Goal: Ask a question: Seek information or help from site administrators or community

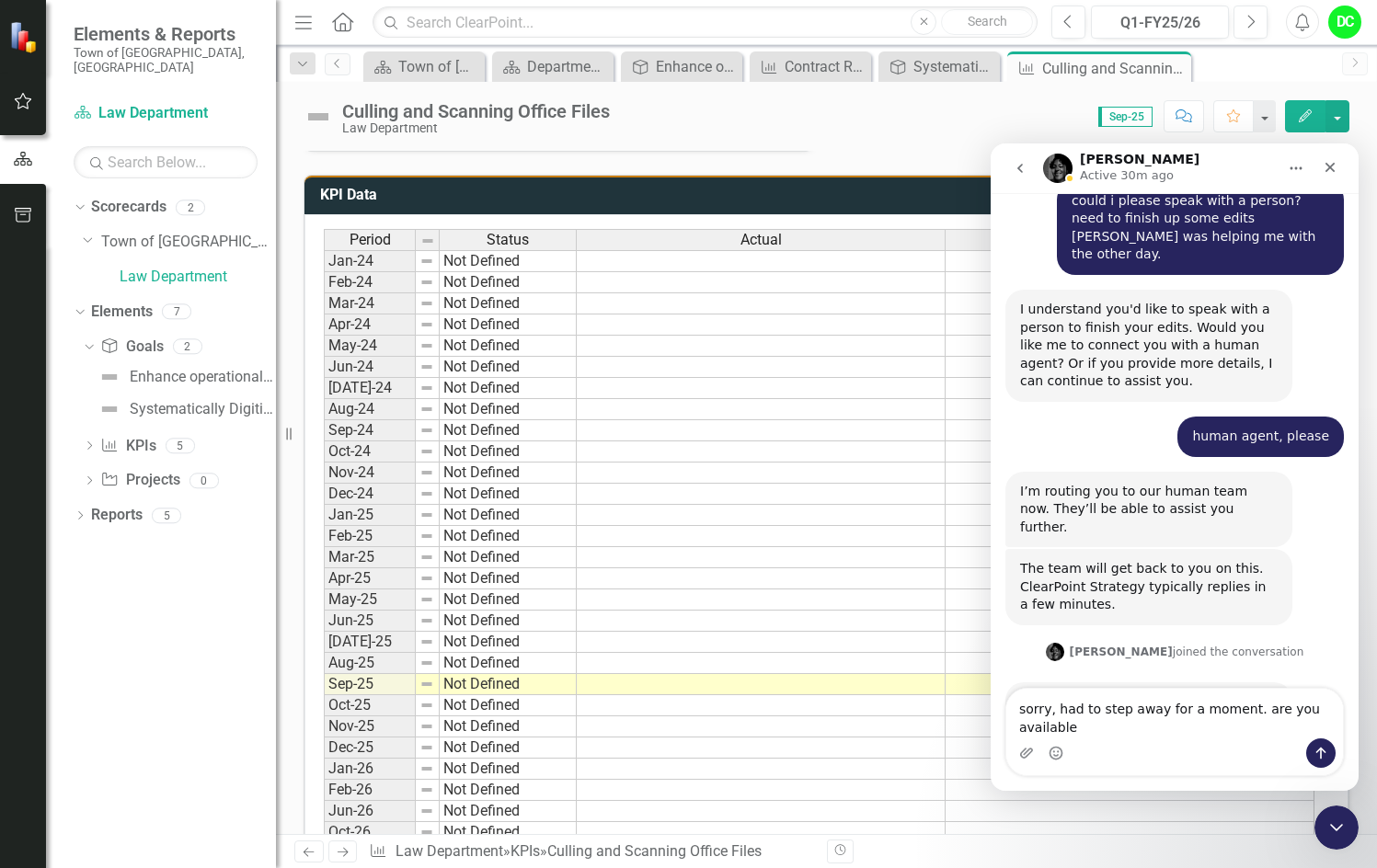
scroll to position [222, 0]
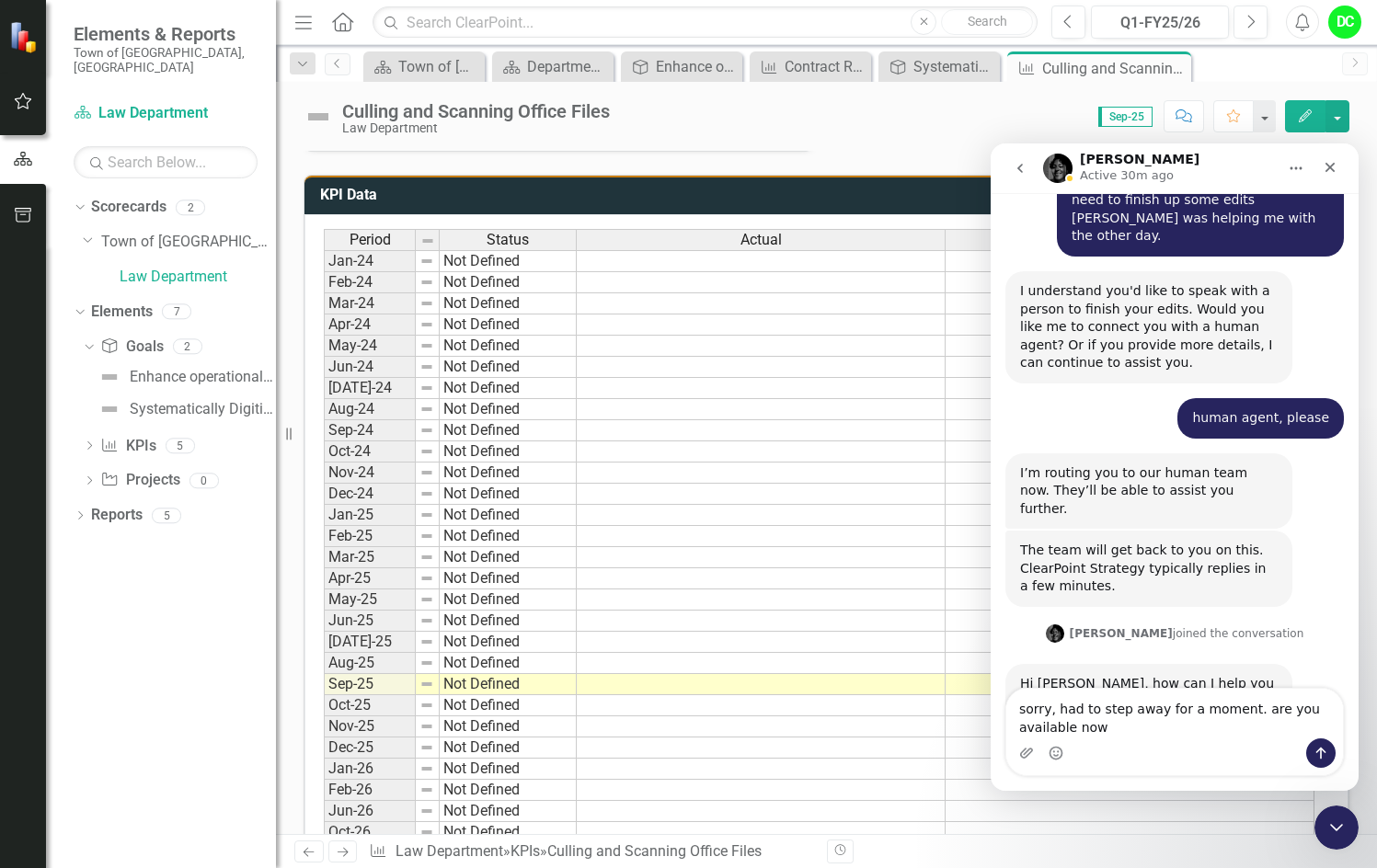
type textarea "sorry, had to step away for a moment. are you available now?"
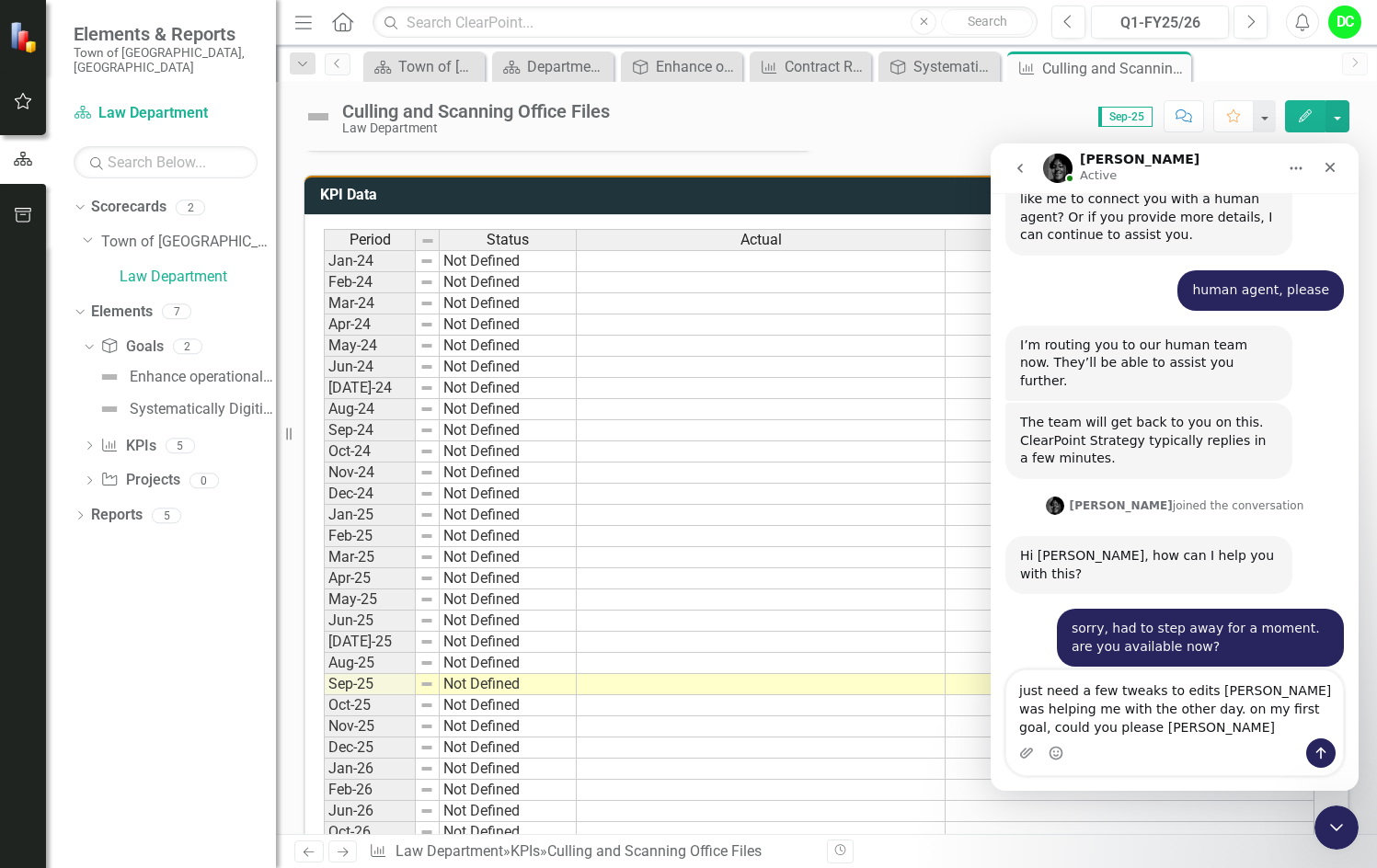
scroll to position [367, 0]
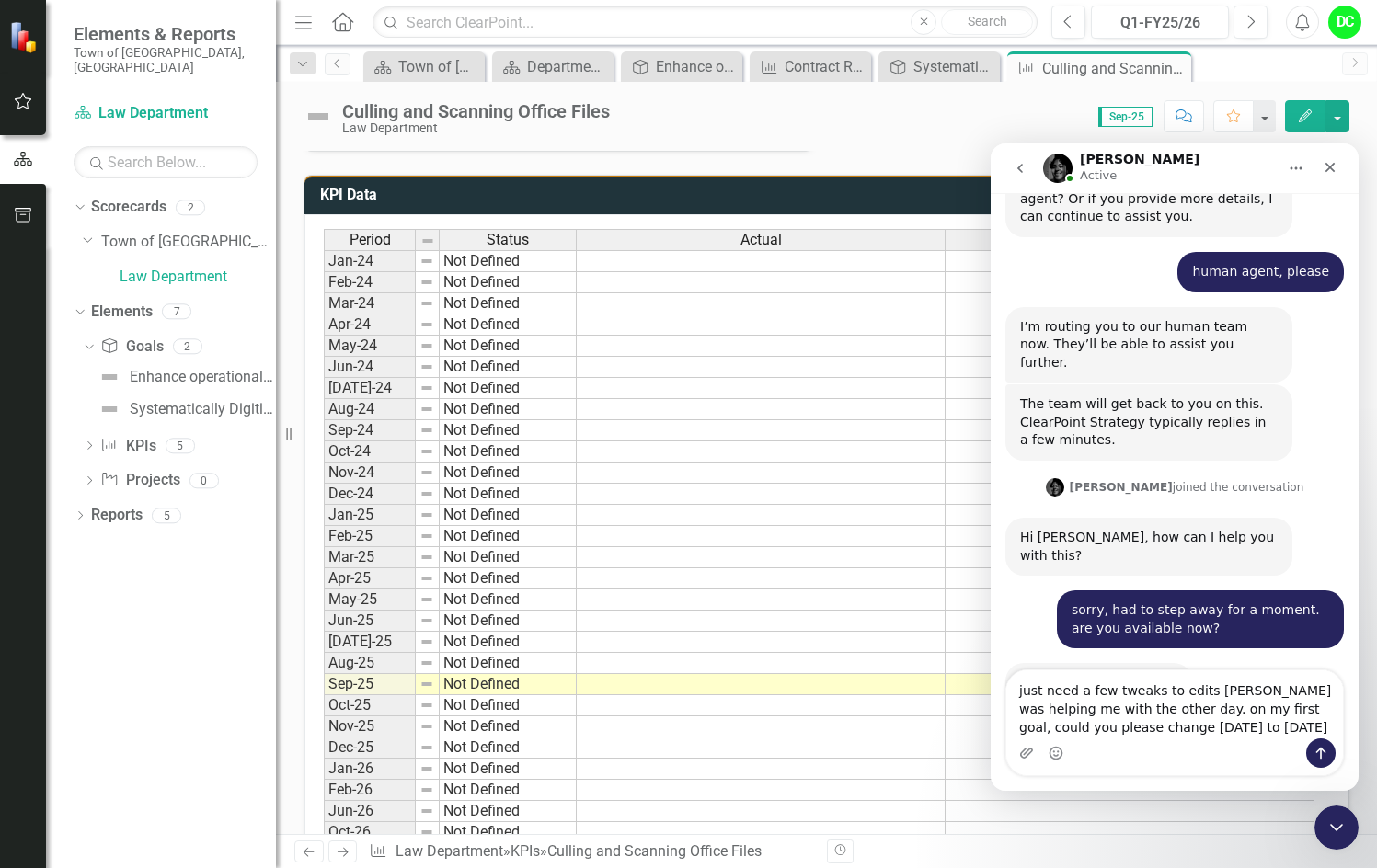
click at [1218, 712] on textarea "just need a few tweaks to edits [PERSON_NAME] was helping me with the other day…" at bounding box center [1175, 704] width 336 height 68
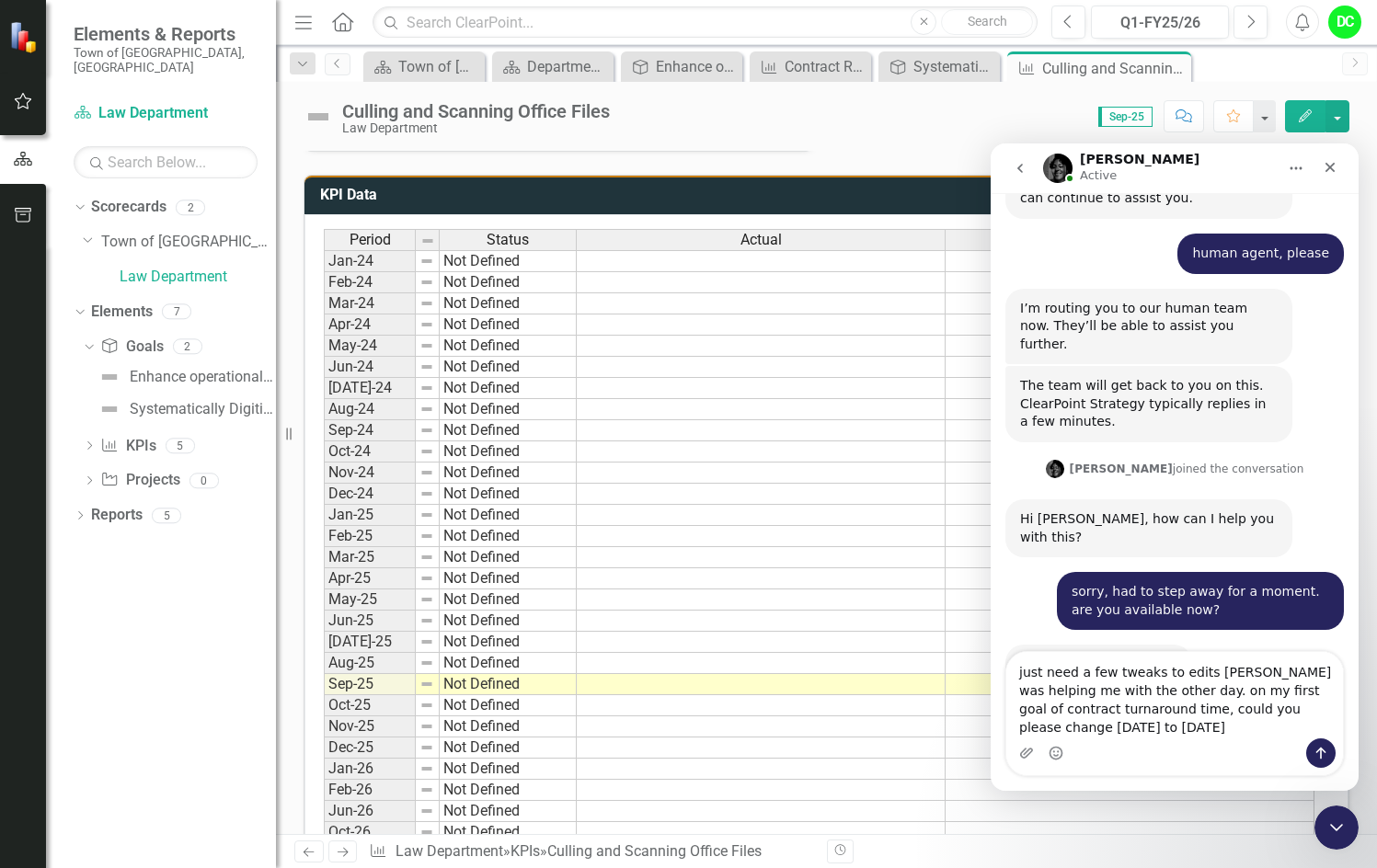
click at [1053, 720] on textarea "just need a few tweaks to edits [PERSON_NAME] was helping me with the other day…" at bounding box center [1175, 694] width 336 height 87
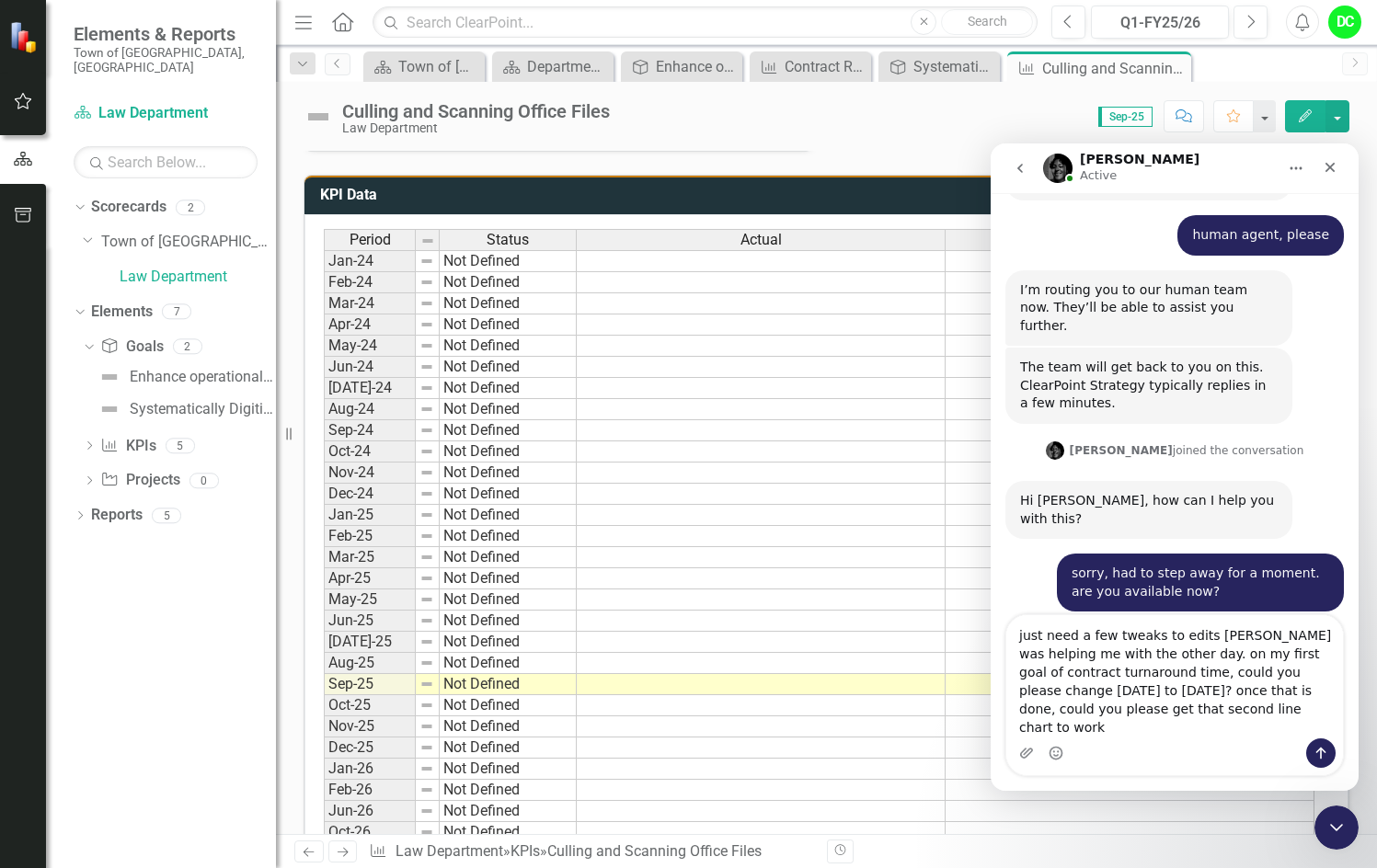
type textarea "just need a few tweaks to edits [PERSON_NAME] was helping me with the other day…"
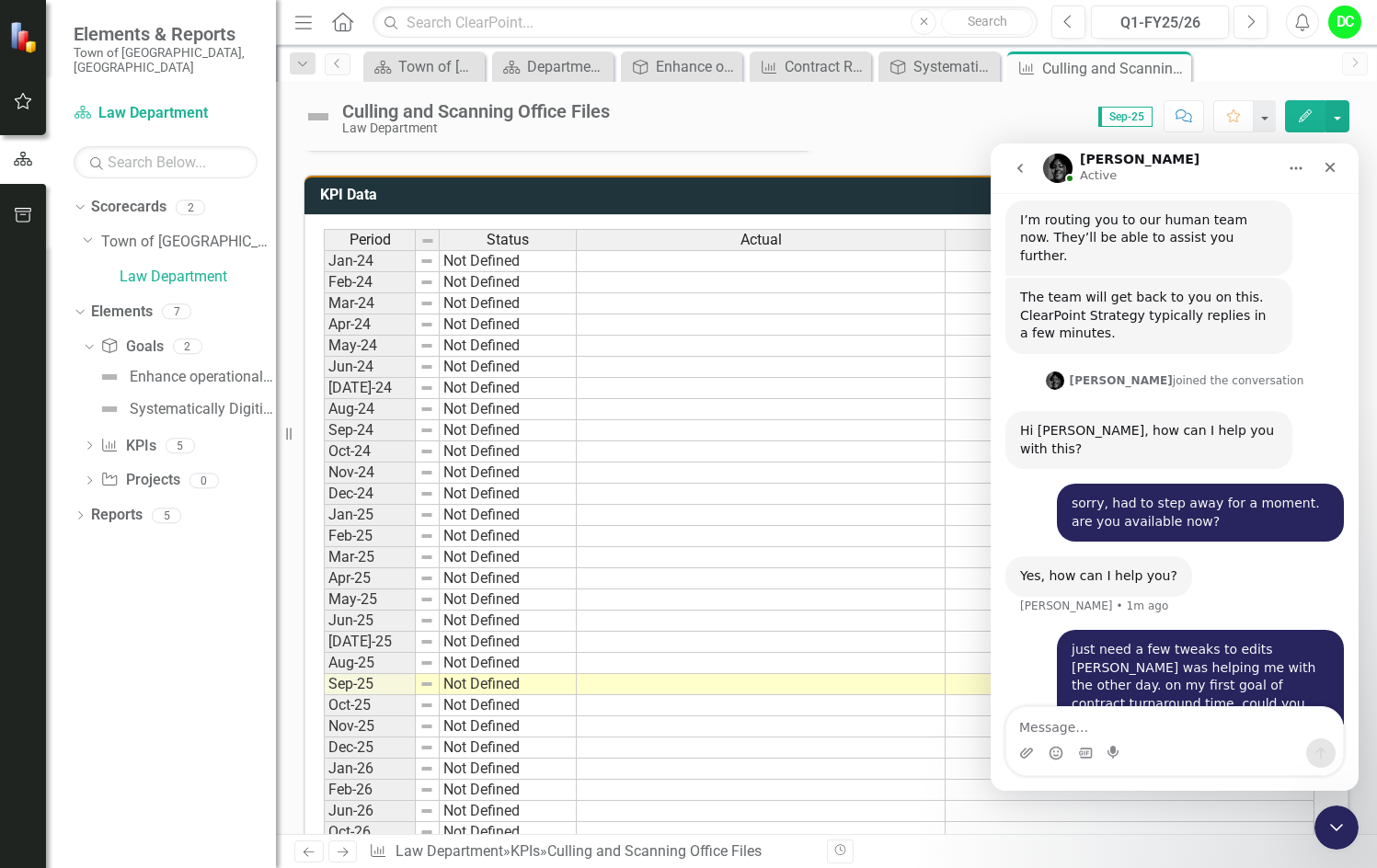
scroll to position [475, 0]
type textarea "the [DATE] to [DATE] is the KPI title"
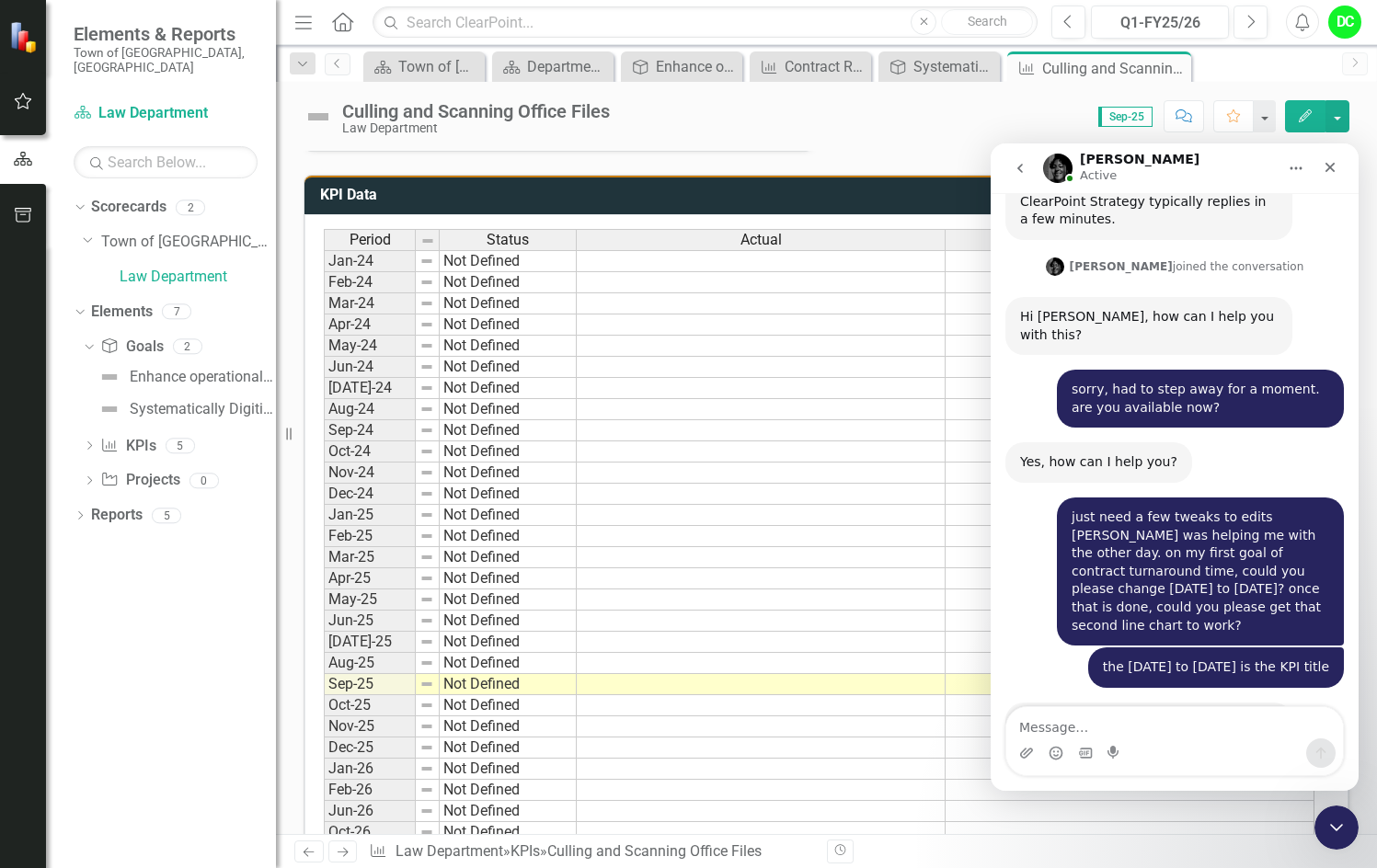
scroll to position [608, 0]
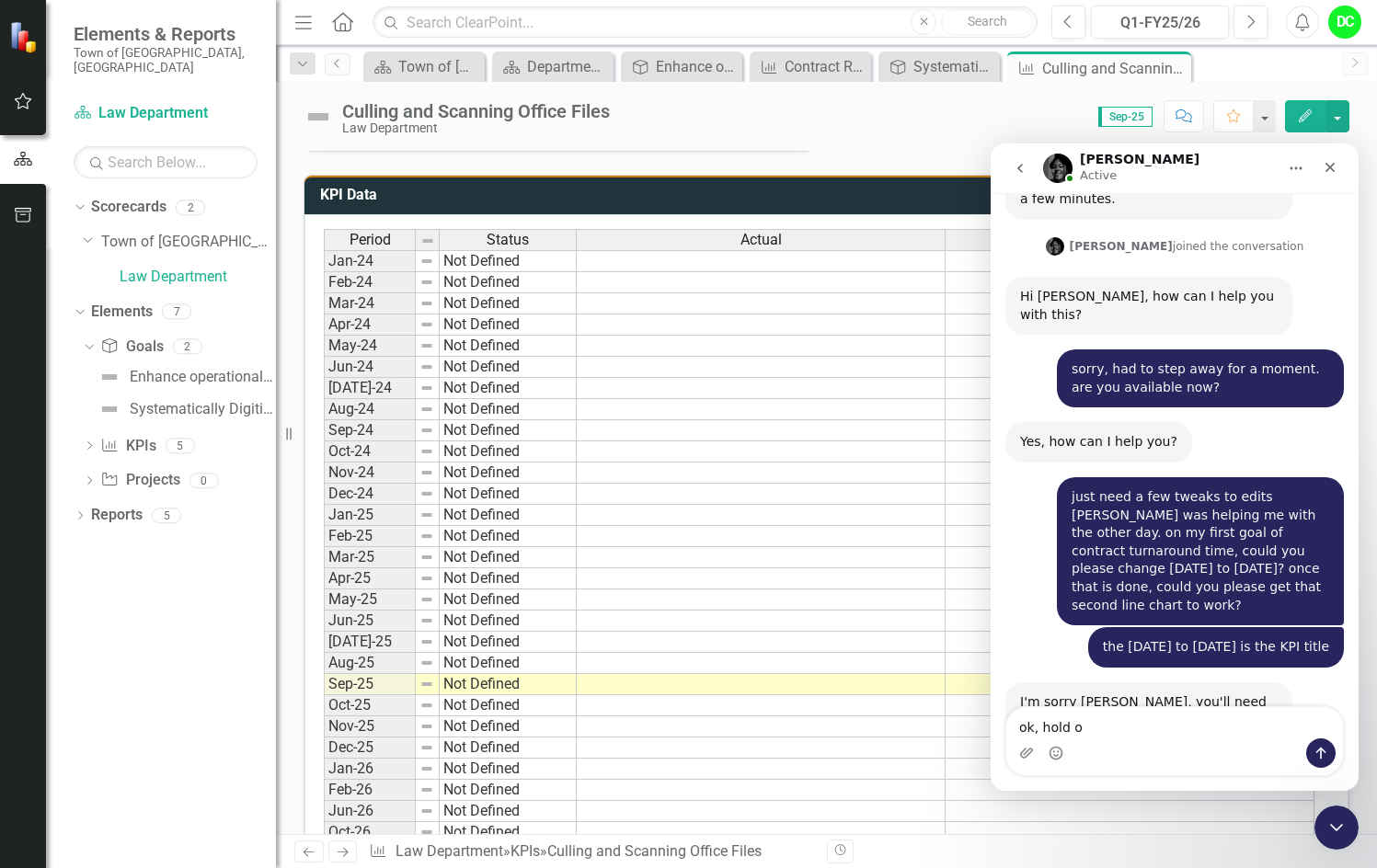
type textarea "ok, hold on"
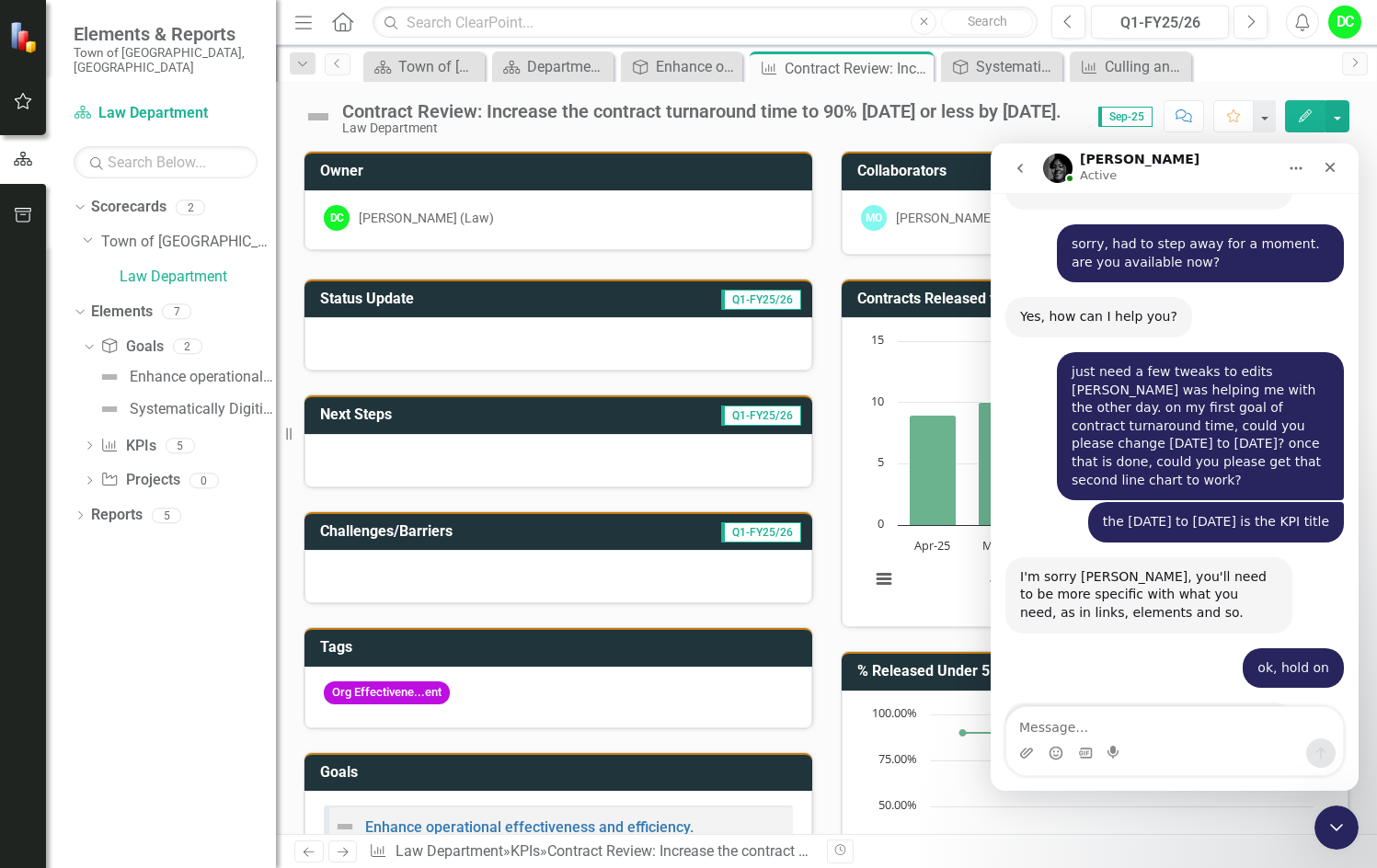
scroll to position [736, 0]
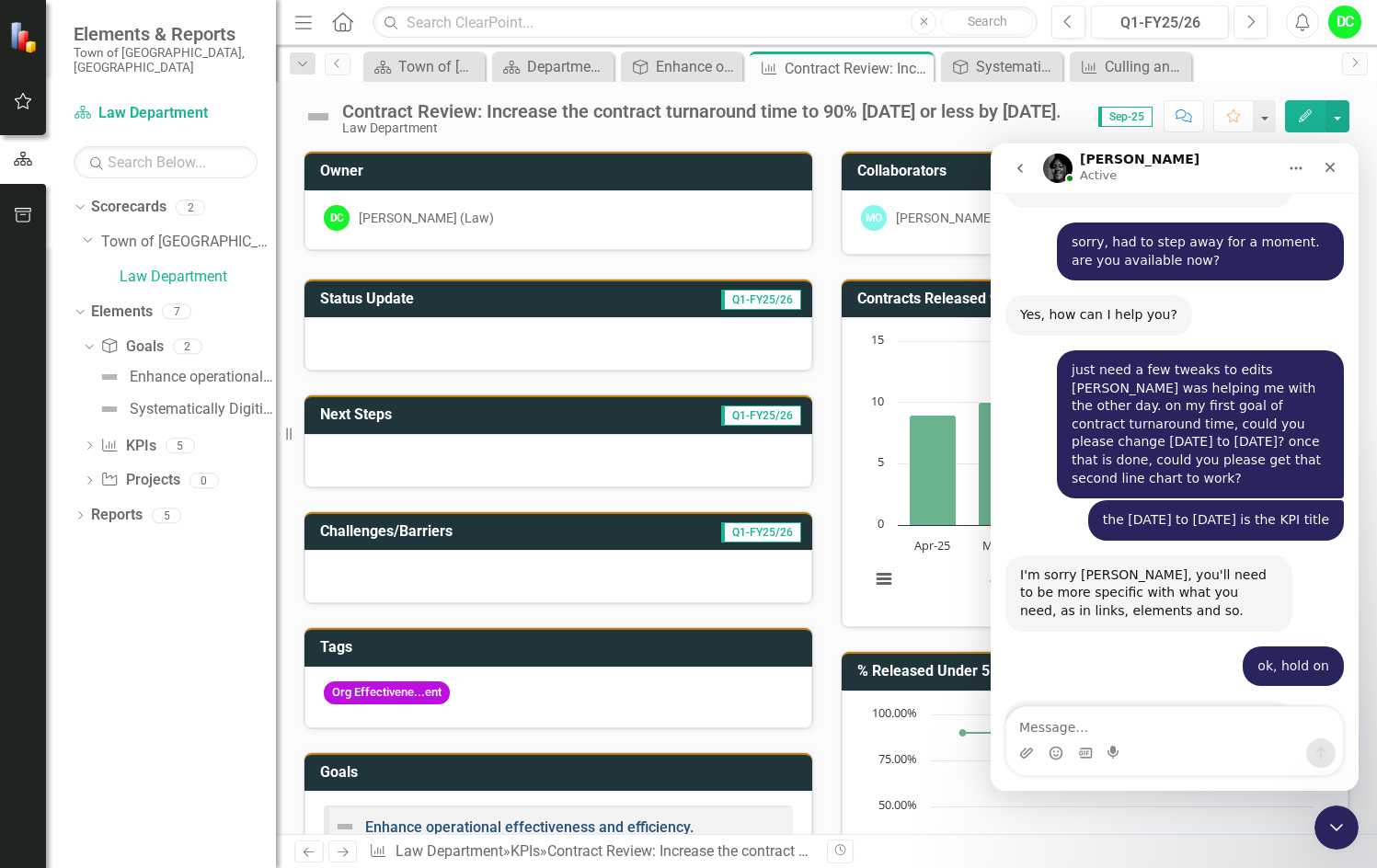
click at [643, 826] on link "Enhance operational effectiveness and efficiency." at bounding box center [529, 827] width 329 height 17
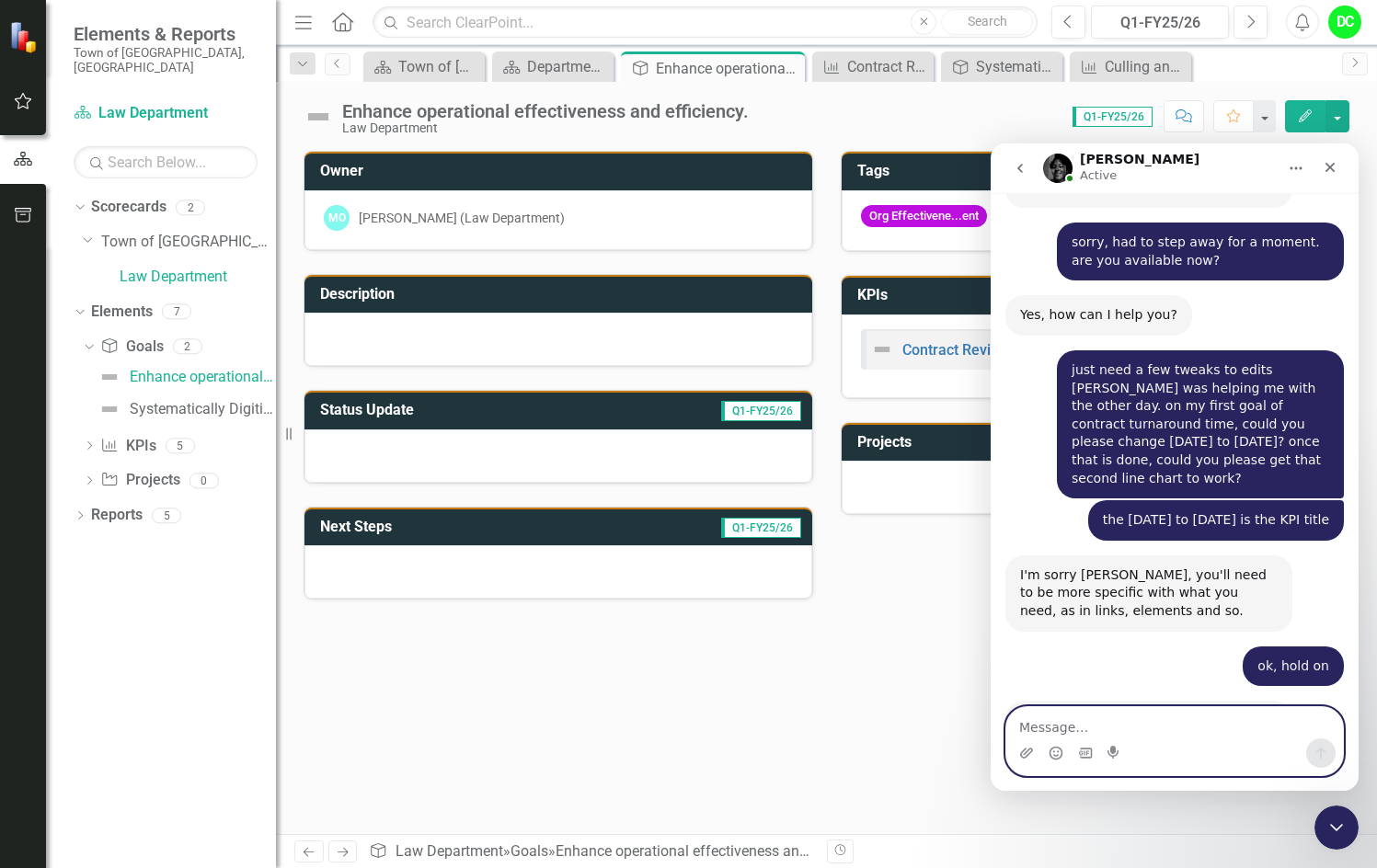
click at [1057, 729] on textarea "Message…" at bounding box center [1175, 722] width 336 height 31
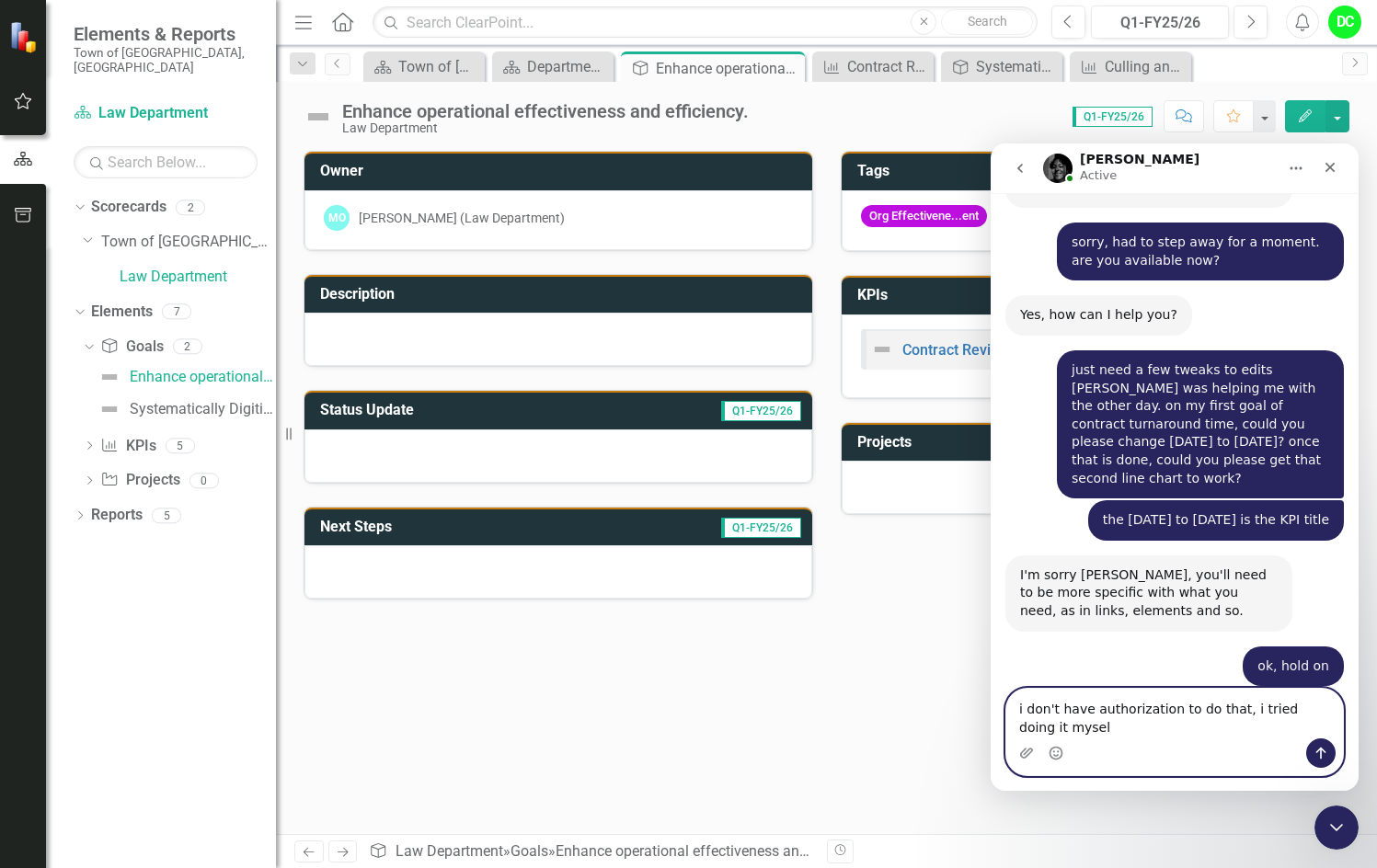
type textarea "i don't have authorization to do that, i tried doing it myself"
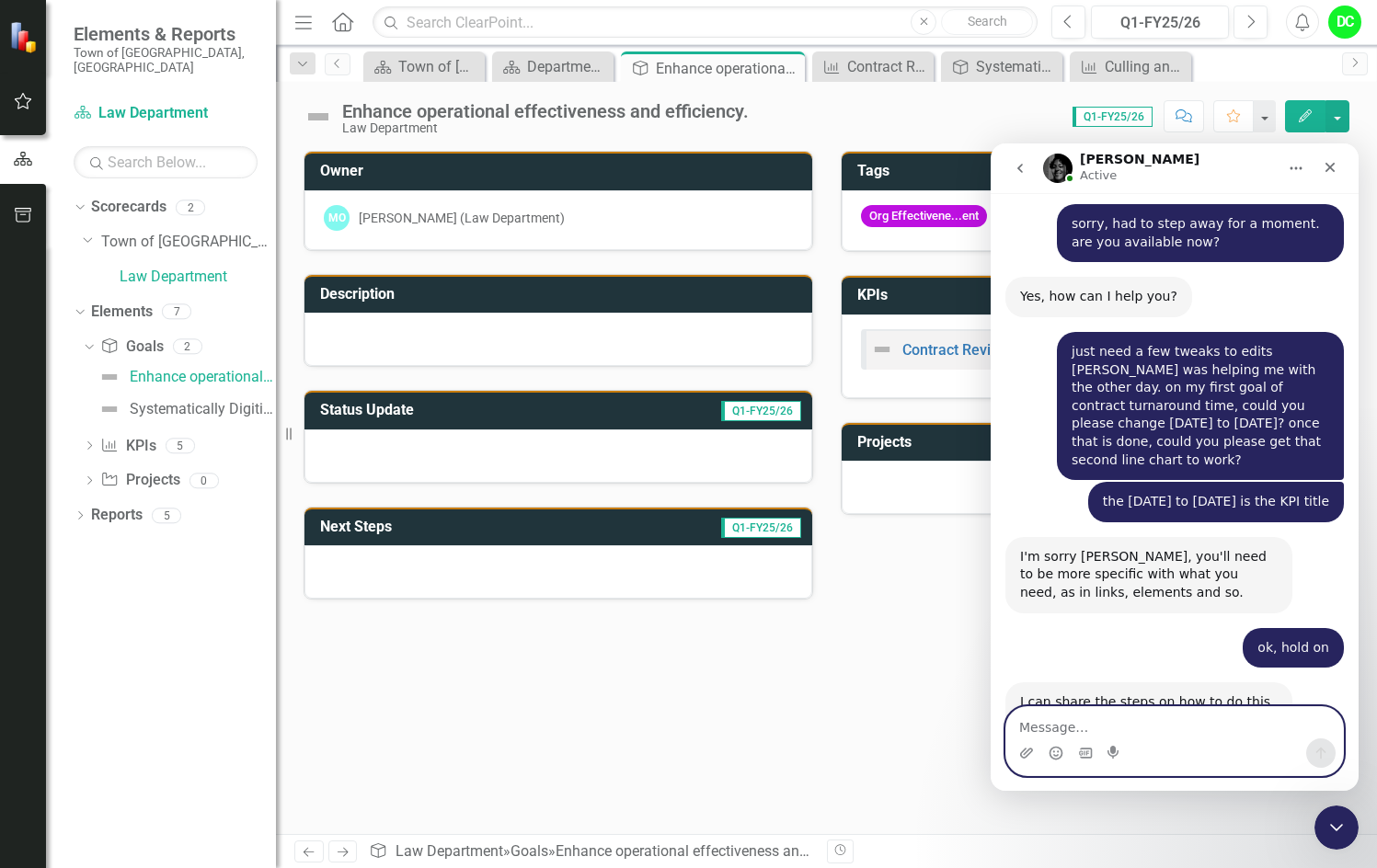
scroll to position [809, 0]
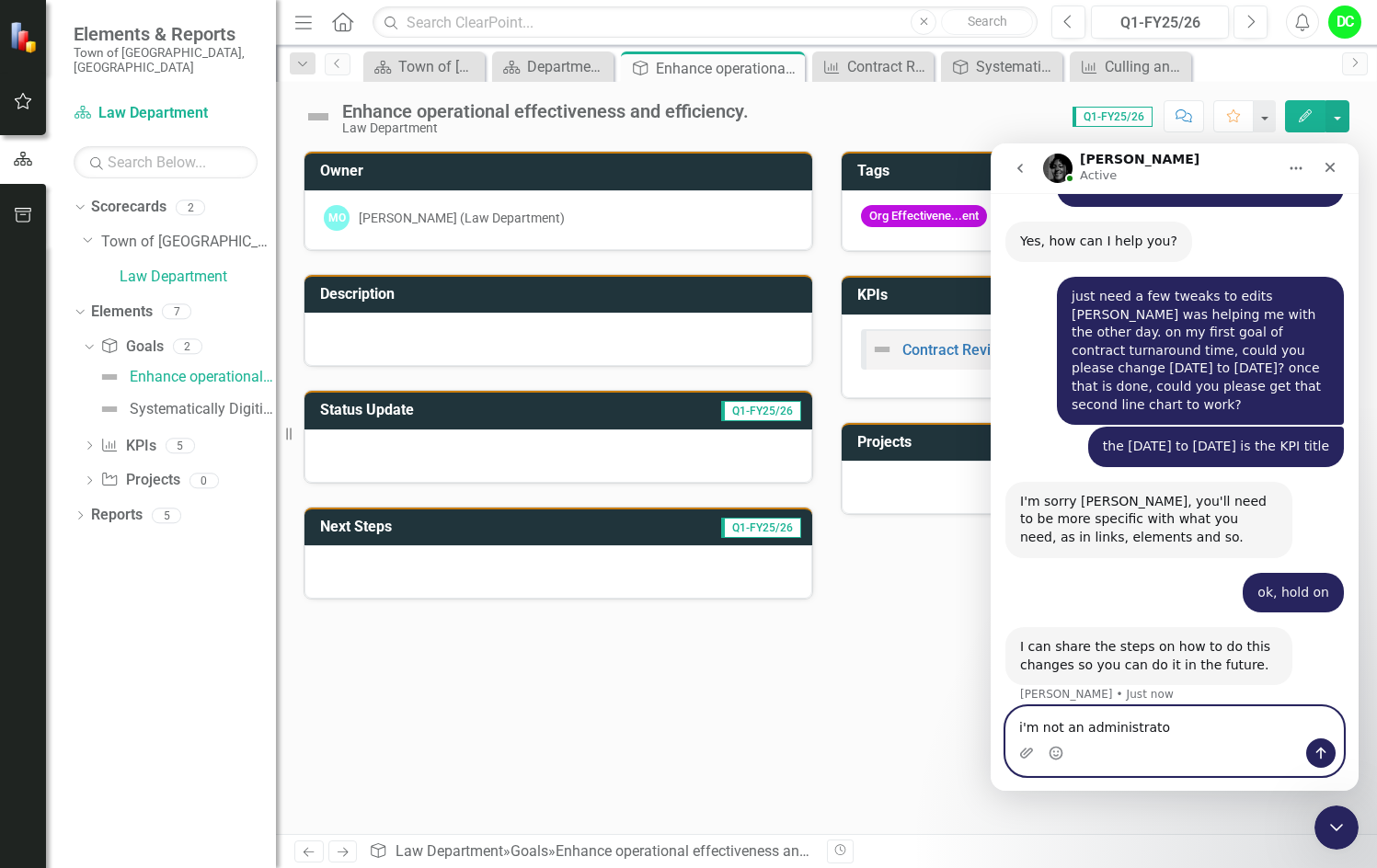
type textarea "i'm not an administrator"
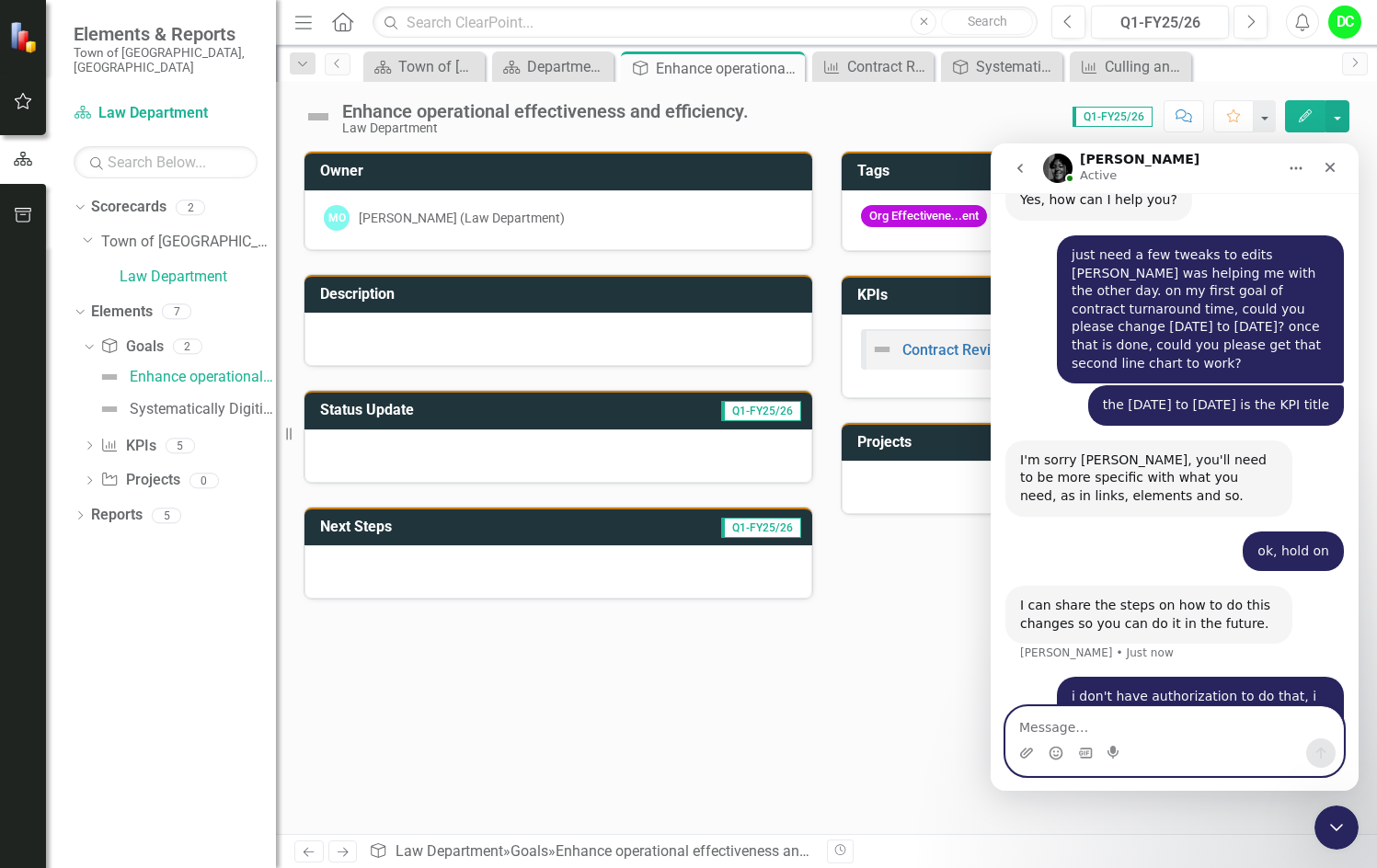
click at [1046, 724] on textarea "Message…" at bounding box center [1175, 722] width 336 height 31
paste textarea "[URL][DOMAIN_NAME]"
type textarea "[URL][DOMAIN_NAME]"
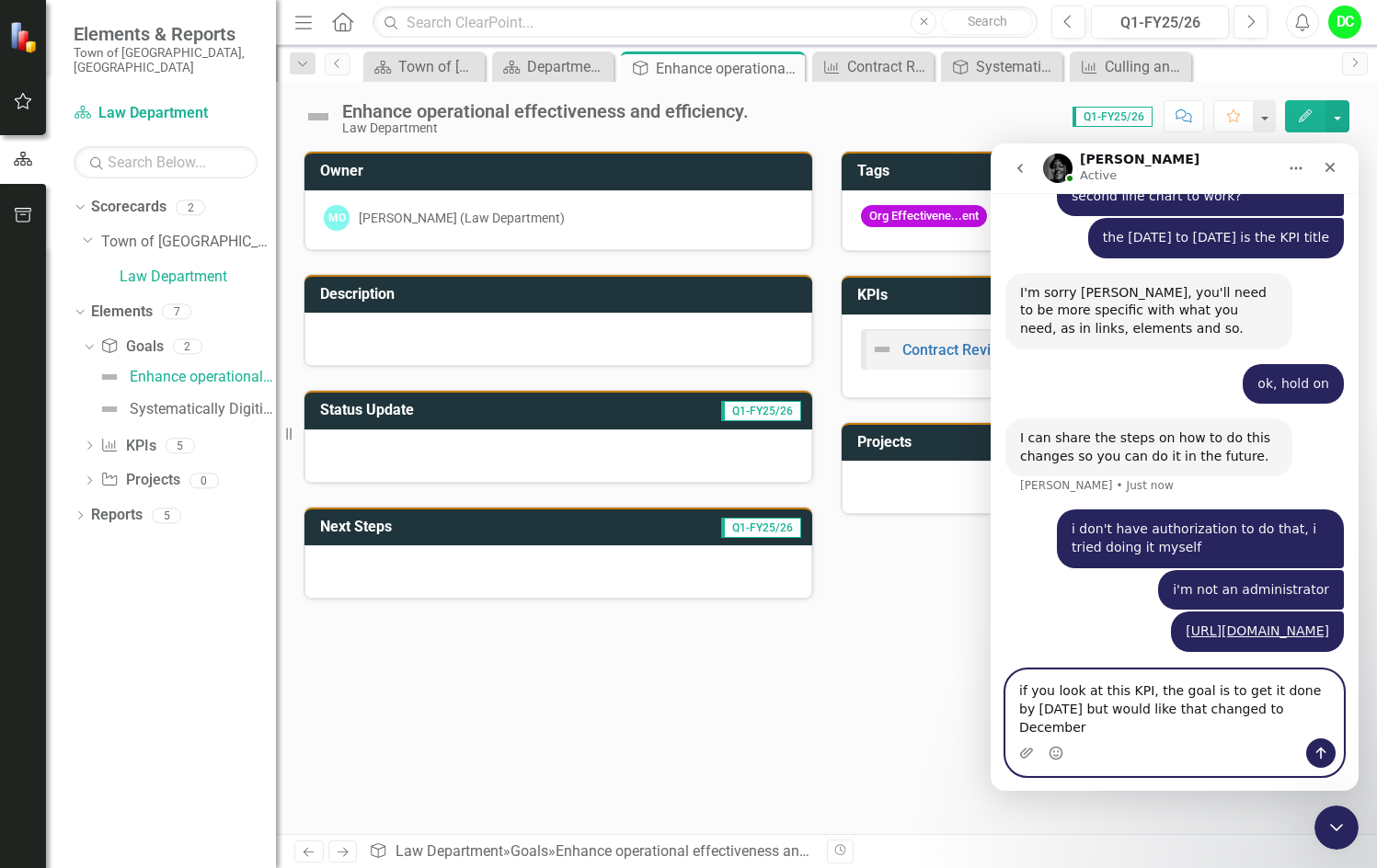
scroll to position [1036, 0]
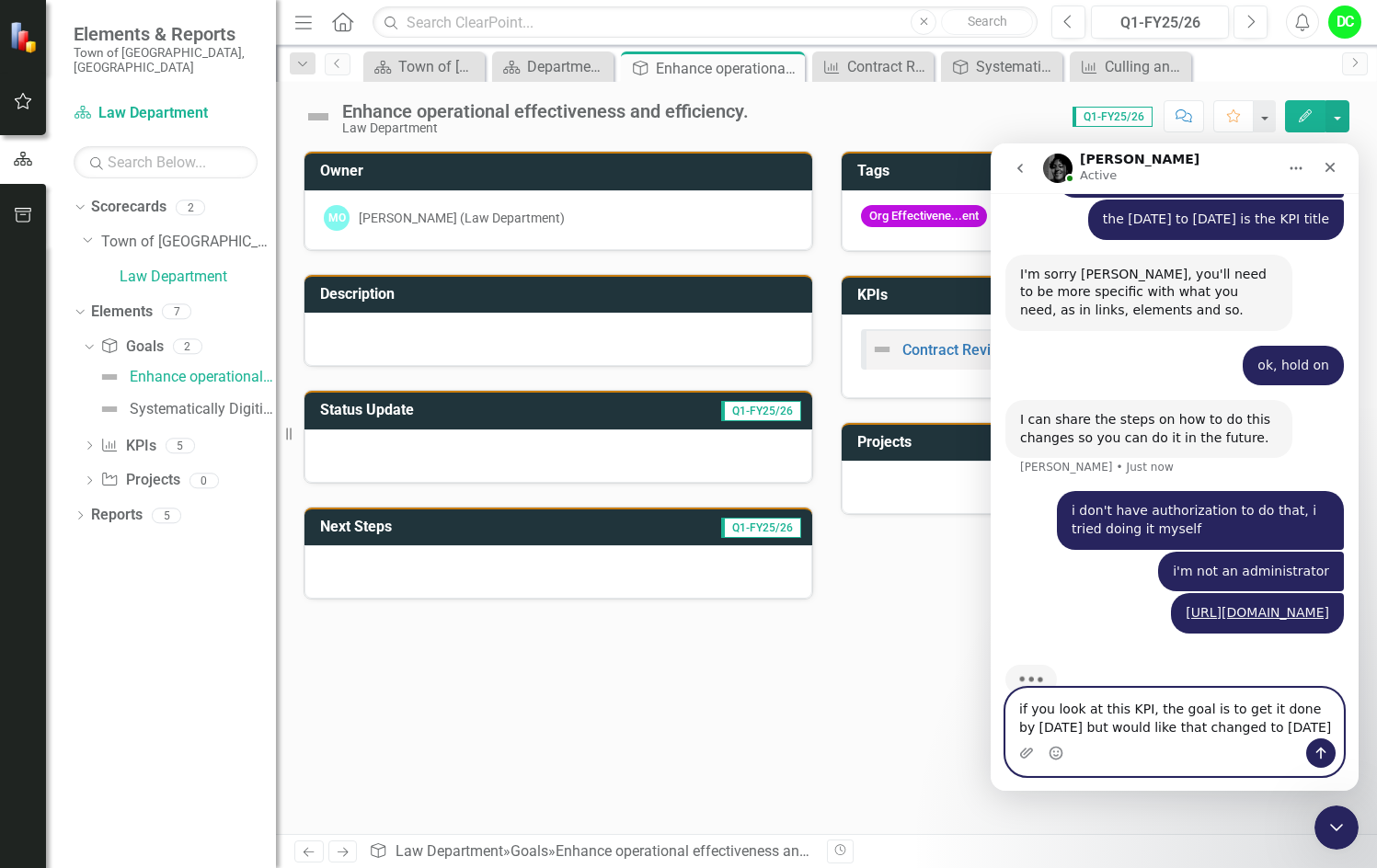
type textarea "if you look at this KPI, the goal is to get it done by [DATE] but would like th…"
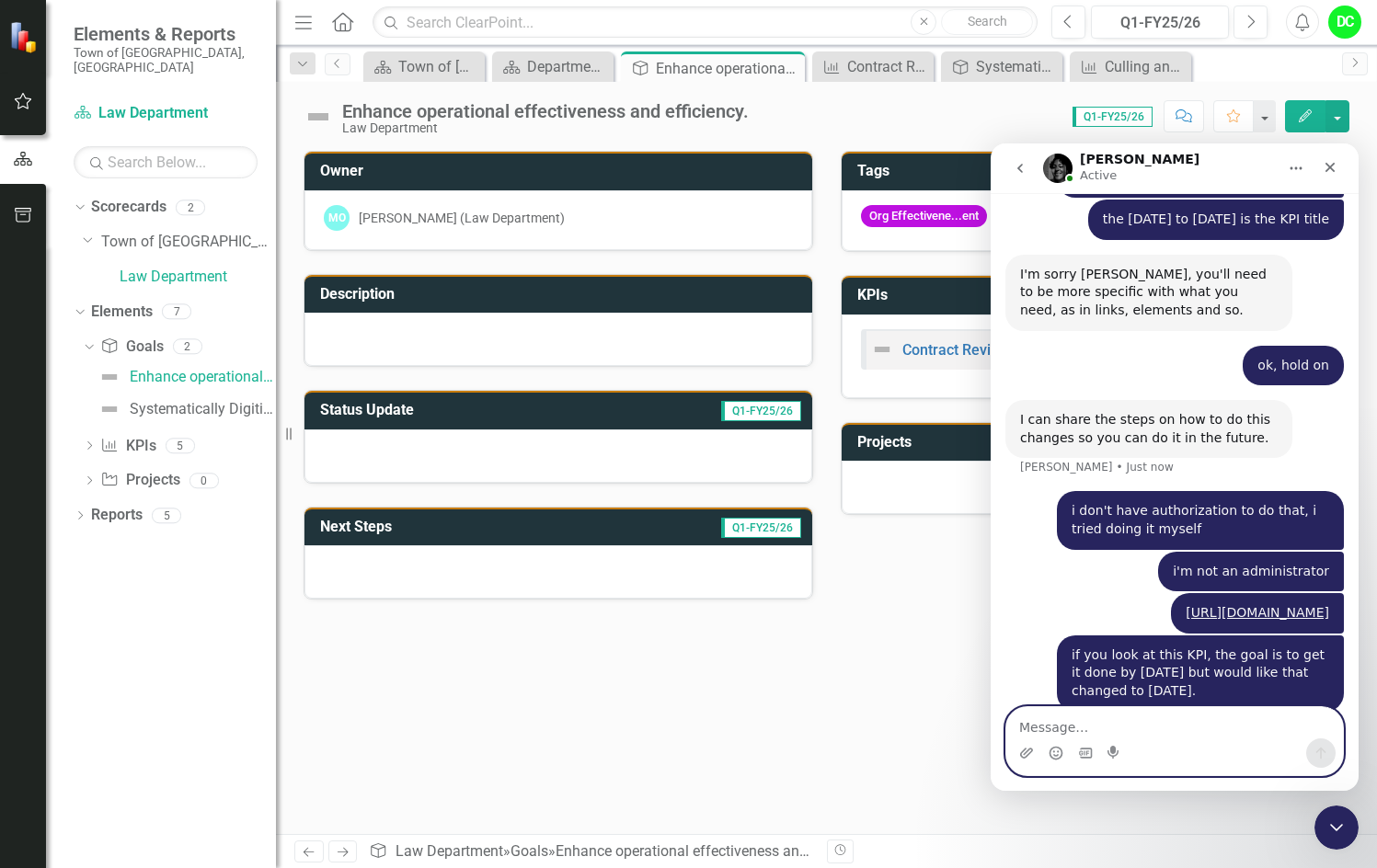
scroll to position [1077, 0]
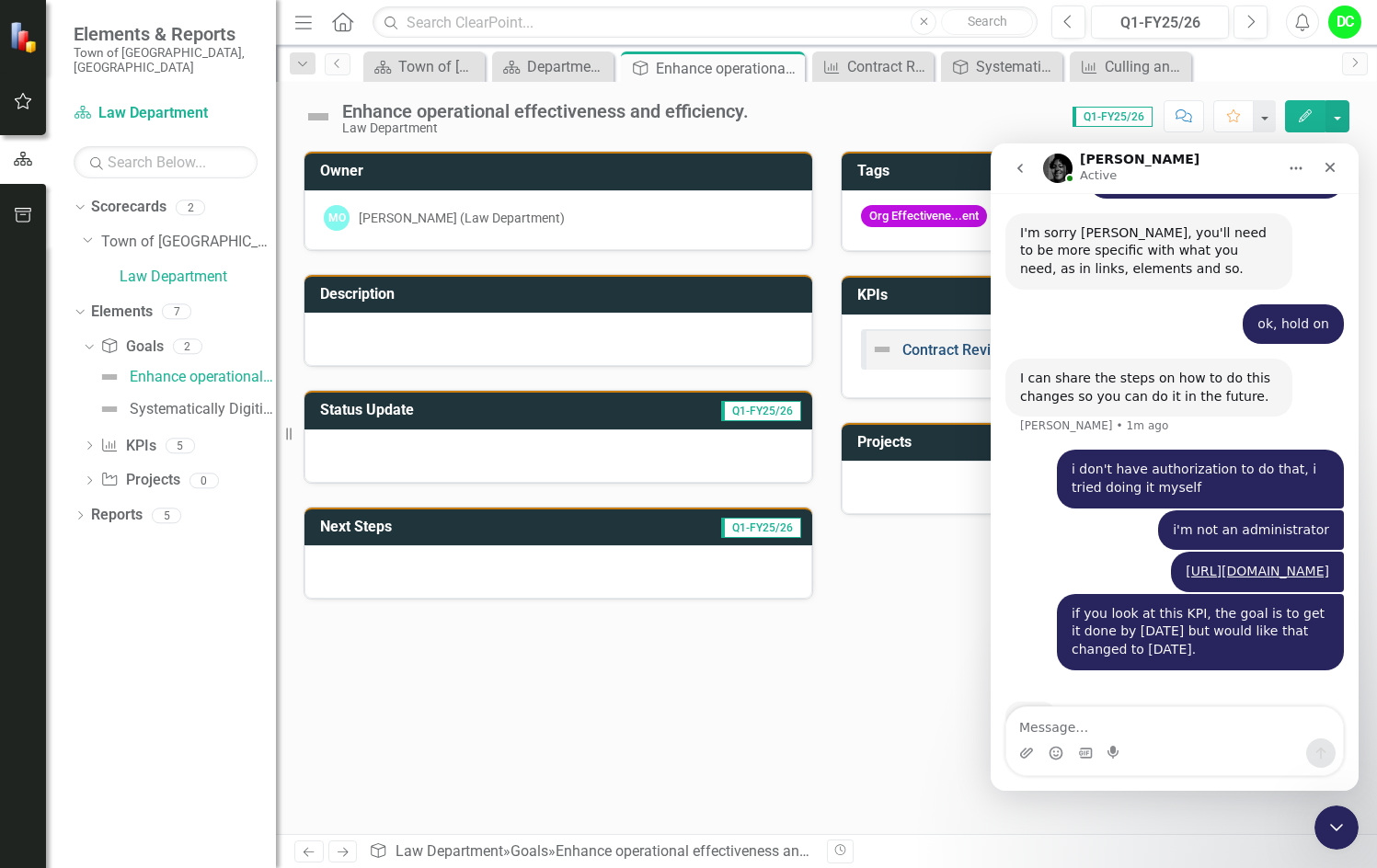
click at [937, 351] on link "Contract Review: Increase the contract turnaround time to 90% [DATE] or less by…" at bounding box center [1191, 350] width 579 height 17
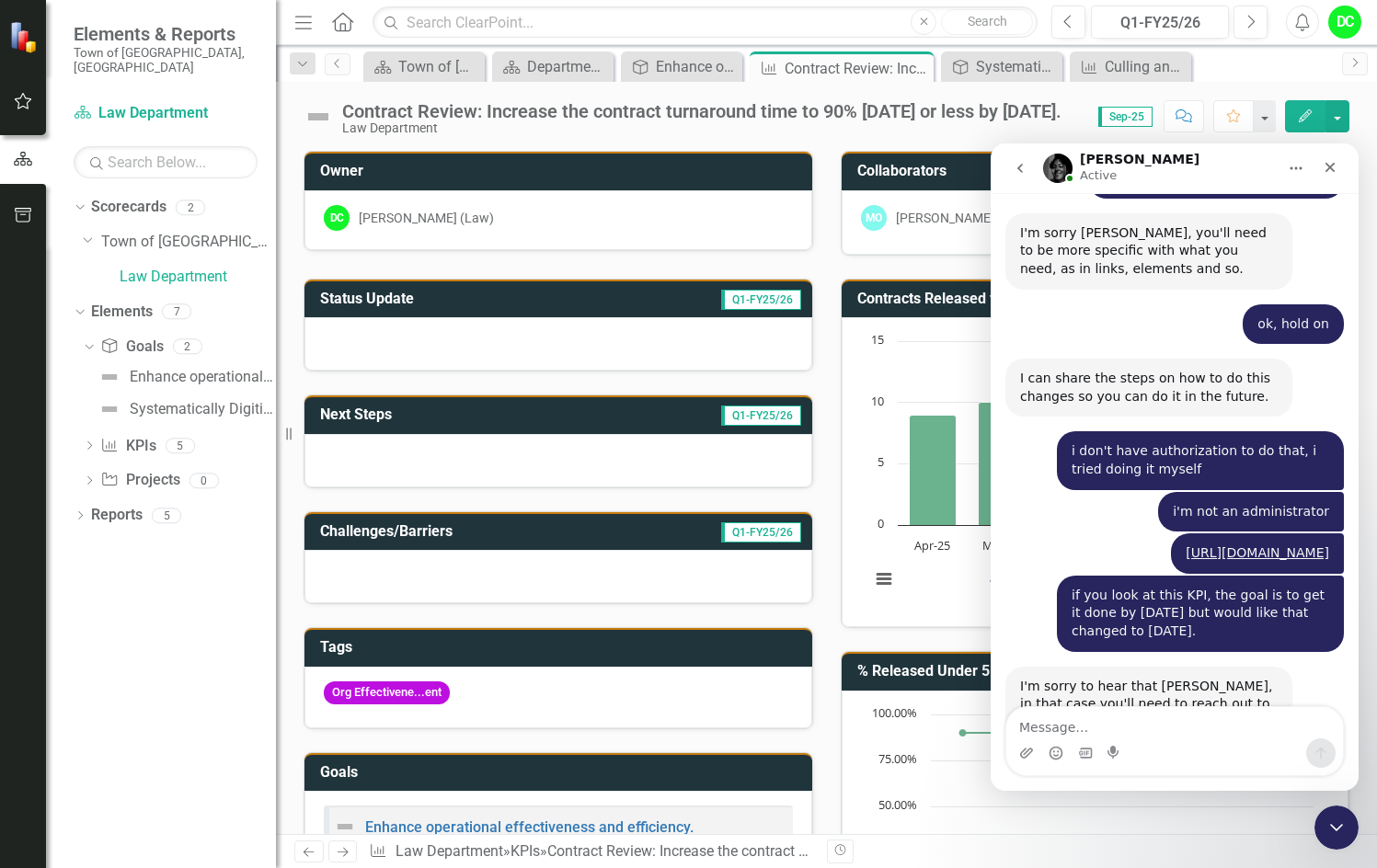
scroll to position [1133, 0]
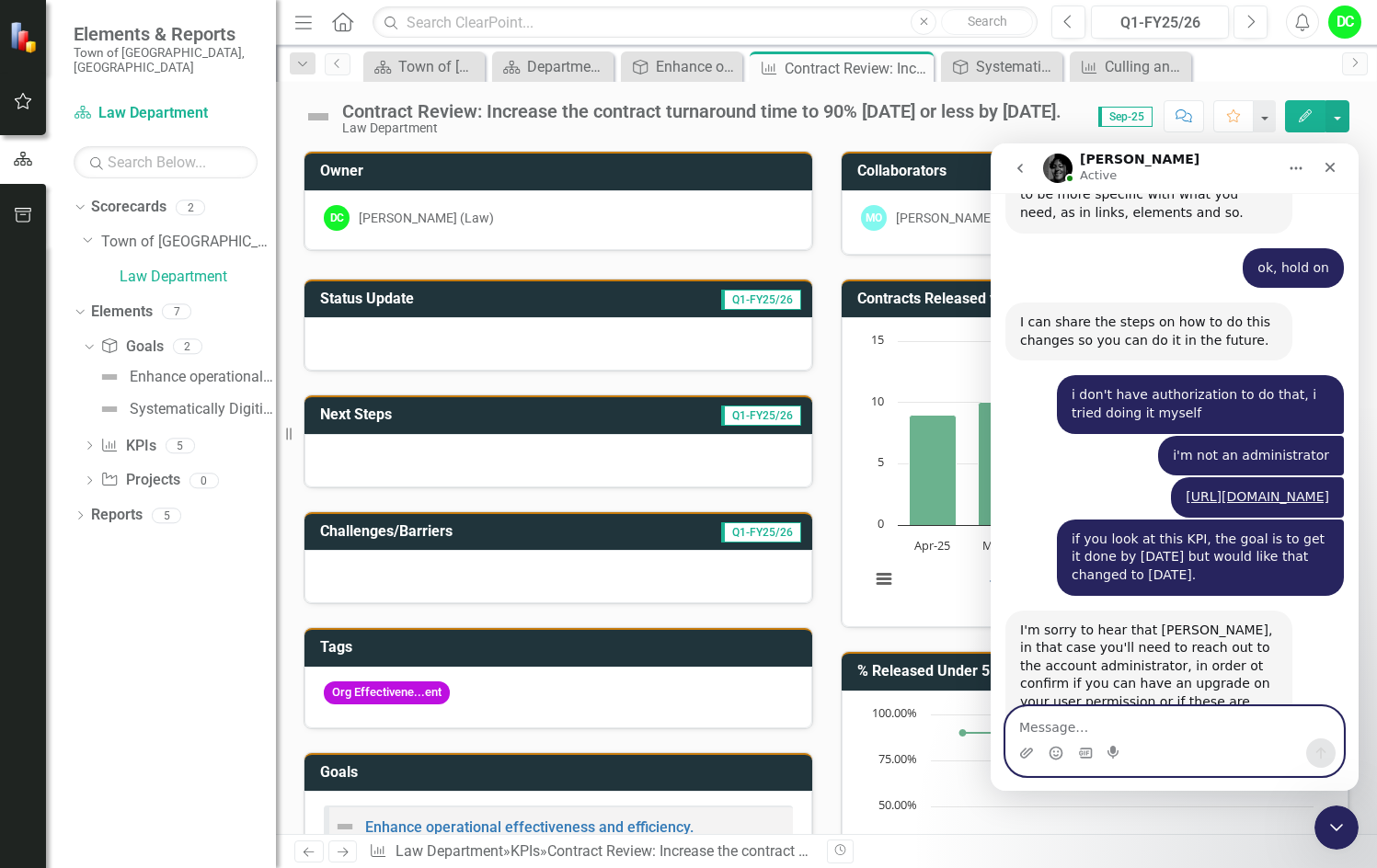
click at [1064, 724] on textarea "Message…" at bounding box center [1175, 722] width 336 height 31
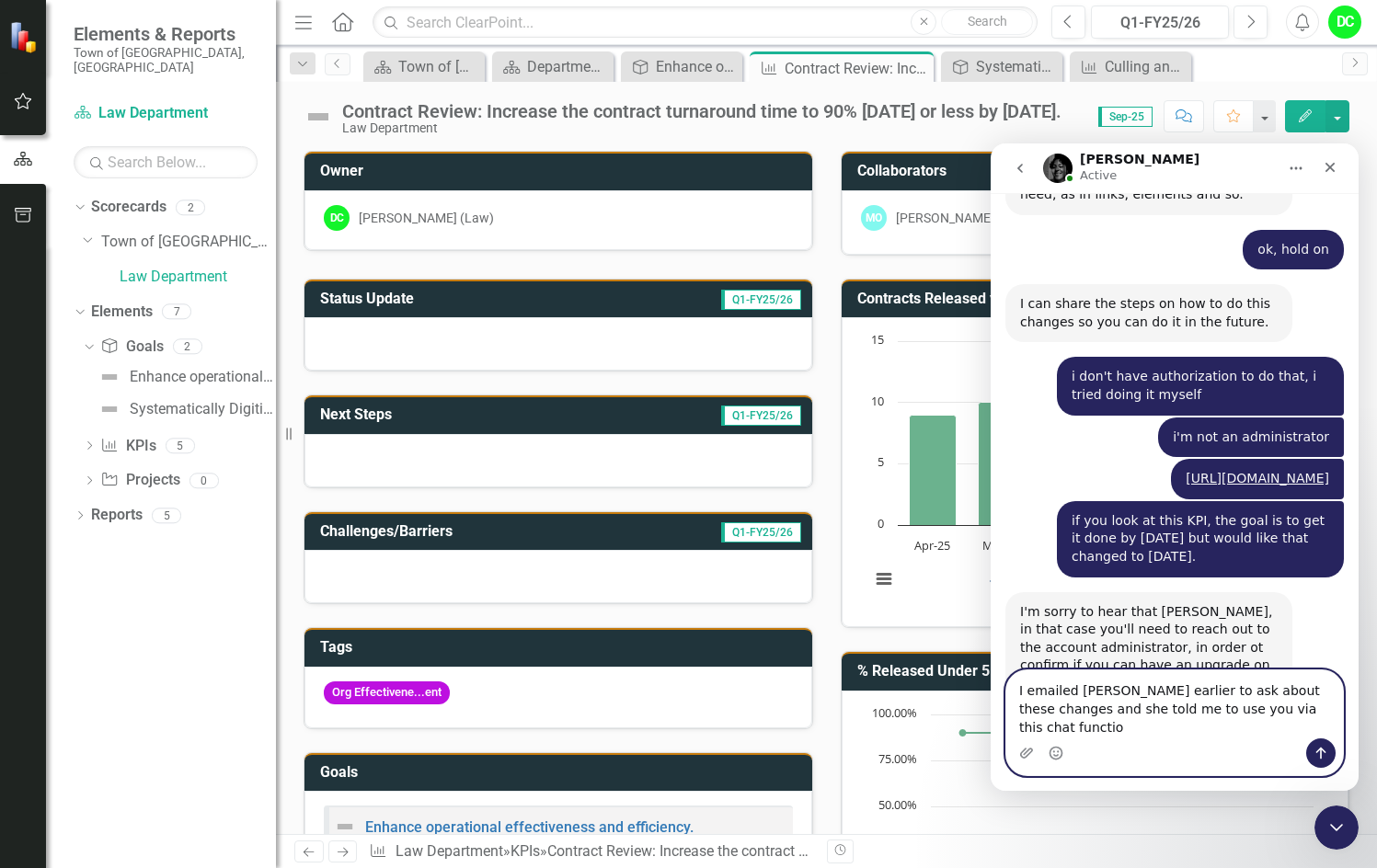
type textarea "I emailed [PERSON_NAME] earlier to ask about these changes and she told me to u…"
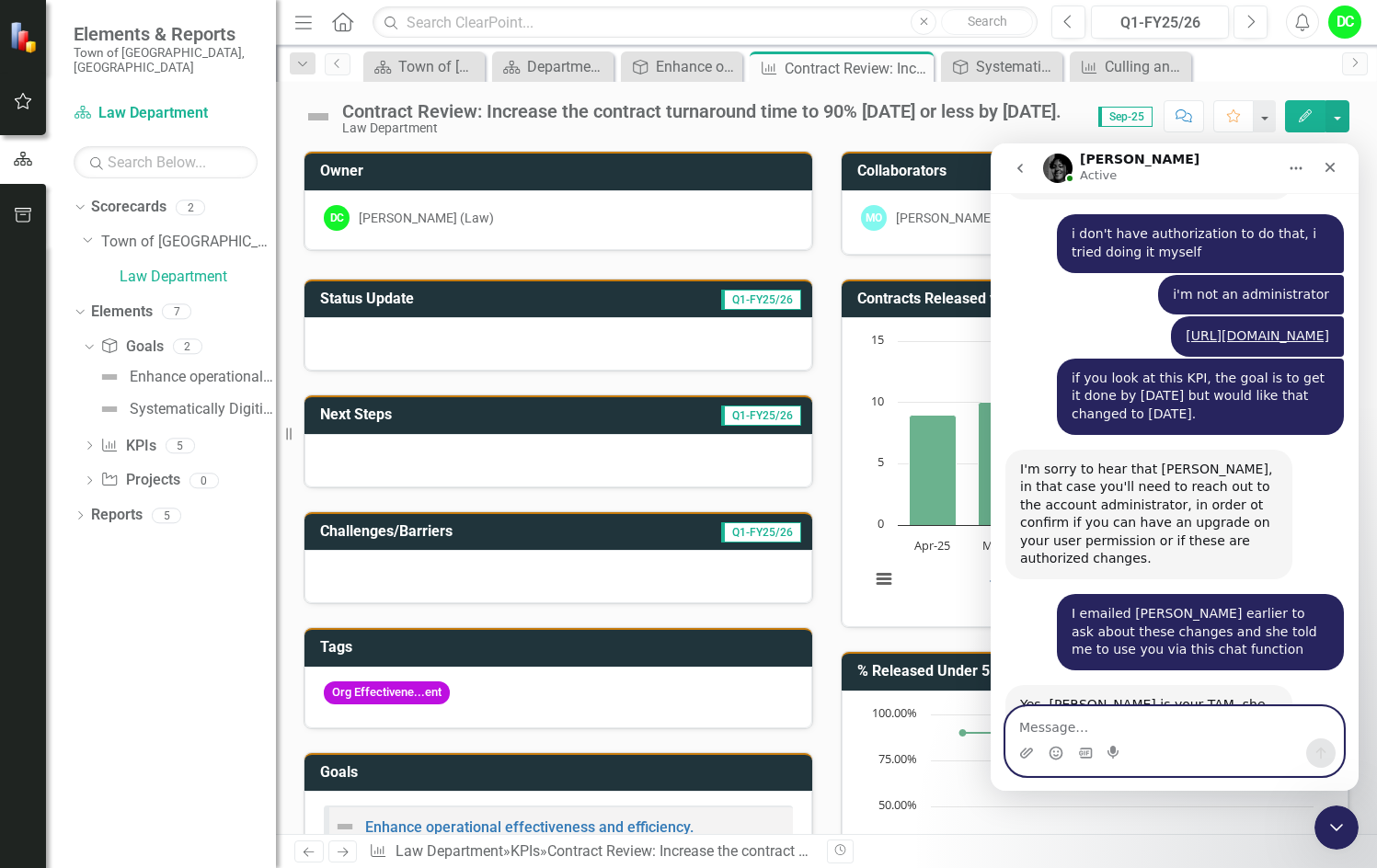
scroll to position [1387, 0]
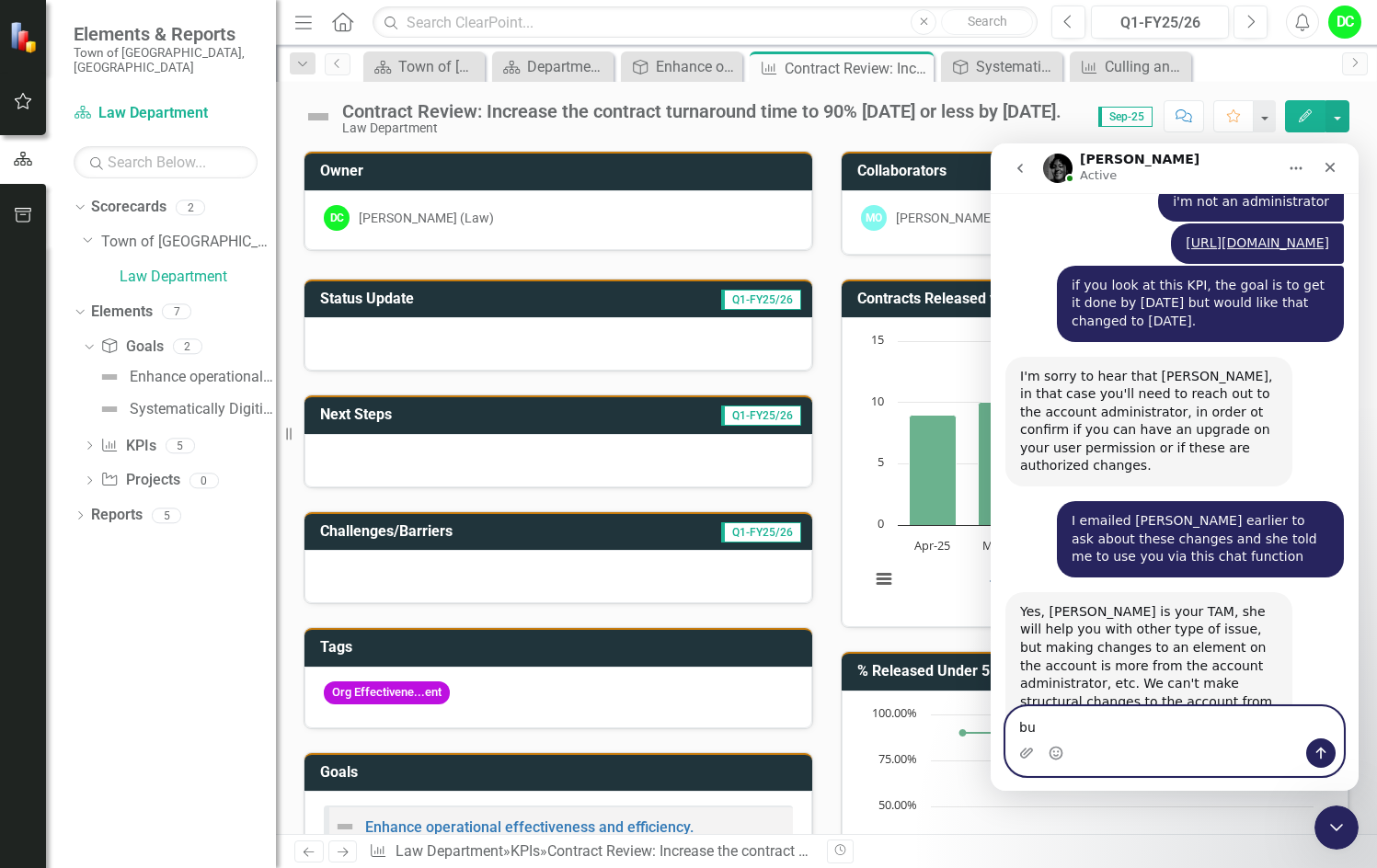
type textarea "b"
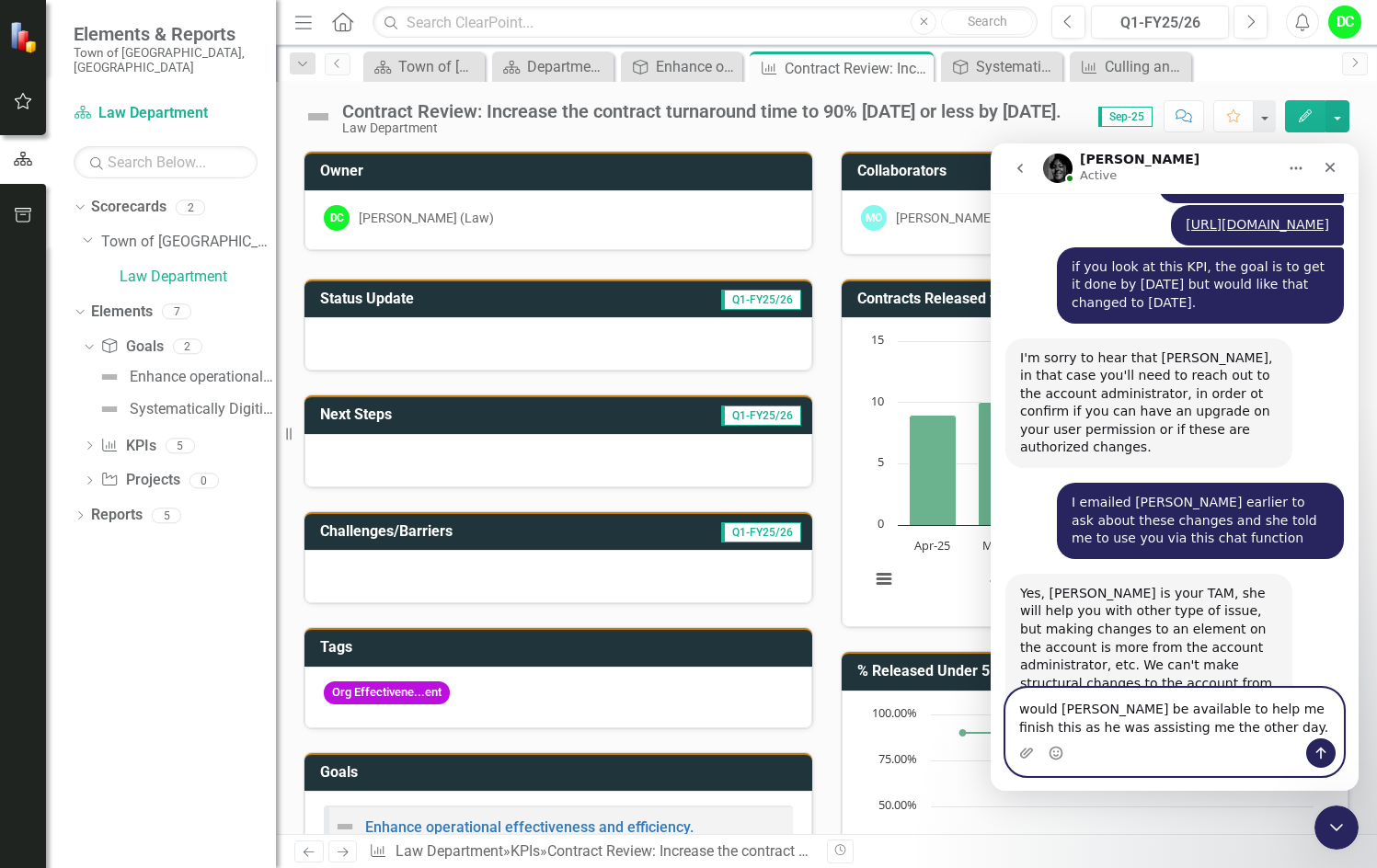
type textarea "would [PERSON_NAME] be available to help me finish this as he was assisting me …"
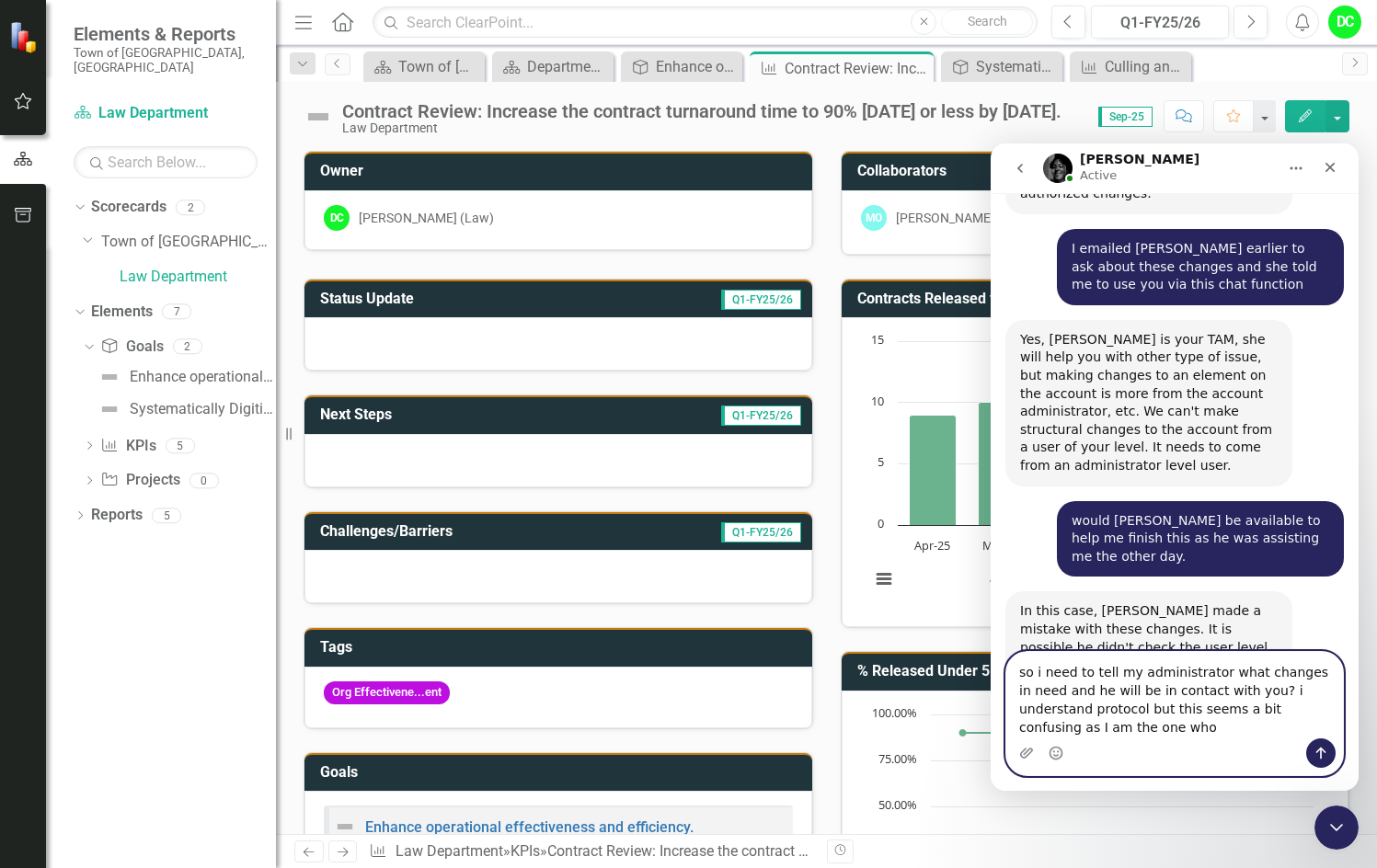
scroll to position [1678, 0]
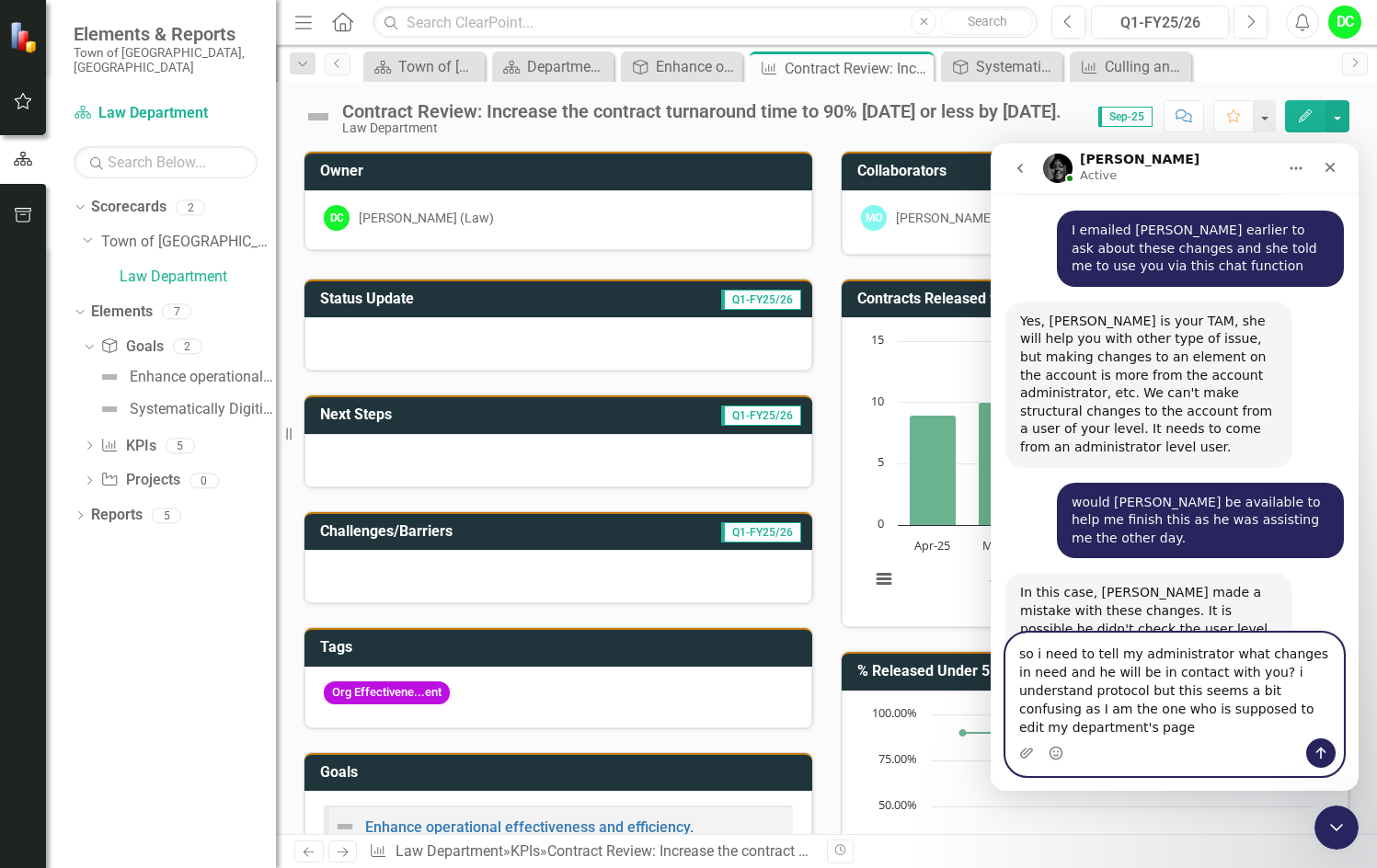
type textarea "so i need to tell my administrator what changes in need and he will be in conta…"
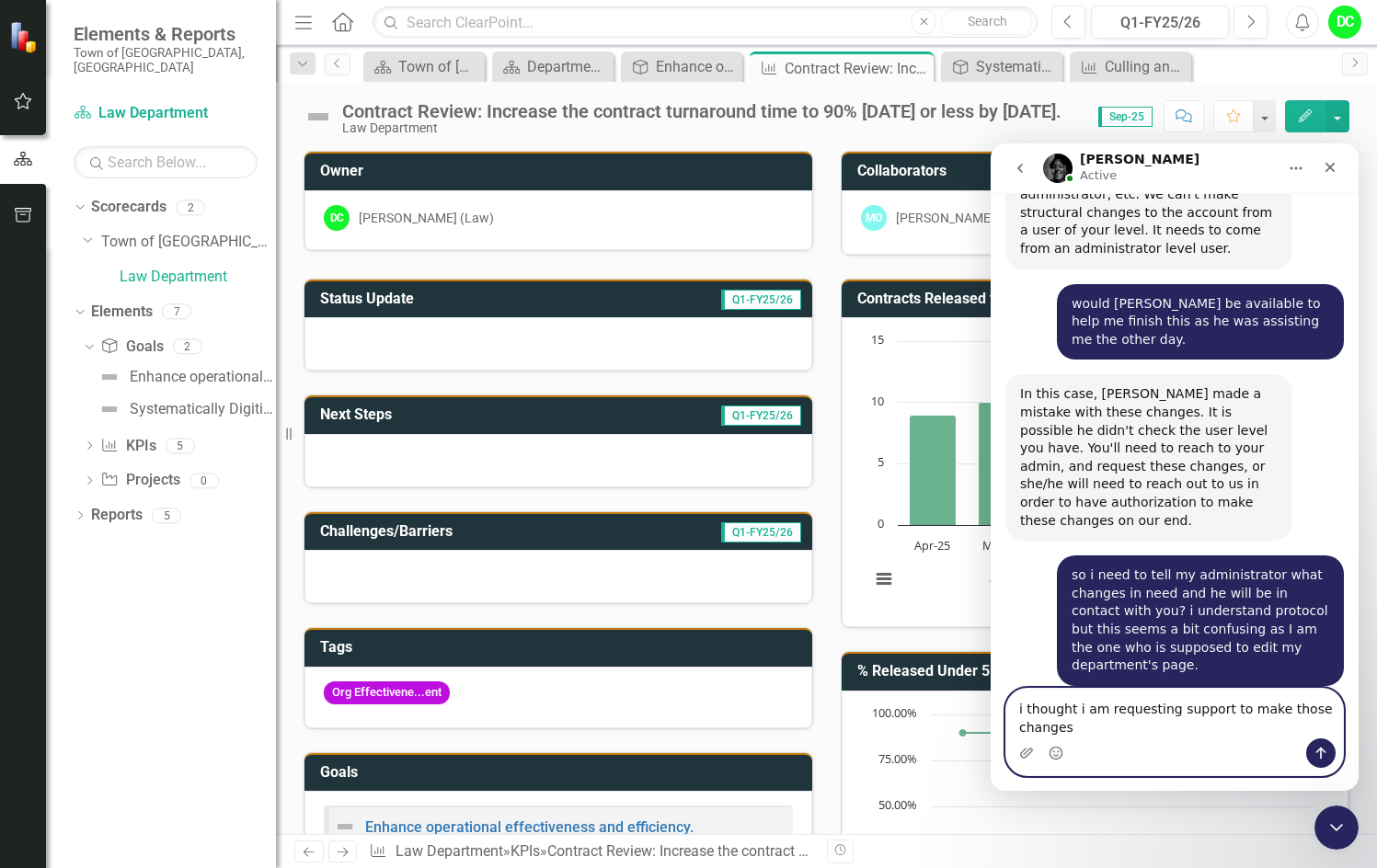
scroll to position [1894, 0]
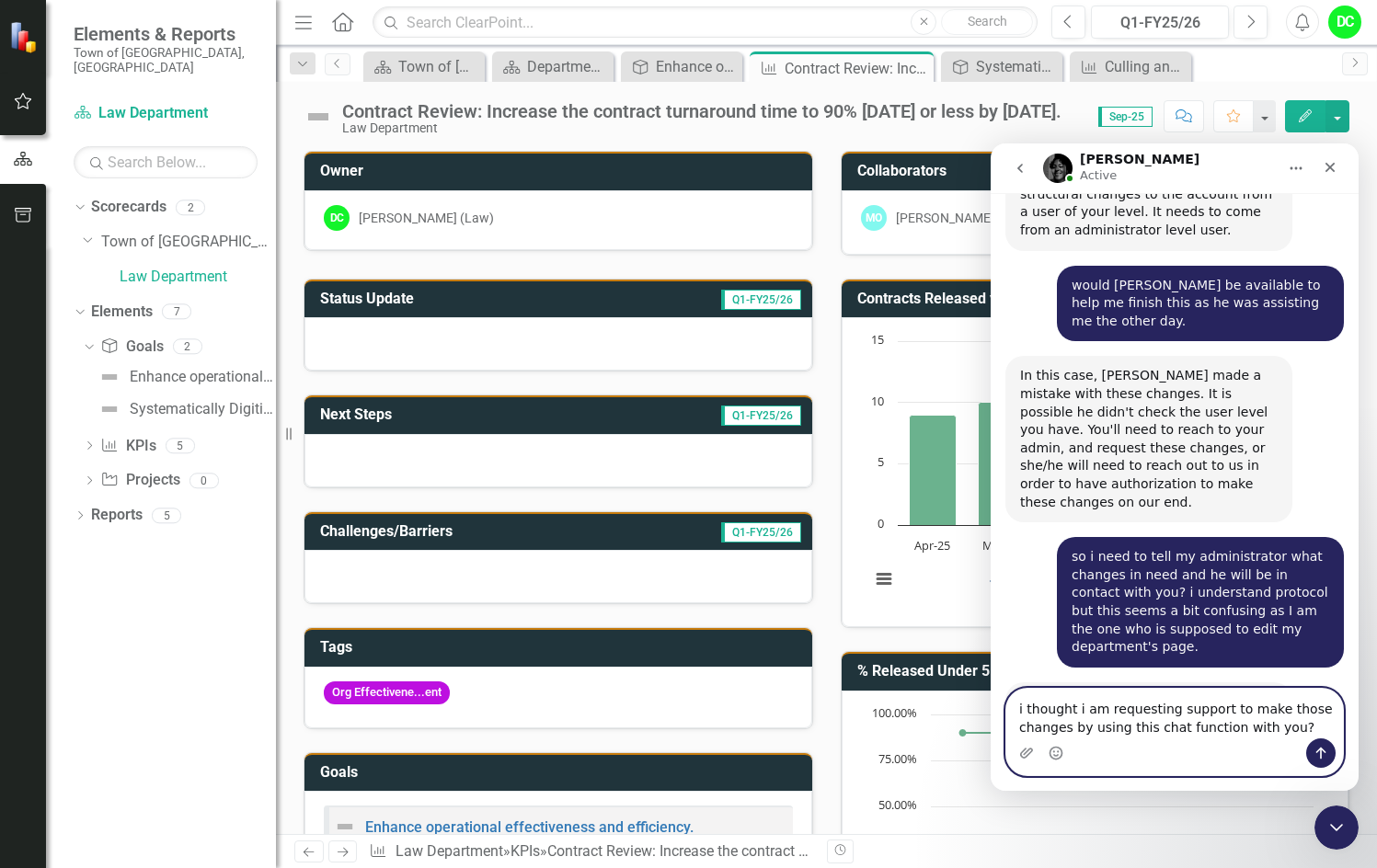
type textarea "i thought i am requesting support to make those changes by using this chat func…"
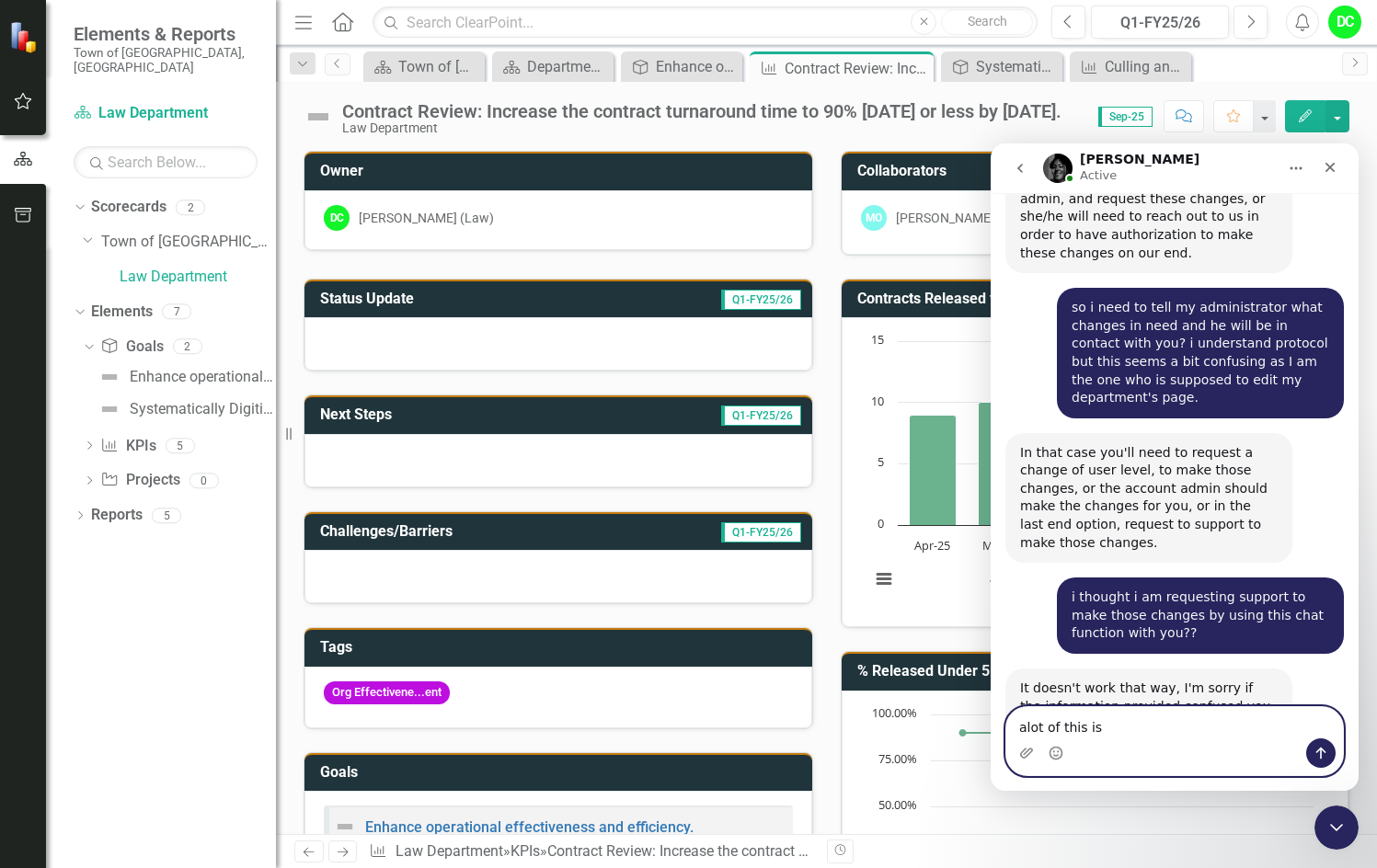
scroll to position [2146, 0]
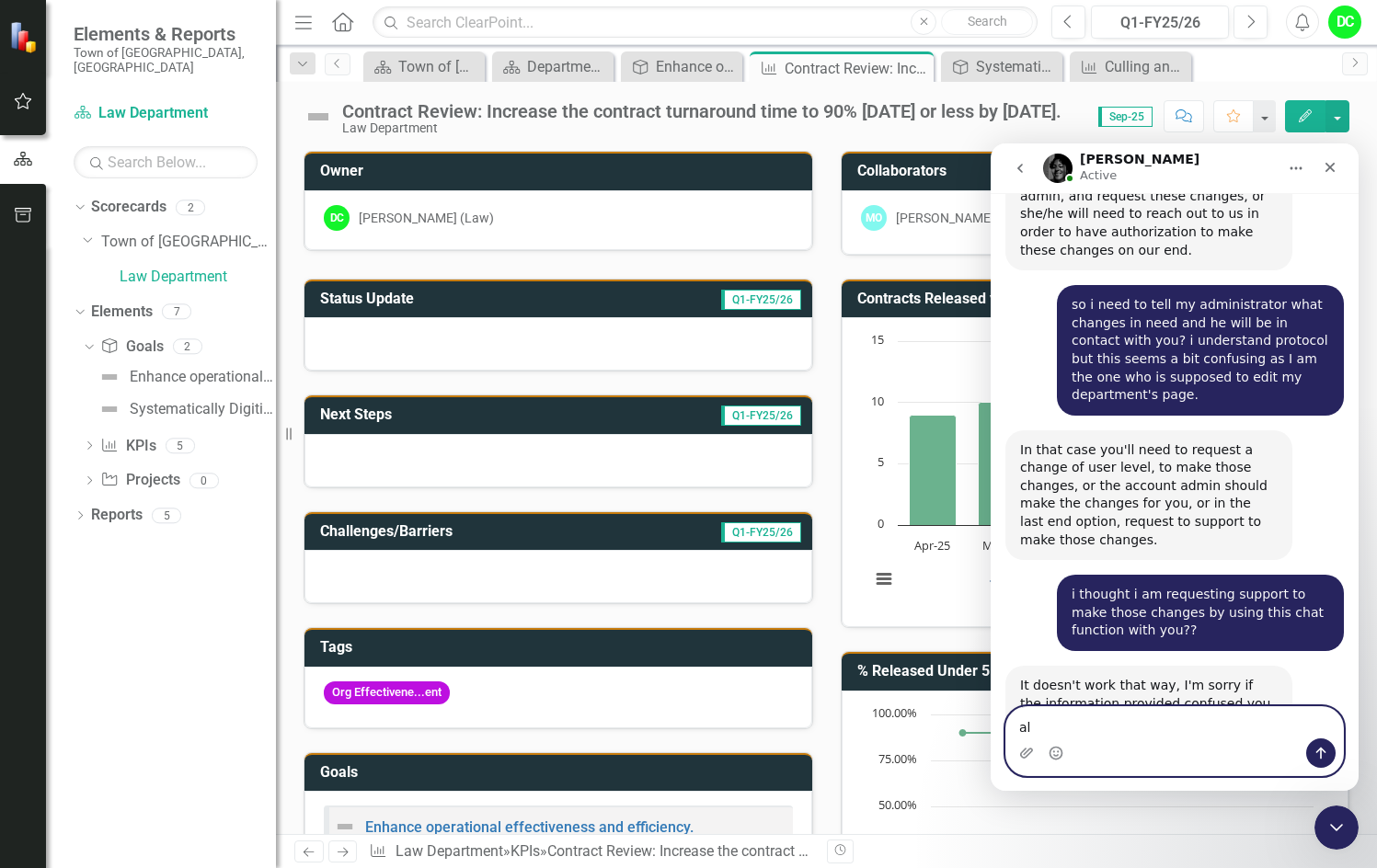
type textarea "a"
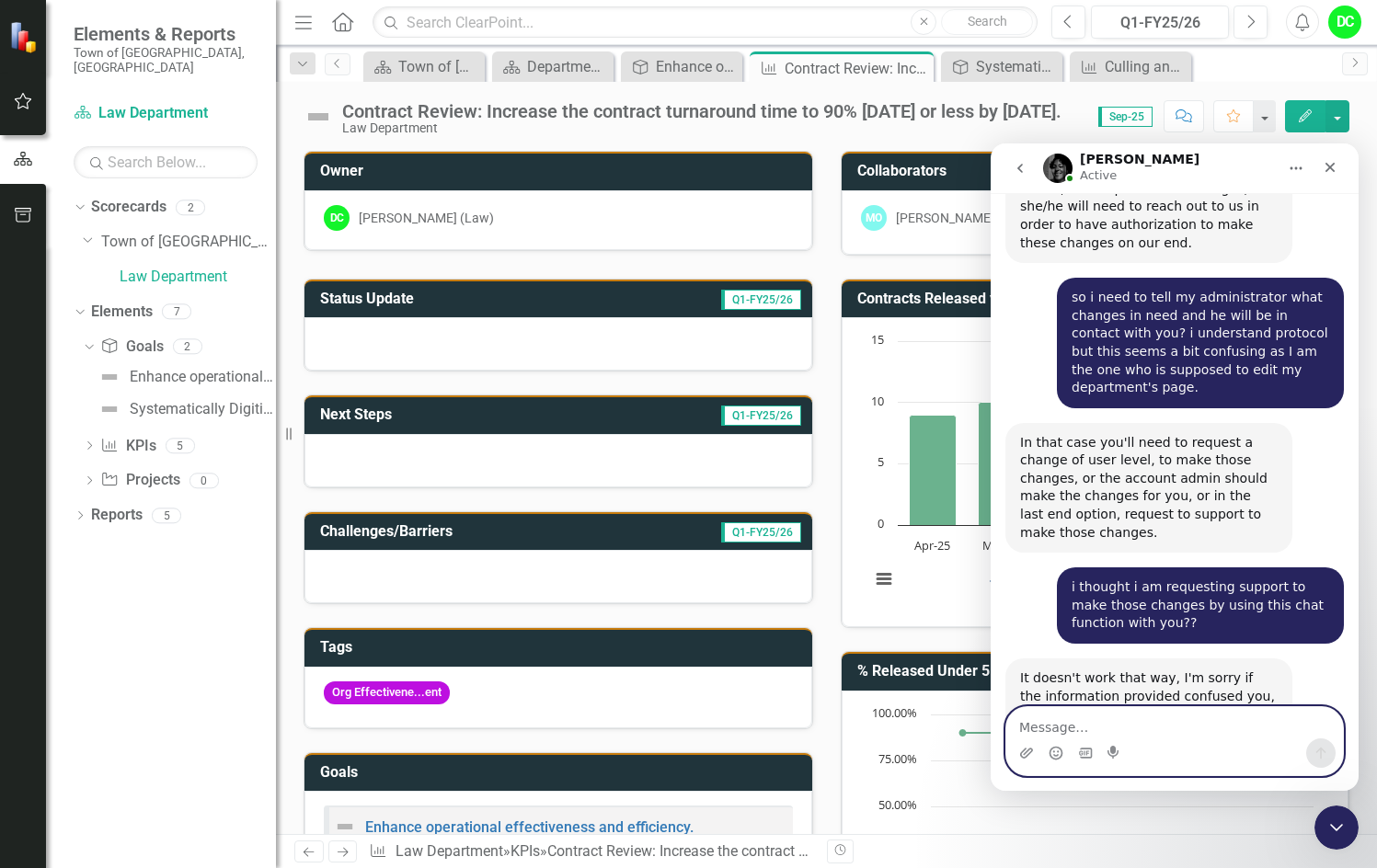
type textarea "w"
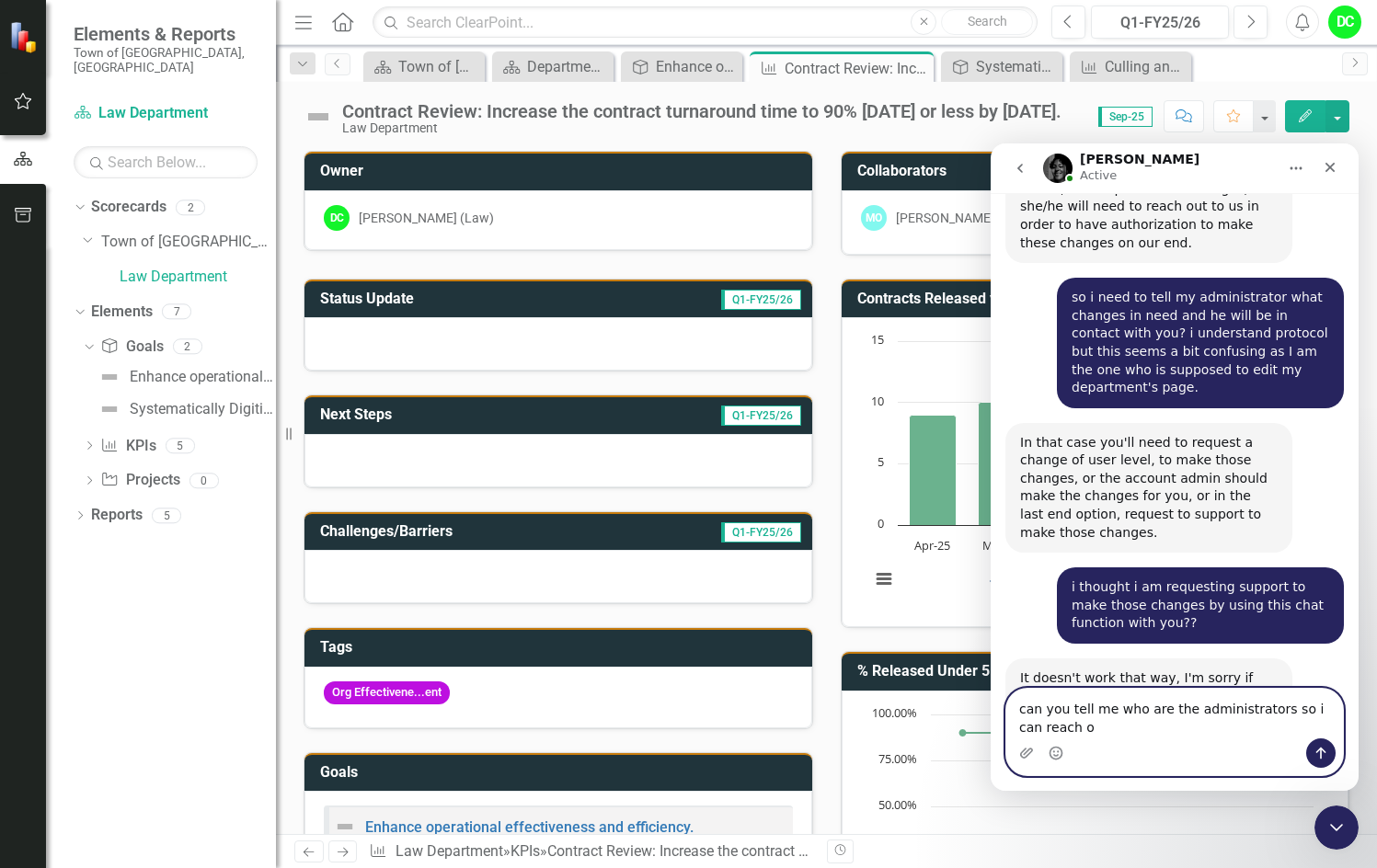
scroll to position [2172, 0]
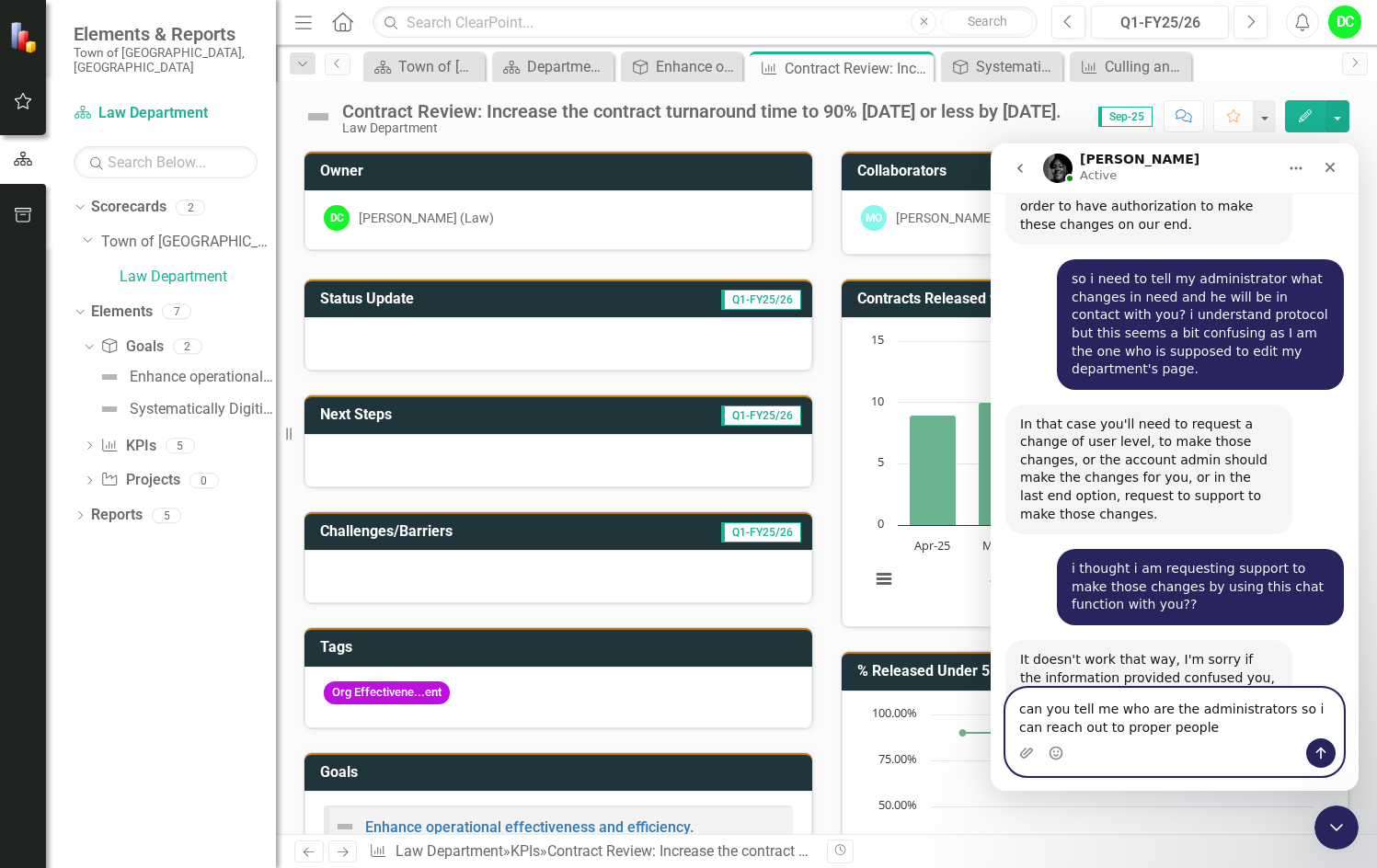
type textarea "can you tell me who are the administrators so i can reach out to proper people?"
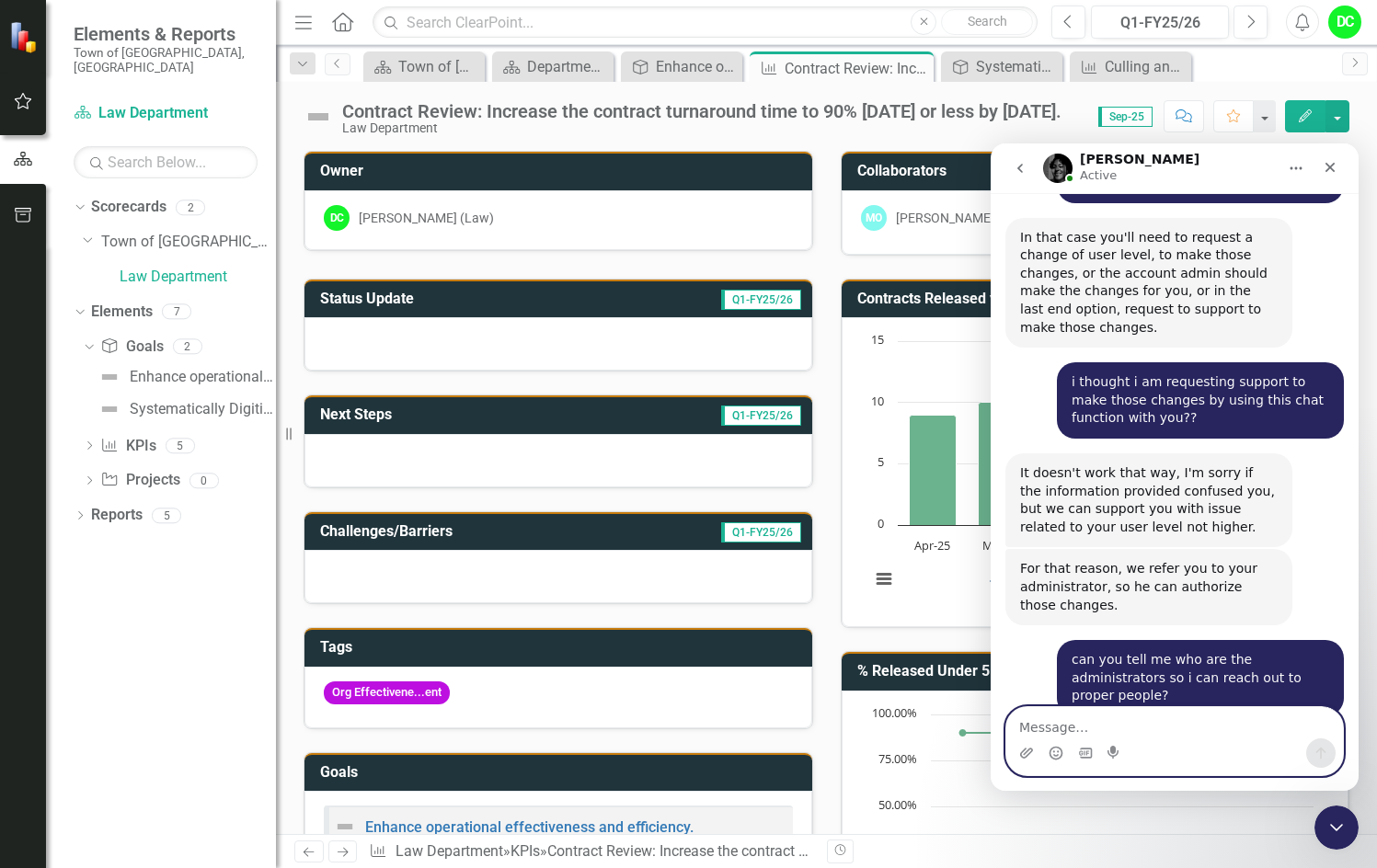
scroll to position [2359, 0]
type textarea "i'm the town counse's office (law department)"
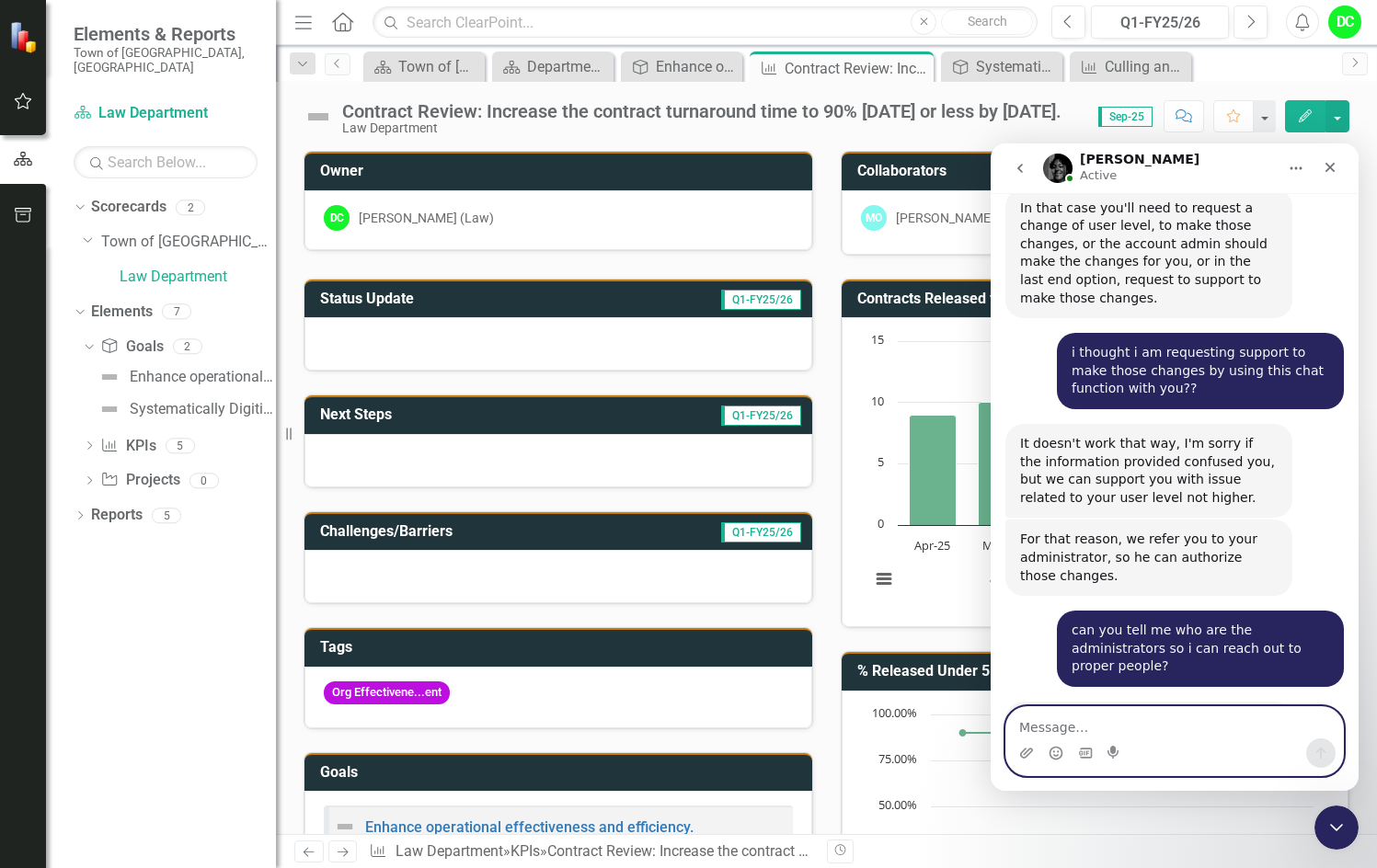
scroll to position [2432, 0]
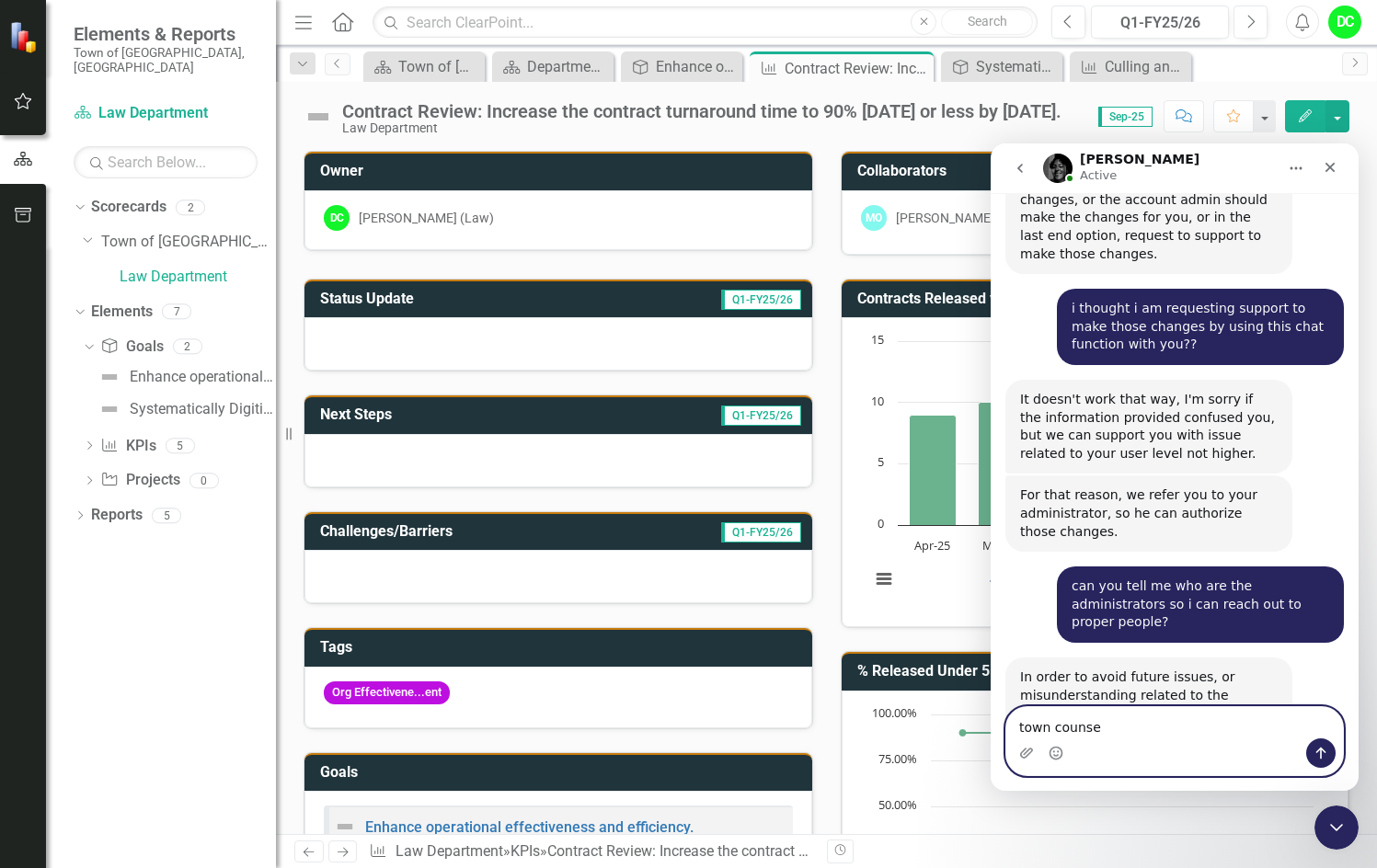
type textarea "town counsel"
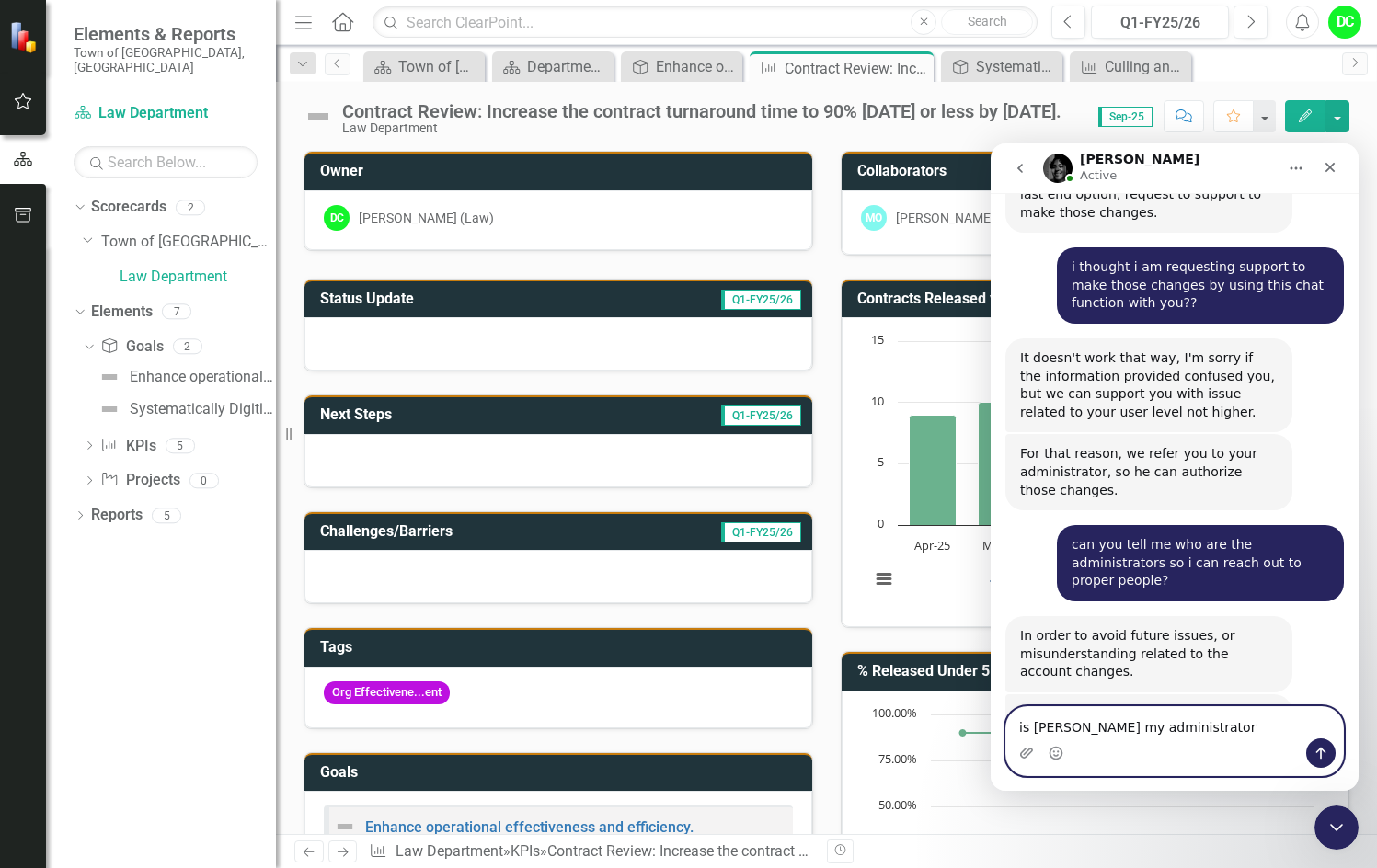
type textarea "is [PERSON_NAME] my administrator?"
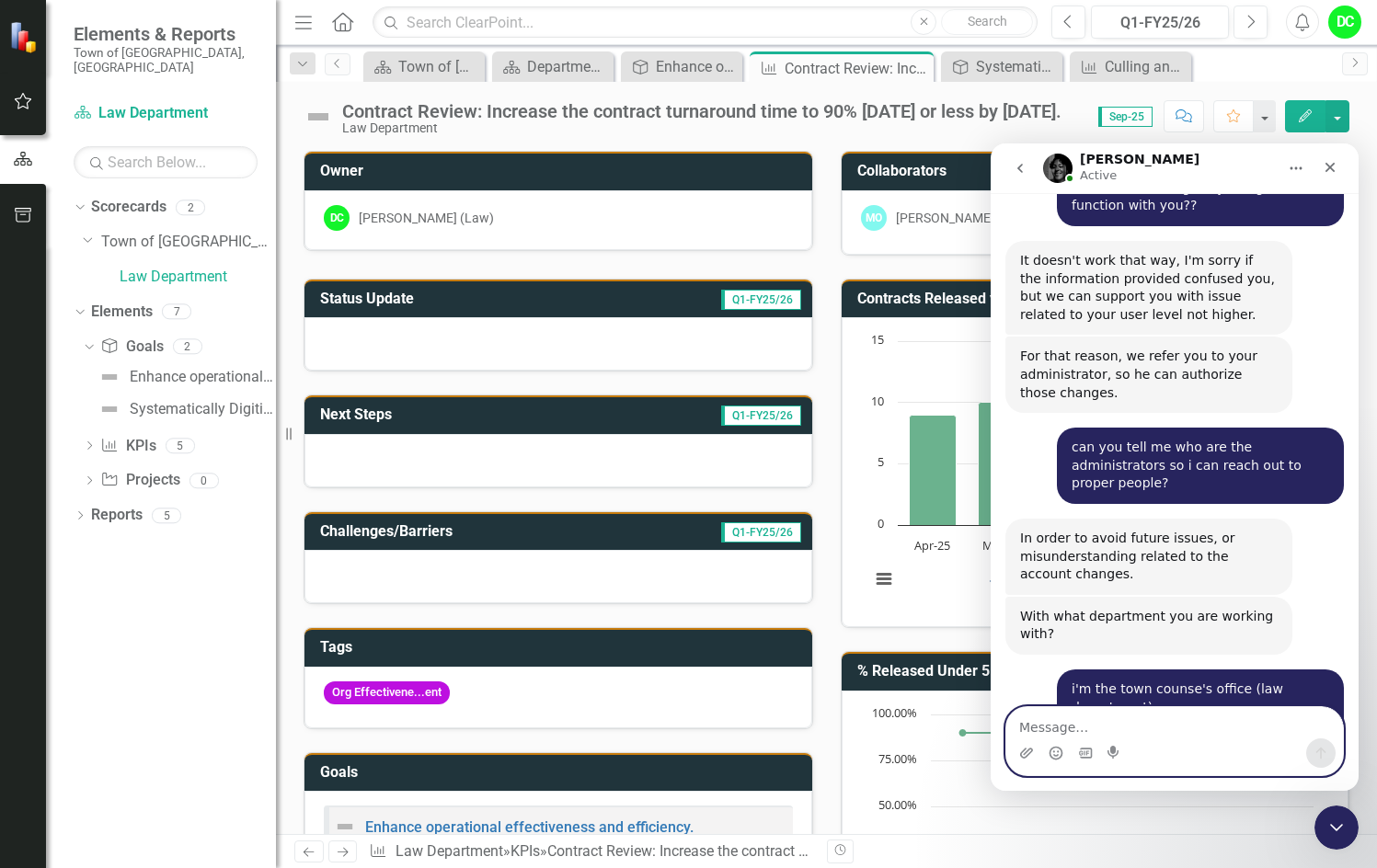
scroll to position [2570, 0]
type textarea "P"
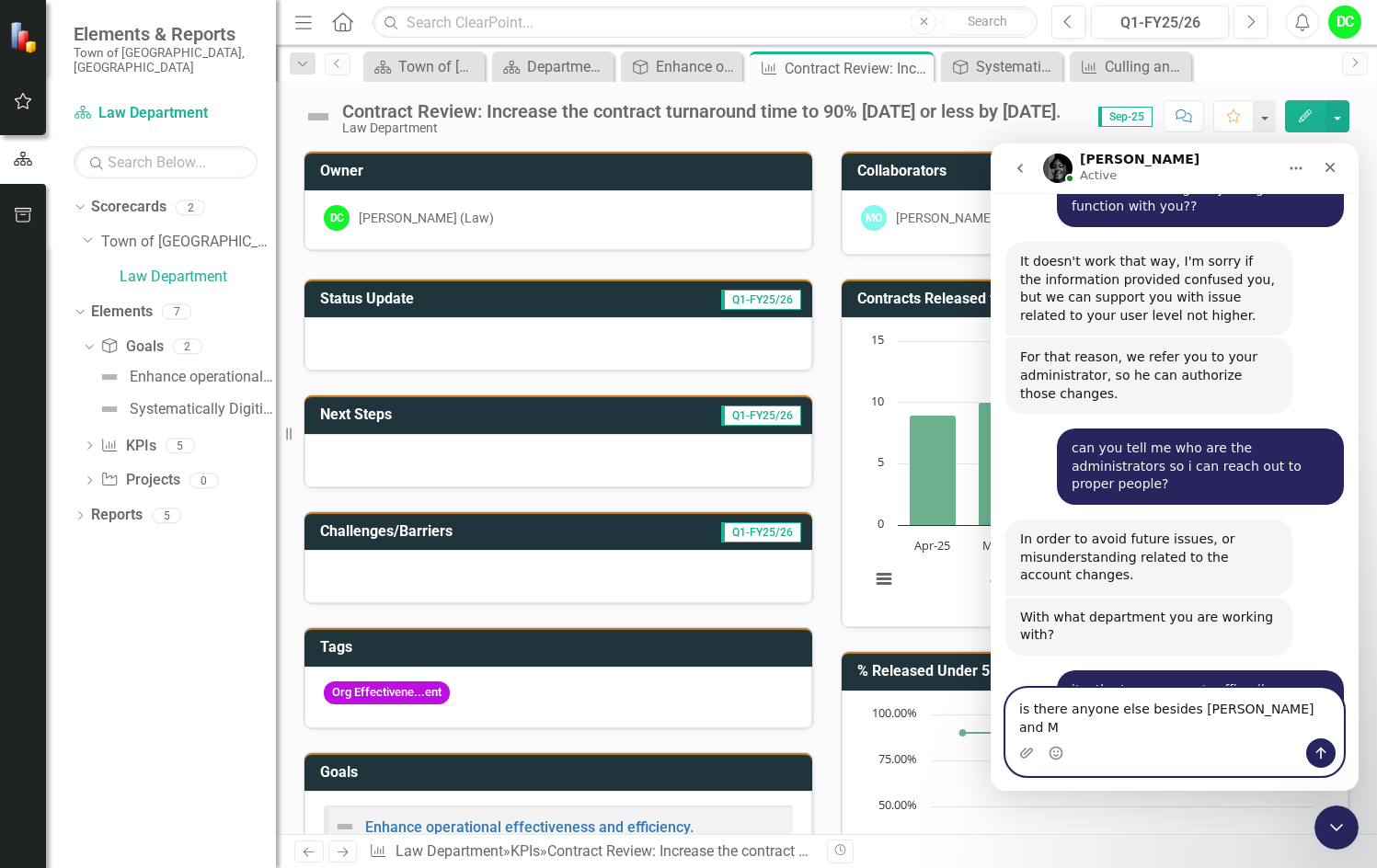
scroll to position [2588, 0]
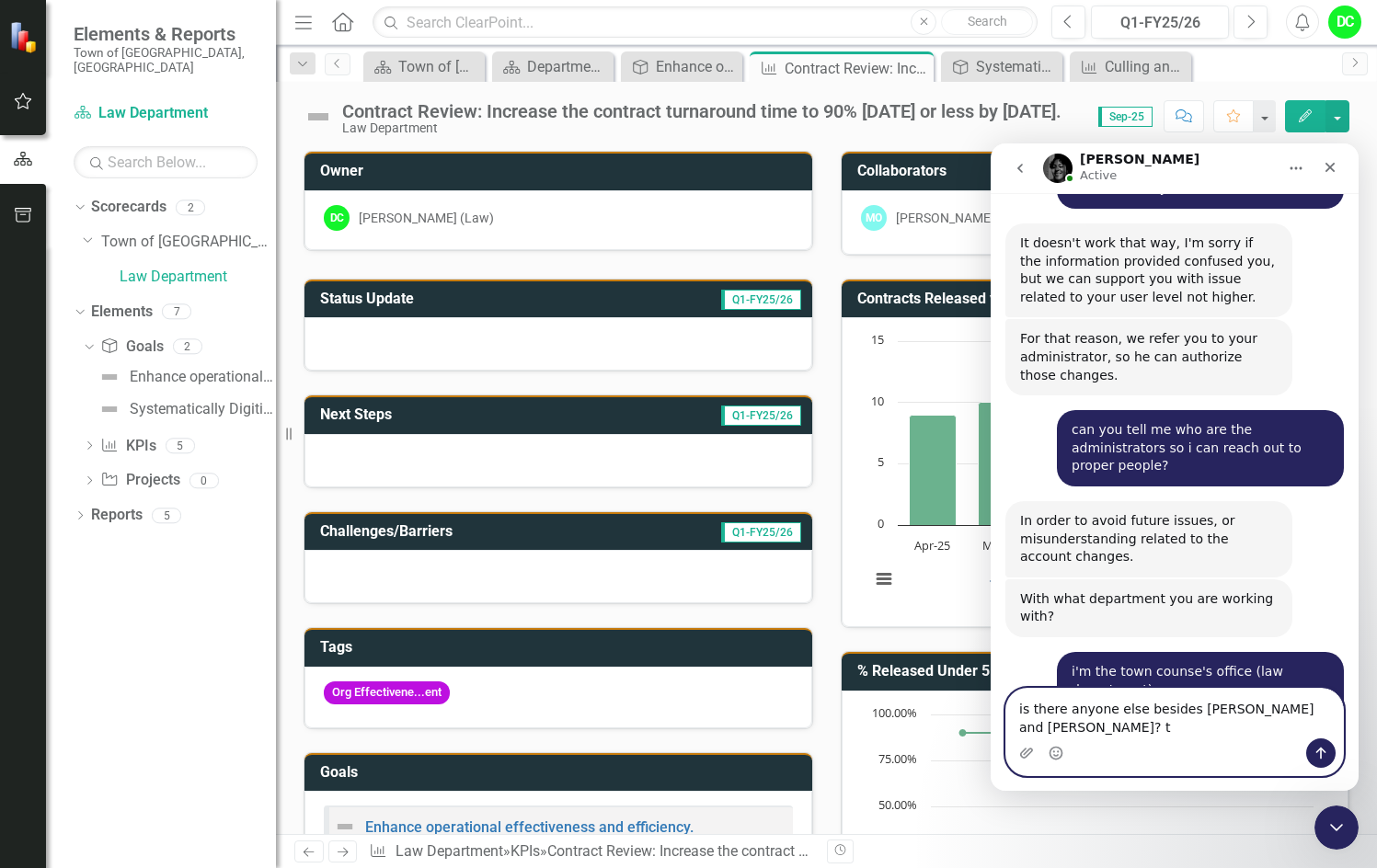
type textarea "is there anyone else besides [PERSON_NAME] and [PERSON_NAME]?"
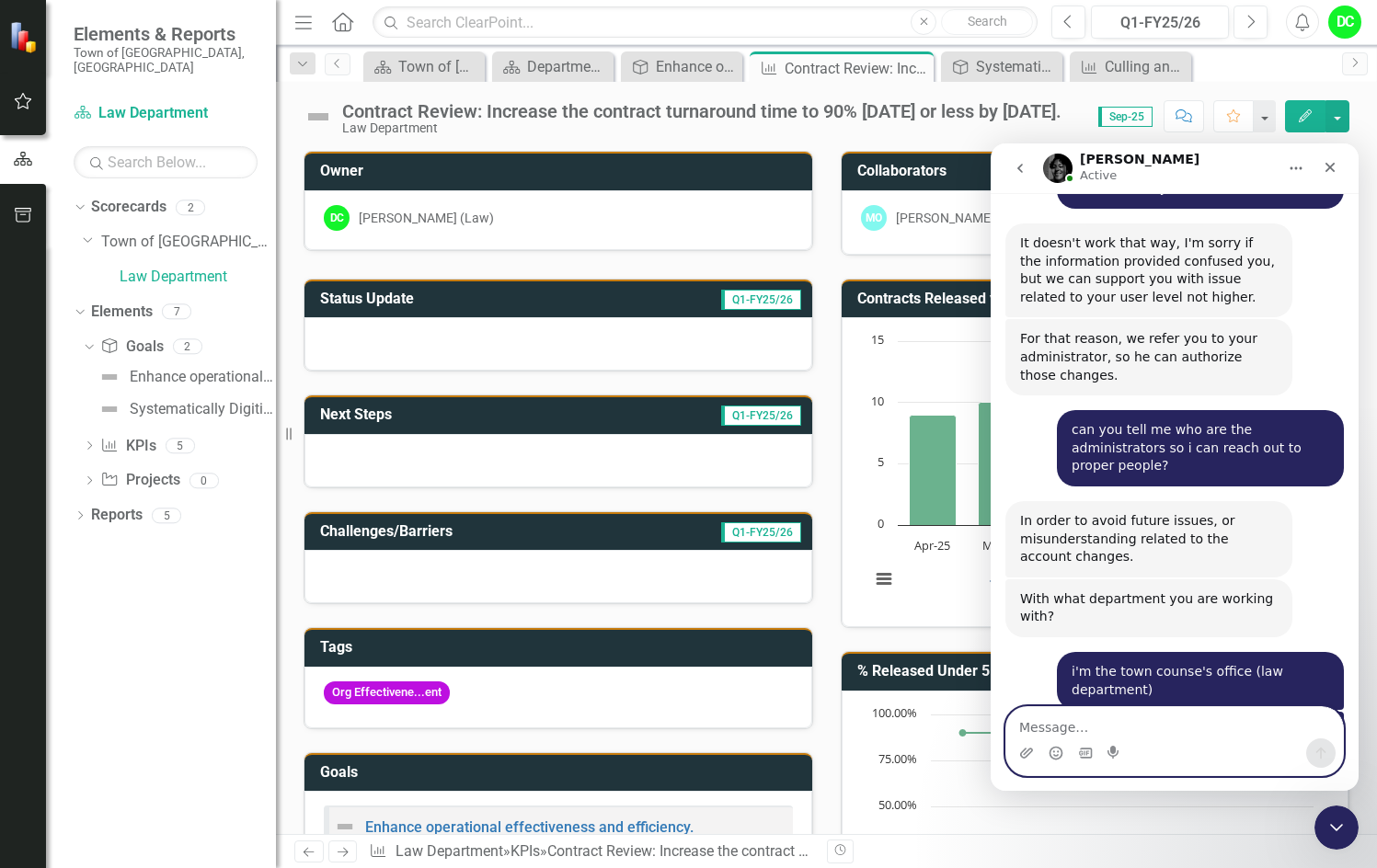
scroll to position [2644, 0]
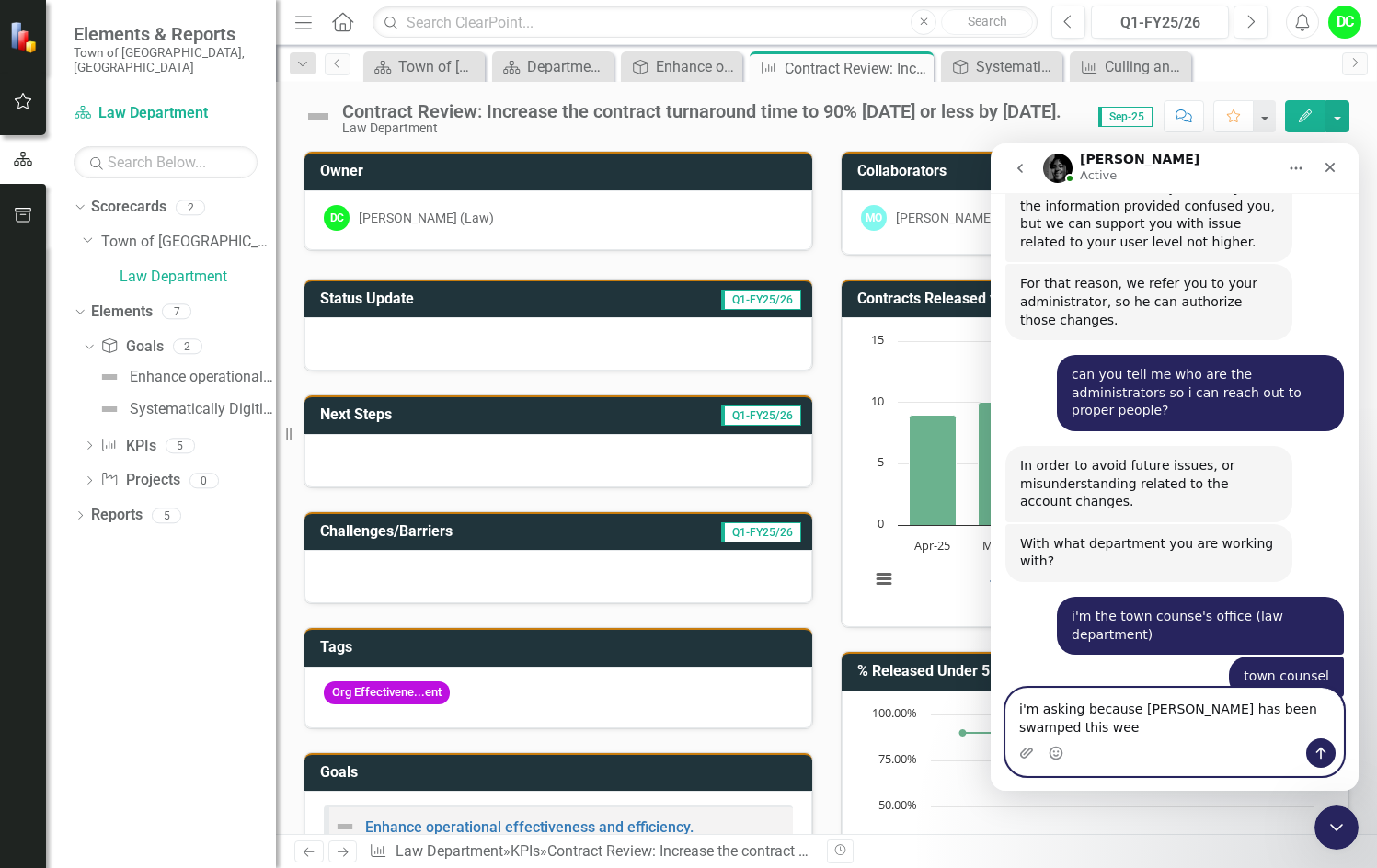
type textarea "i'm asking because [PERSON_NAME] has been swamped this week"
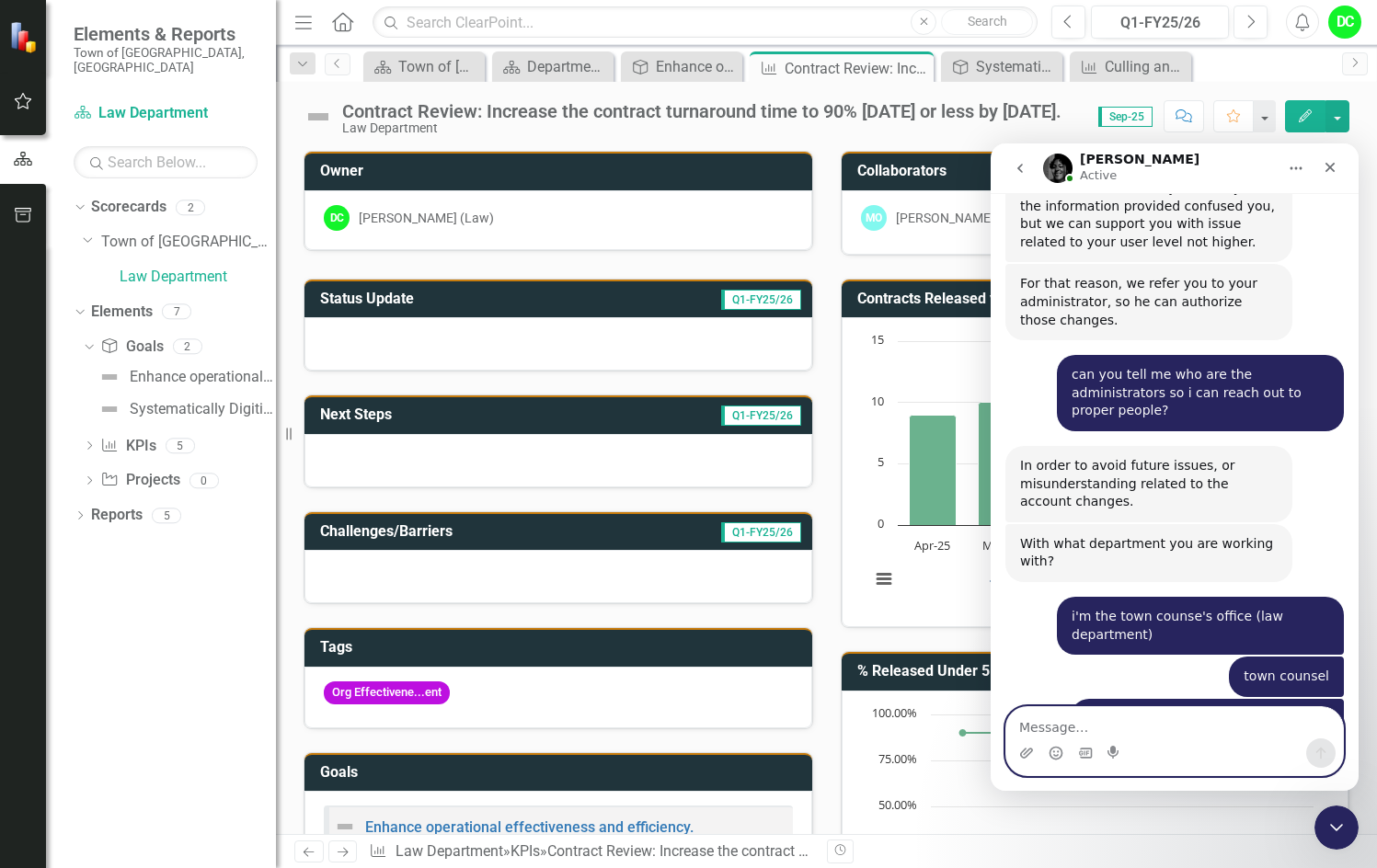
scroll to position [2703, 0]
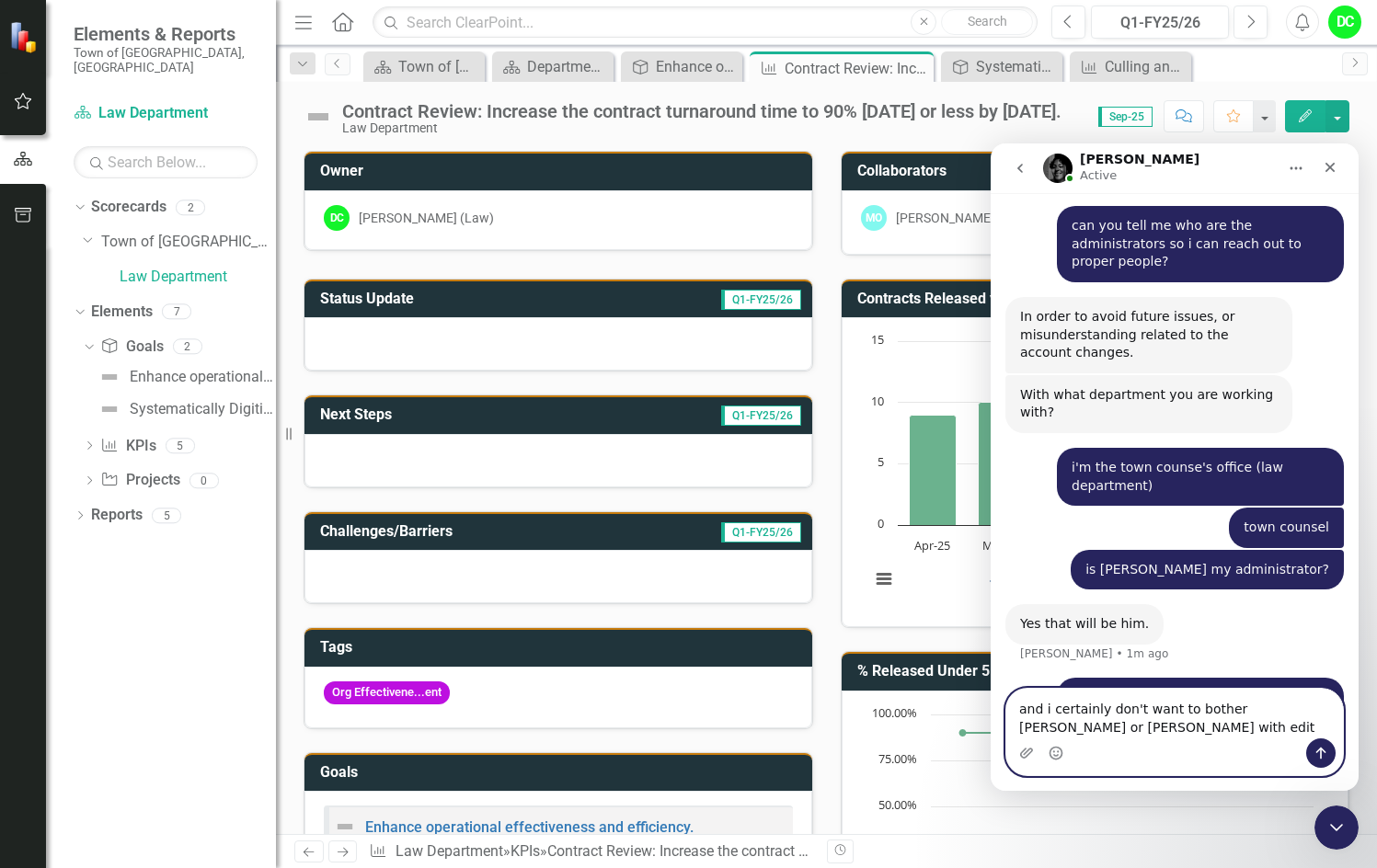
type textarea "and i certainly don't want to bother [PERSON_NAME] or [PERSON_NAME] with edits"
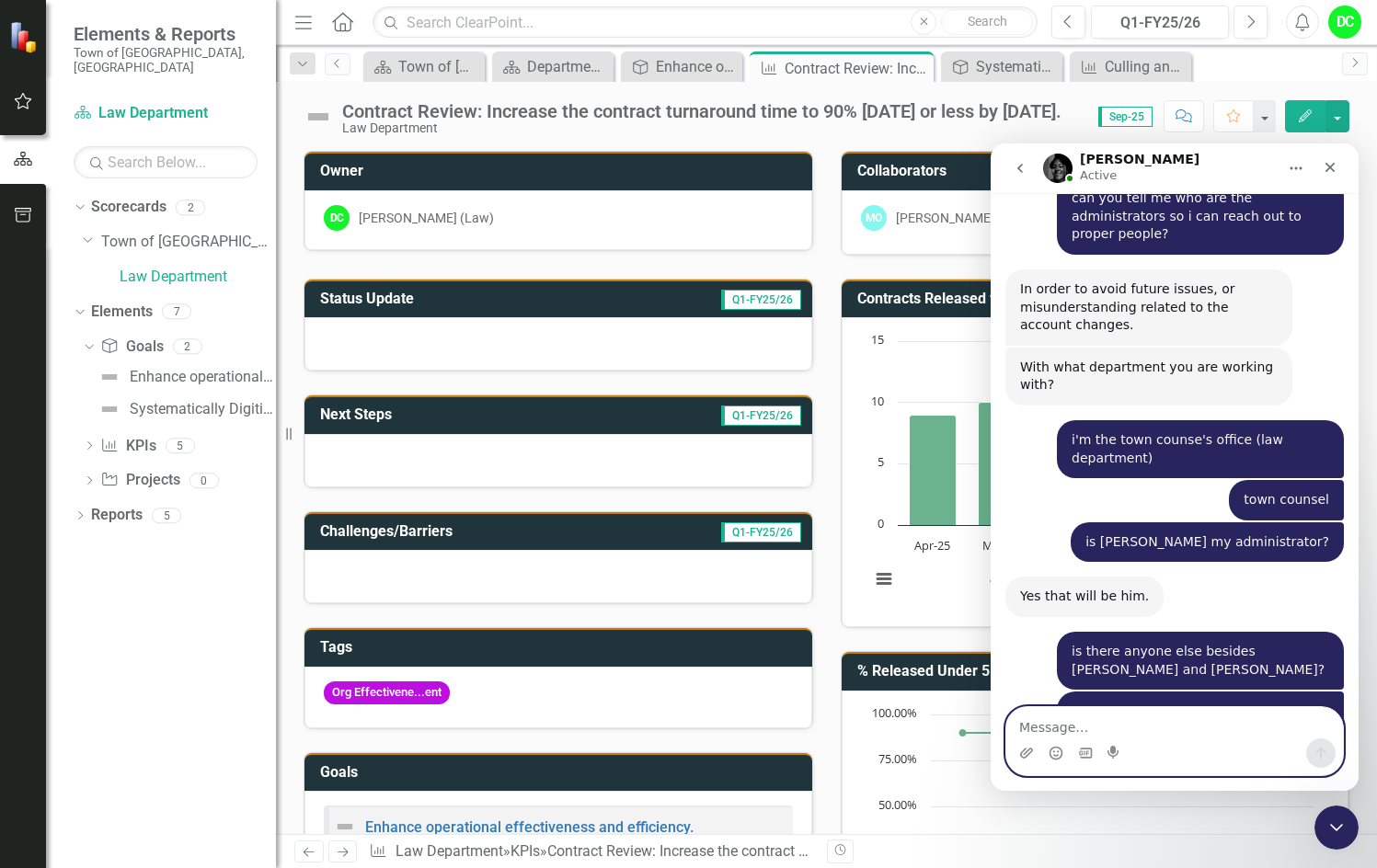
scroll to position [2818, 0]
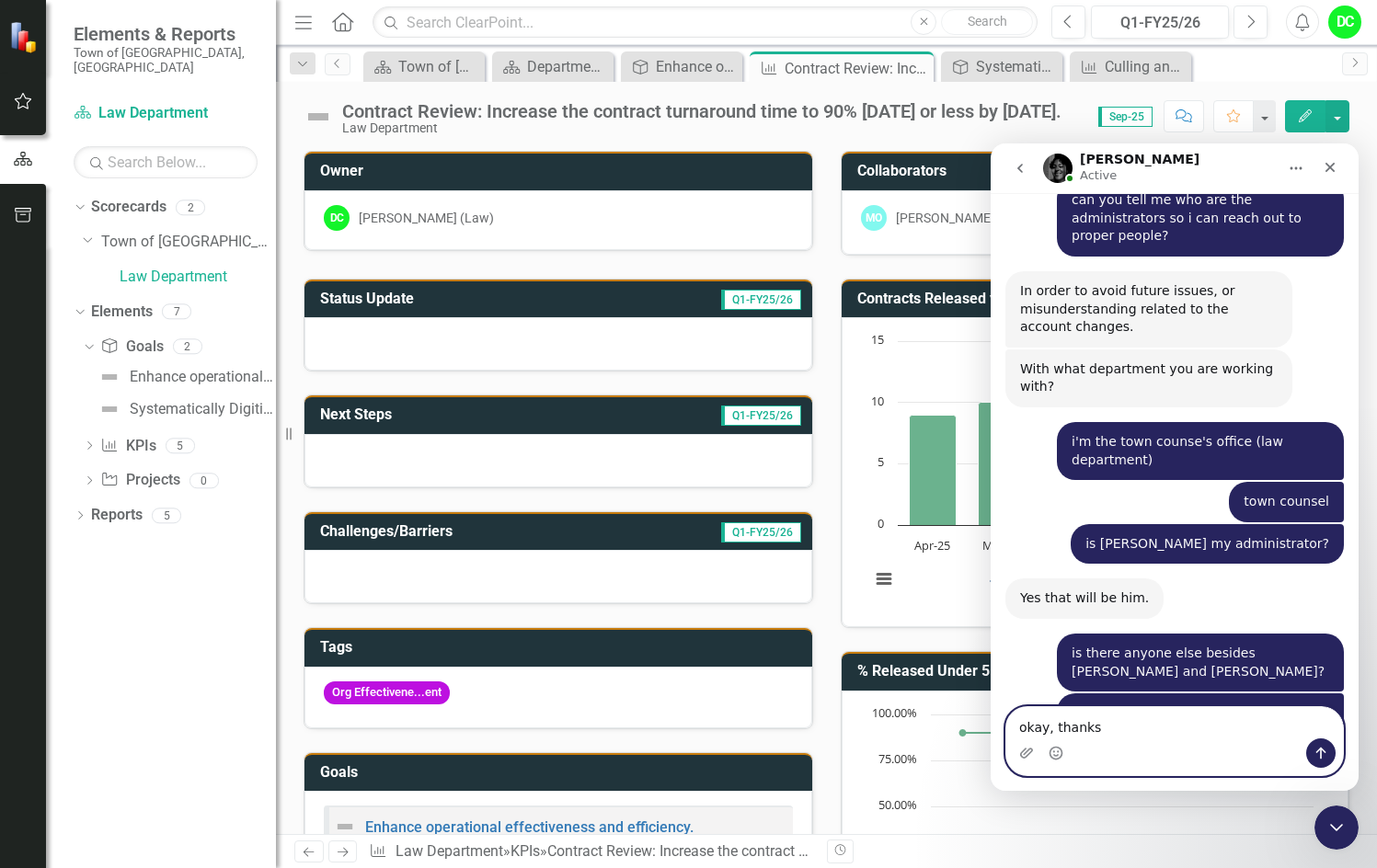
type textarea "okay, thanks."
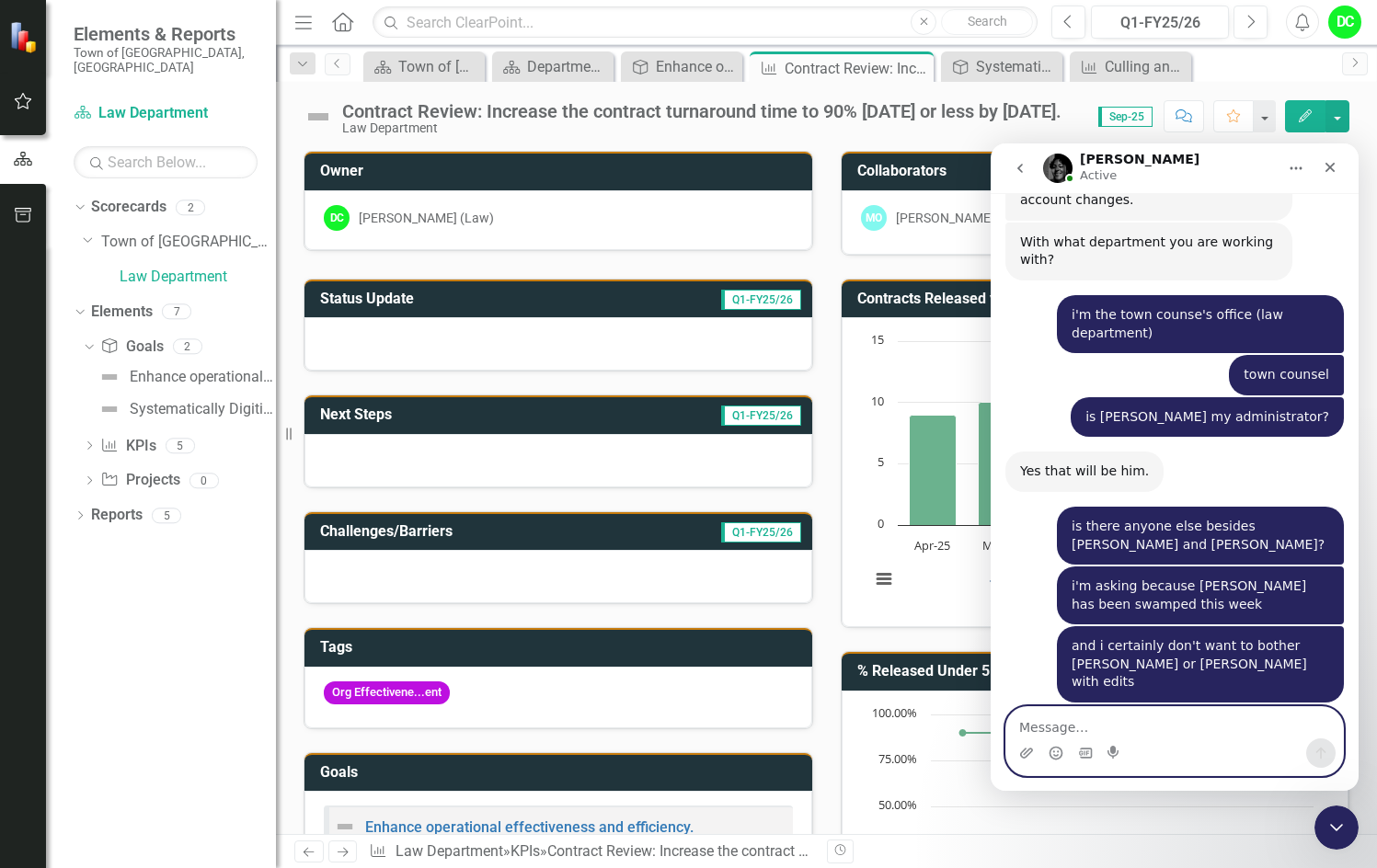
scroll to position [3005, 0]
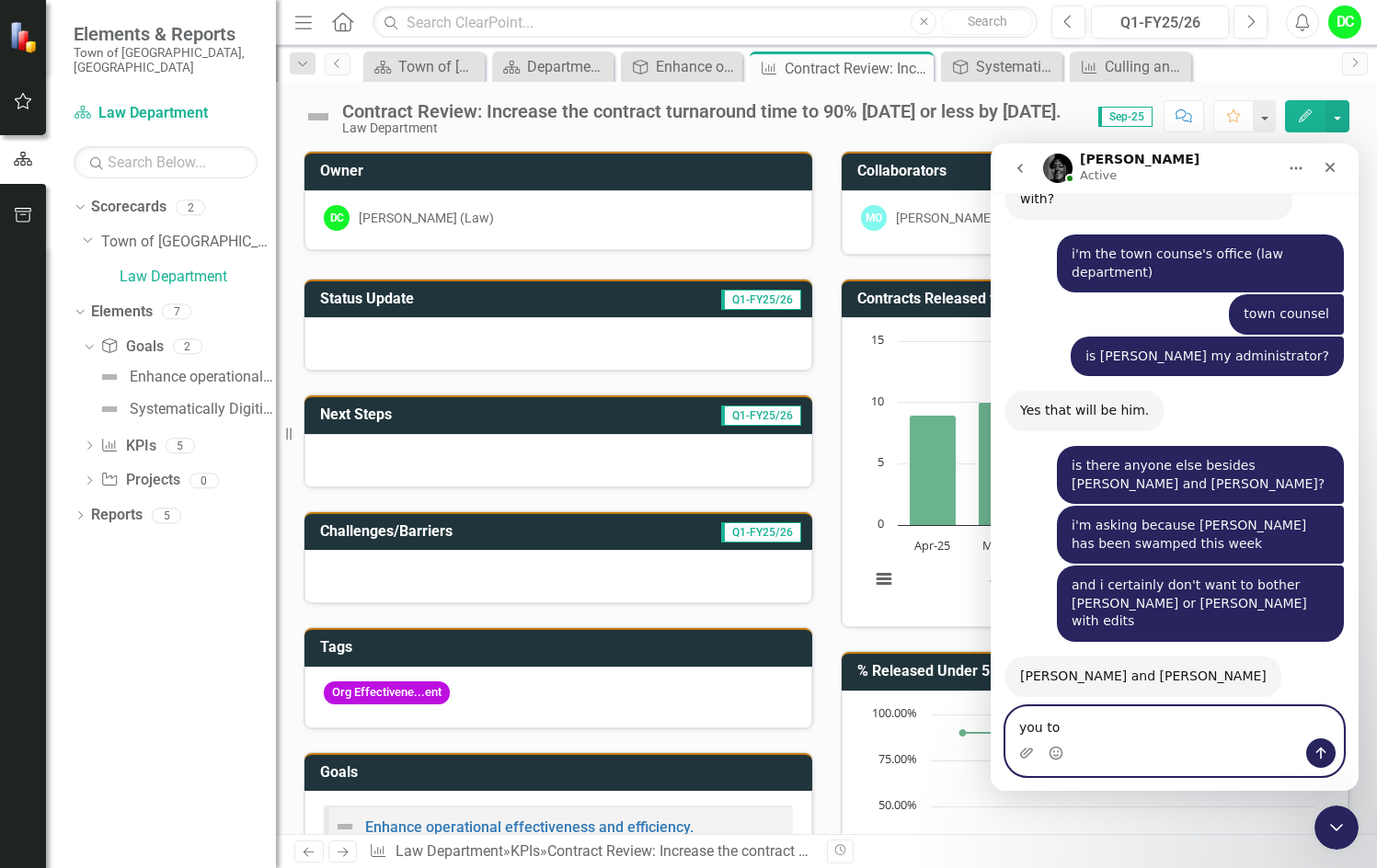
type textarea "you too"
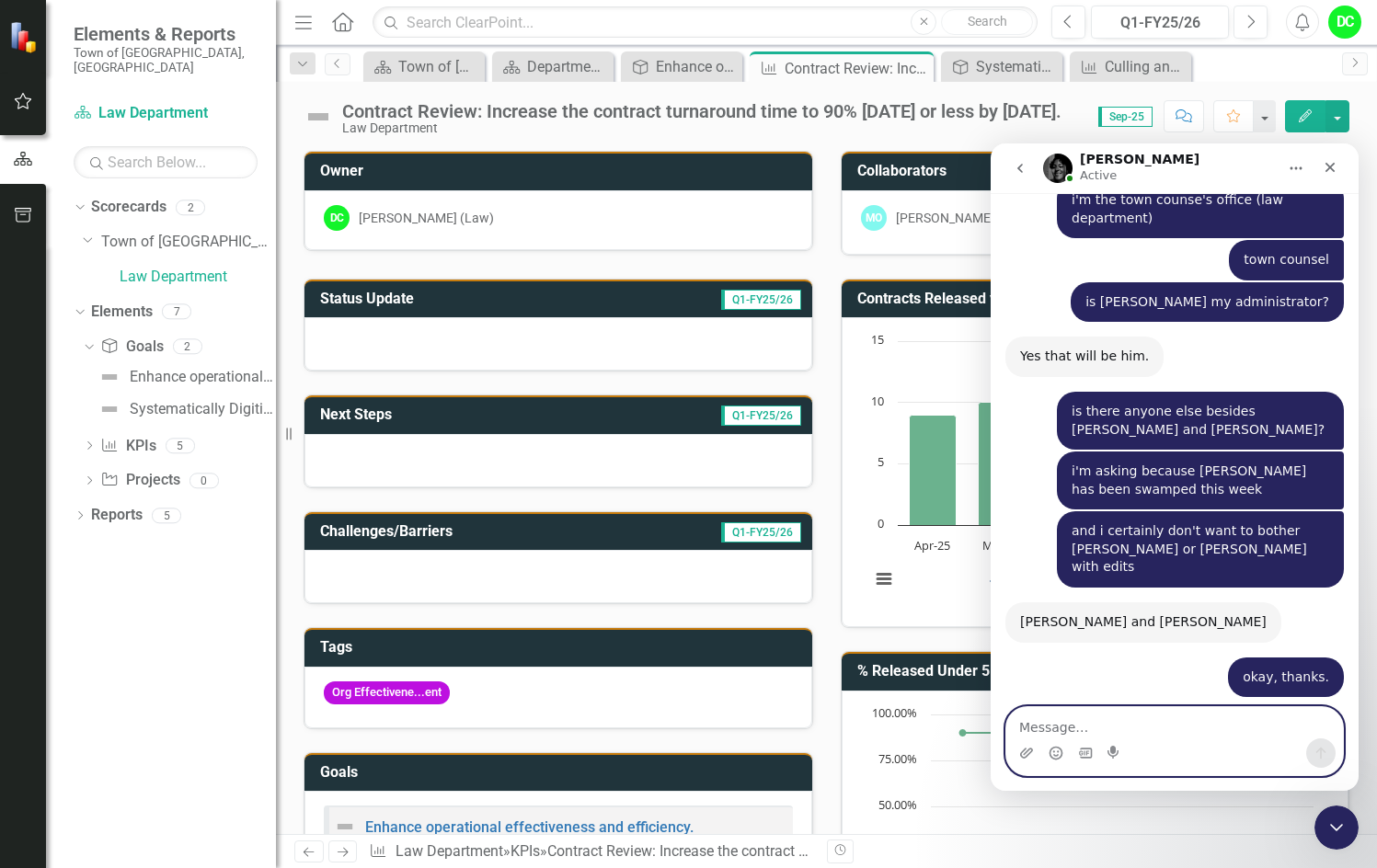
scroll to position [3207, 0]
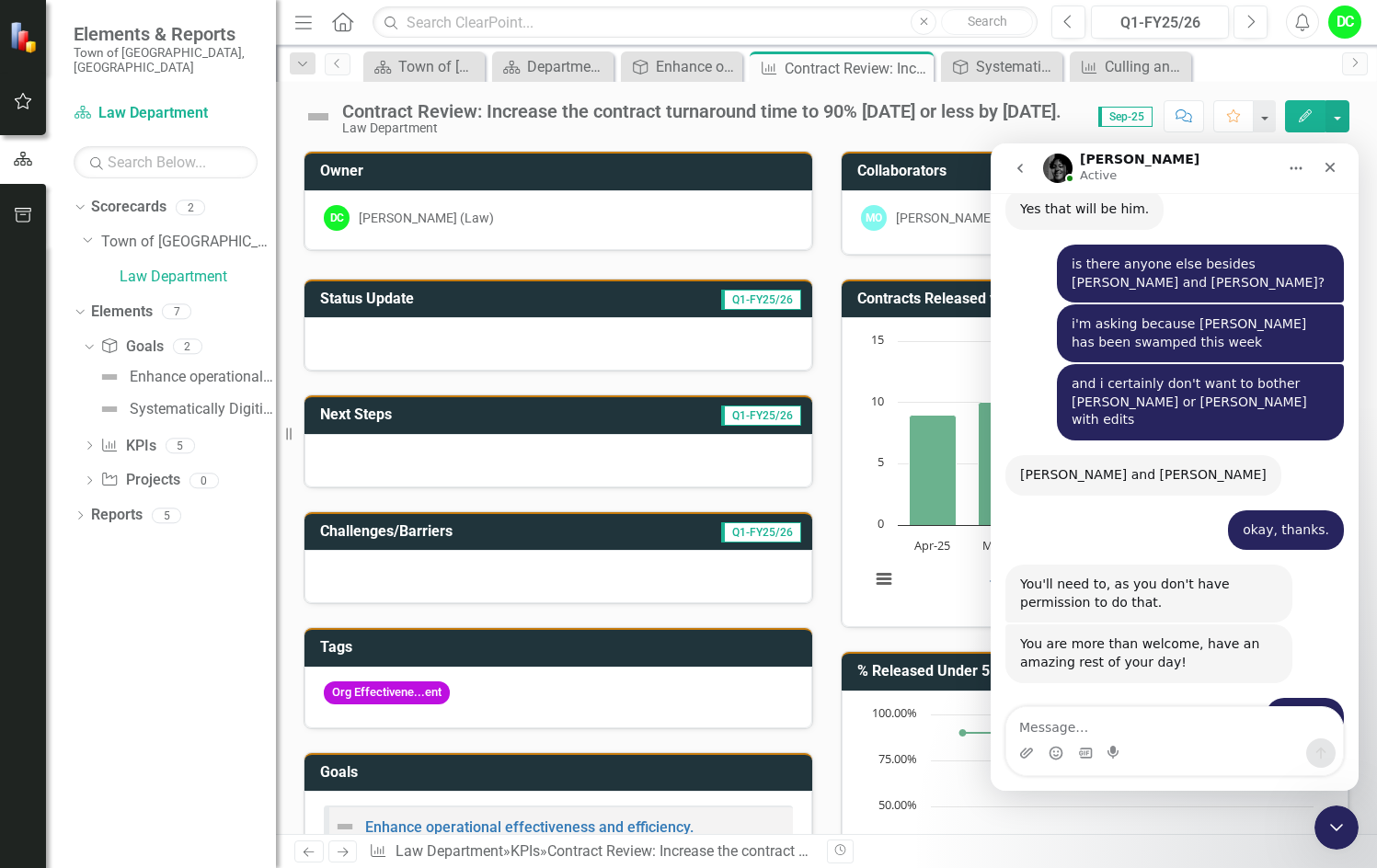
click at [1023, 164] on button "go back" at bounding box center [1020, 168] width 35 height 35
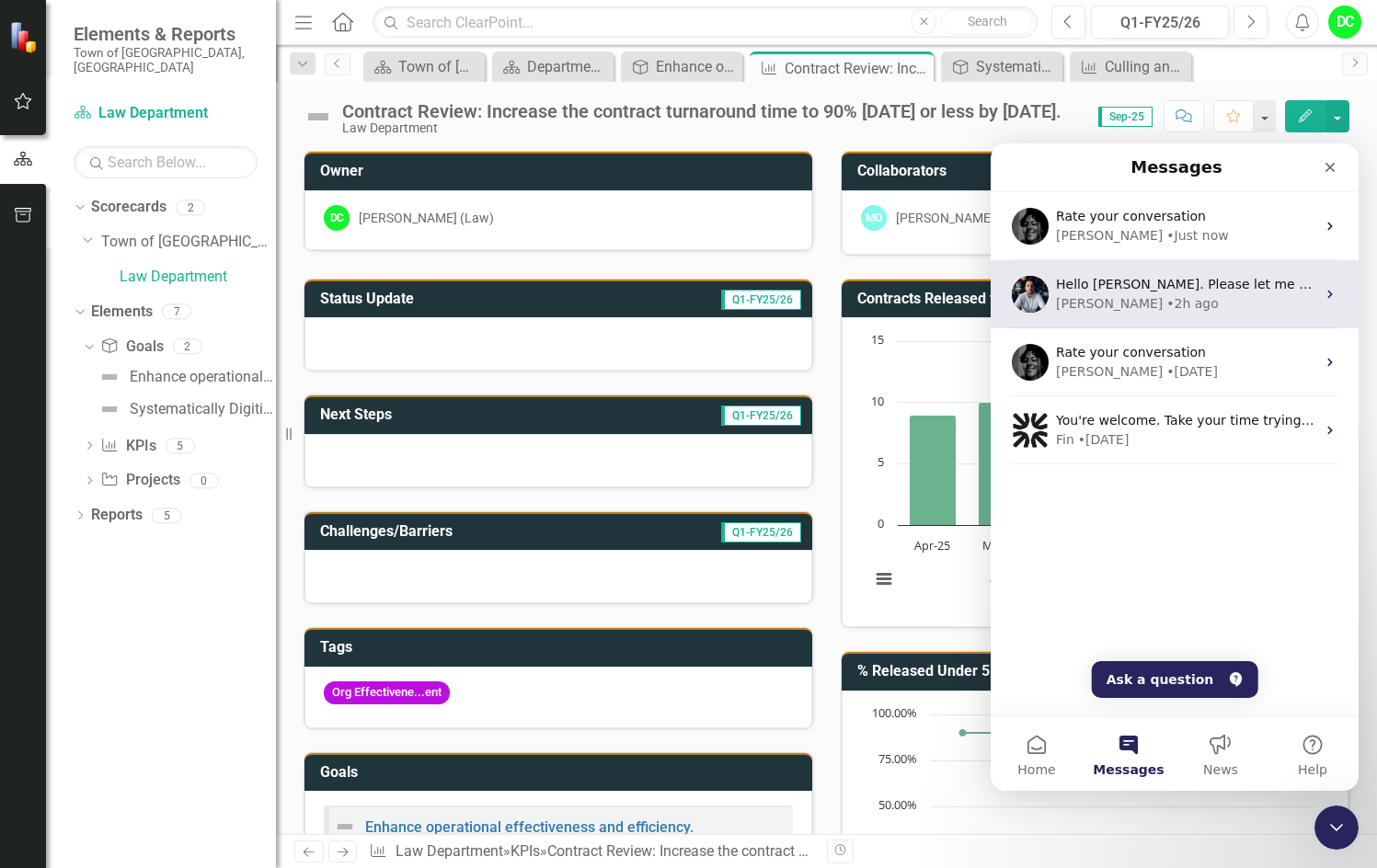
scroll to position [0, 0]
click at [1246, 307] on div "[PERSON_NAME] • 2h ago" at bounding box center [1185, 304] width 260 height 19
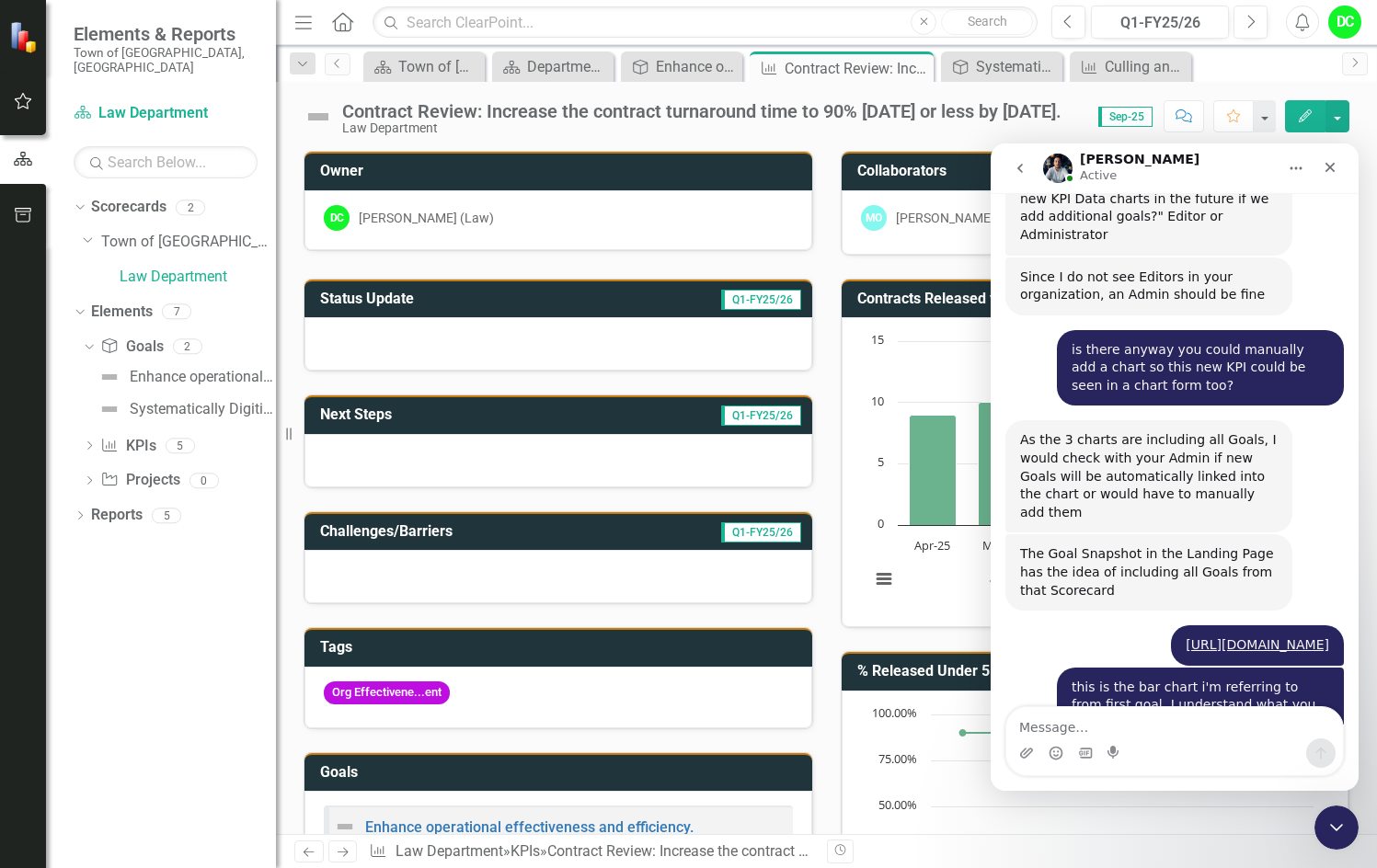
scroll to position [12109, 0]
click at [1045, 721] on textarea "Message…" at bounding box center [1175, 722] width 336 height 31
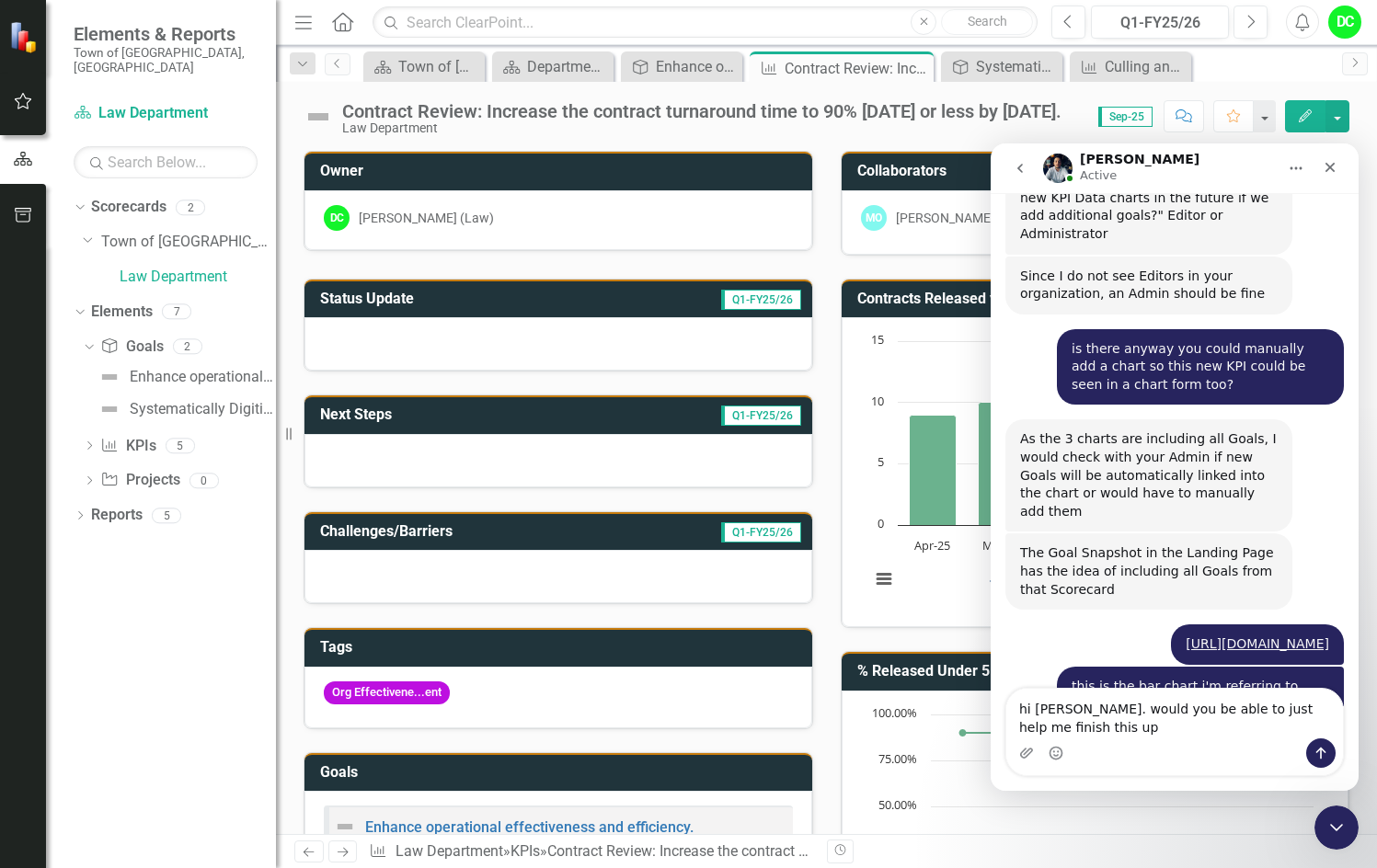
scroll to position [12128, 0]
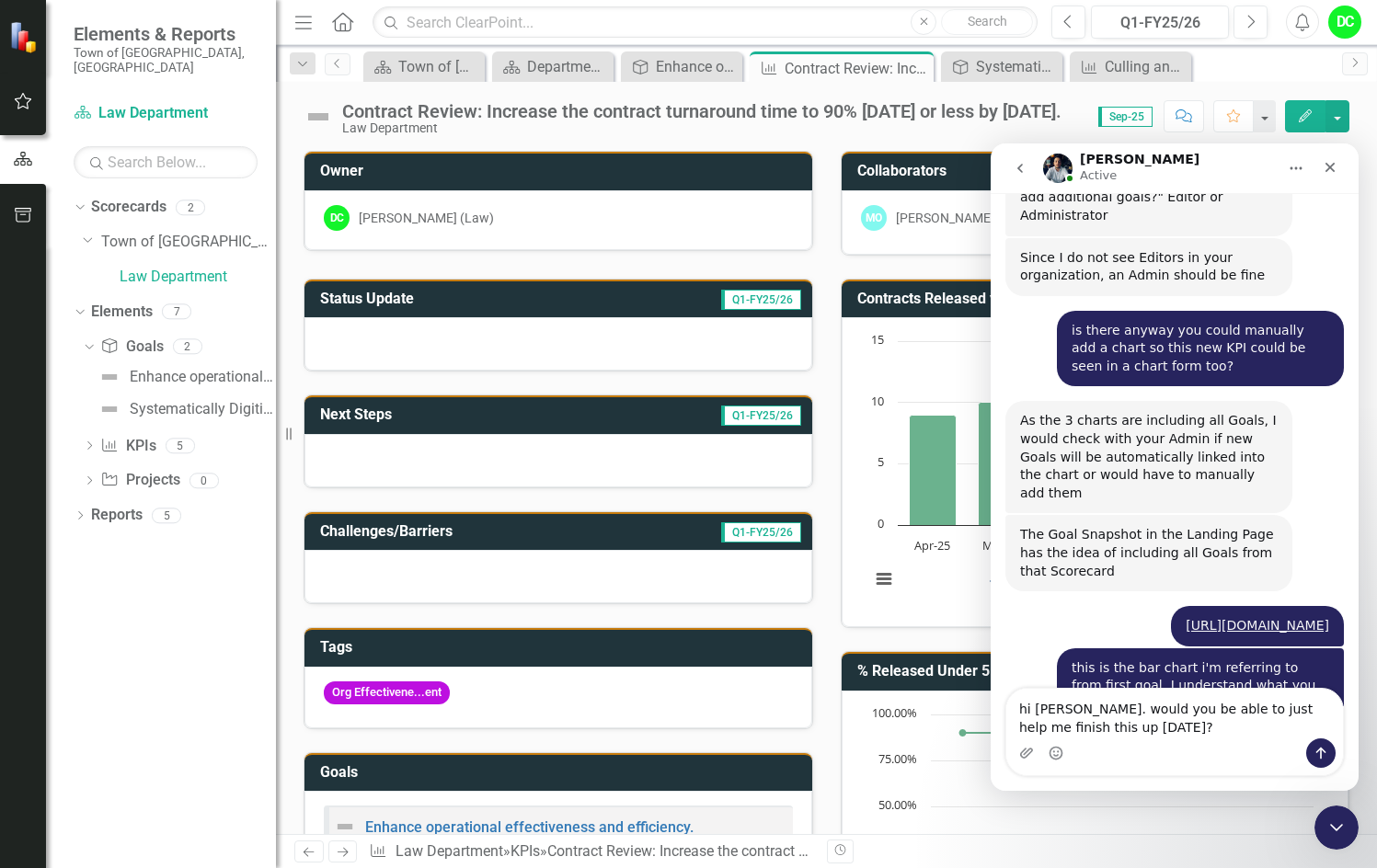
type textarea "hi [PERSON_NAME]. would you be able to just help me finish this up [DATE]?"
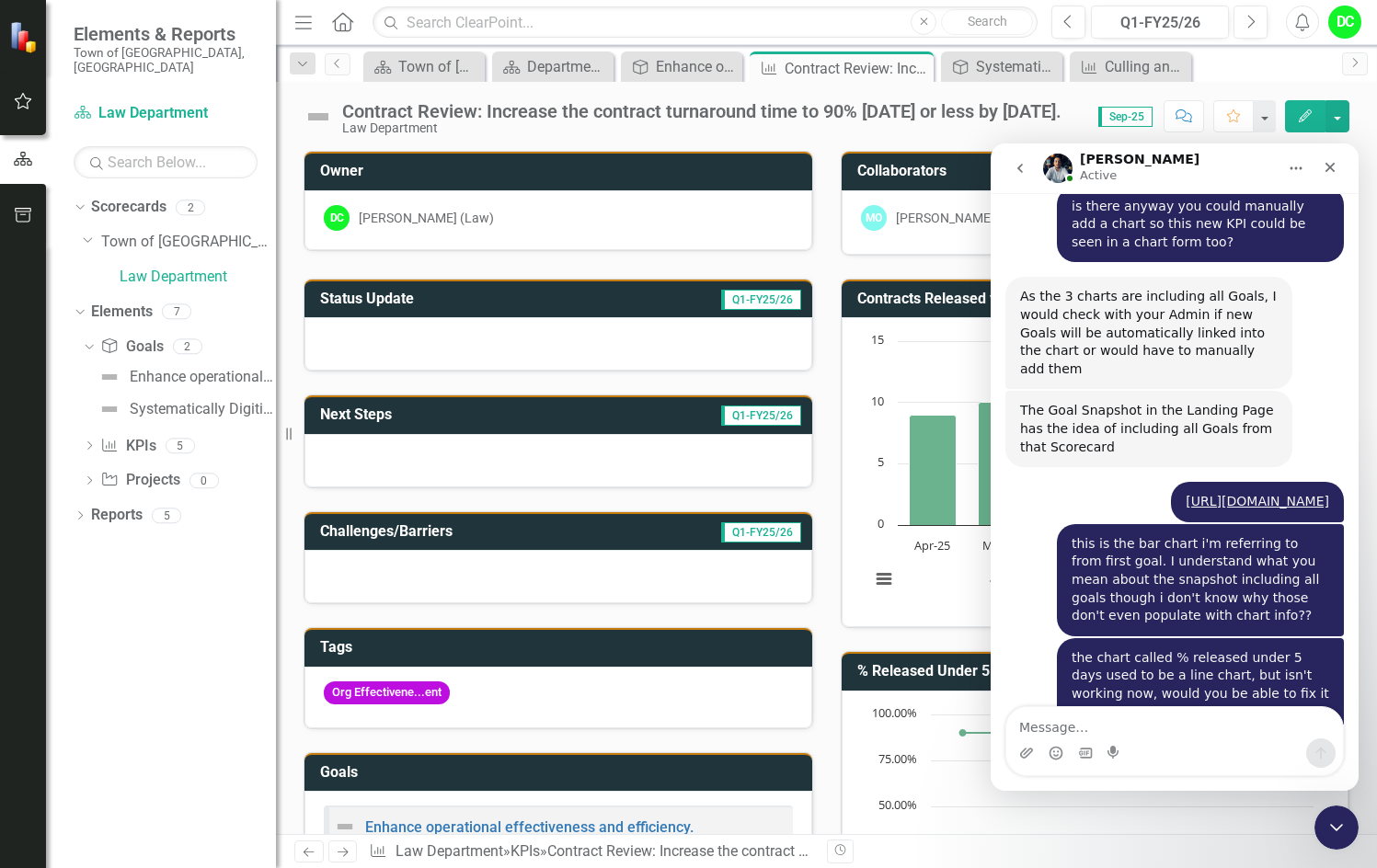
scroll to position [12253, 0]
type textarea "o"
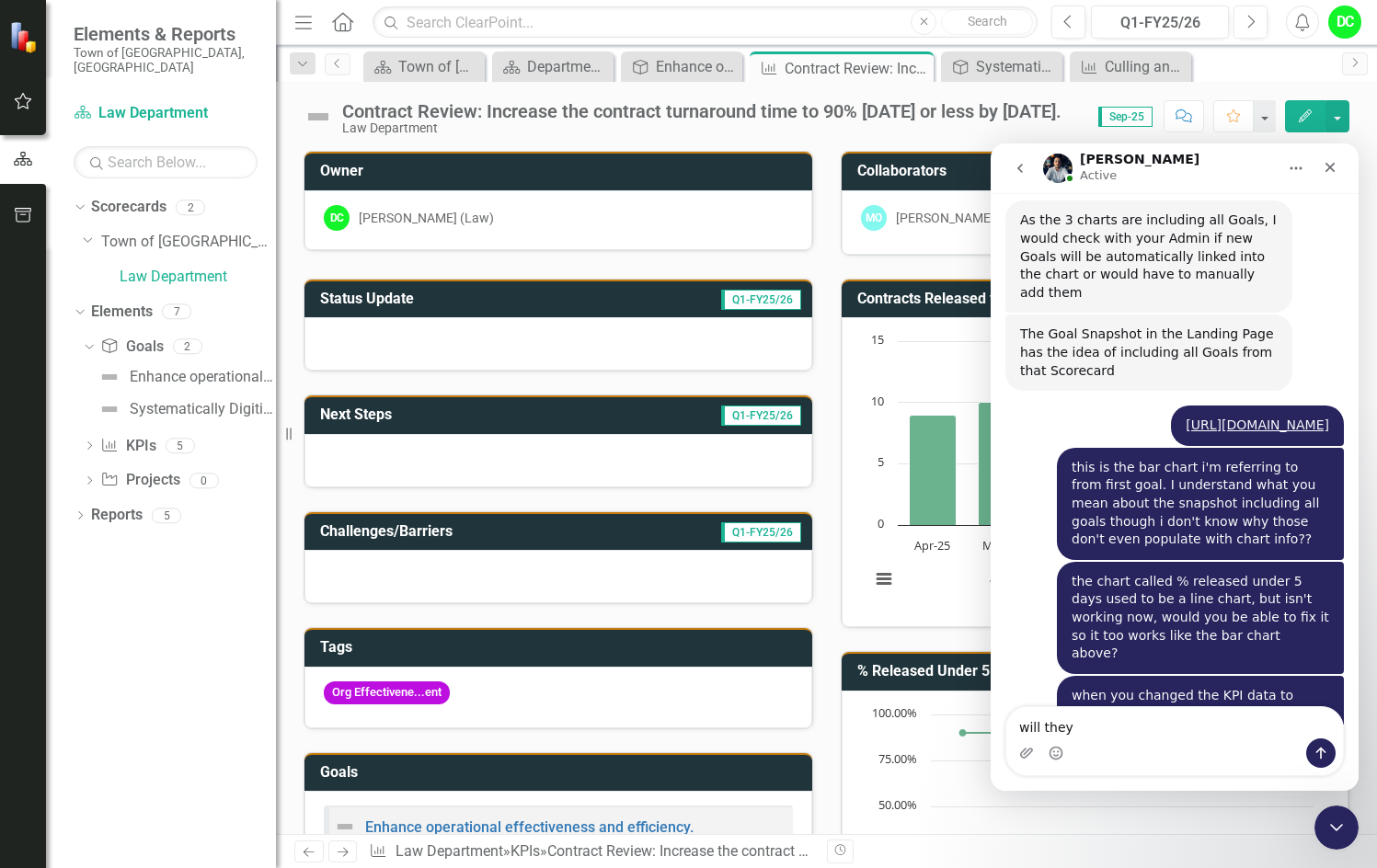
scroll to position [12387, 0]
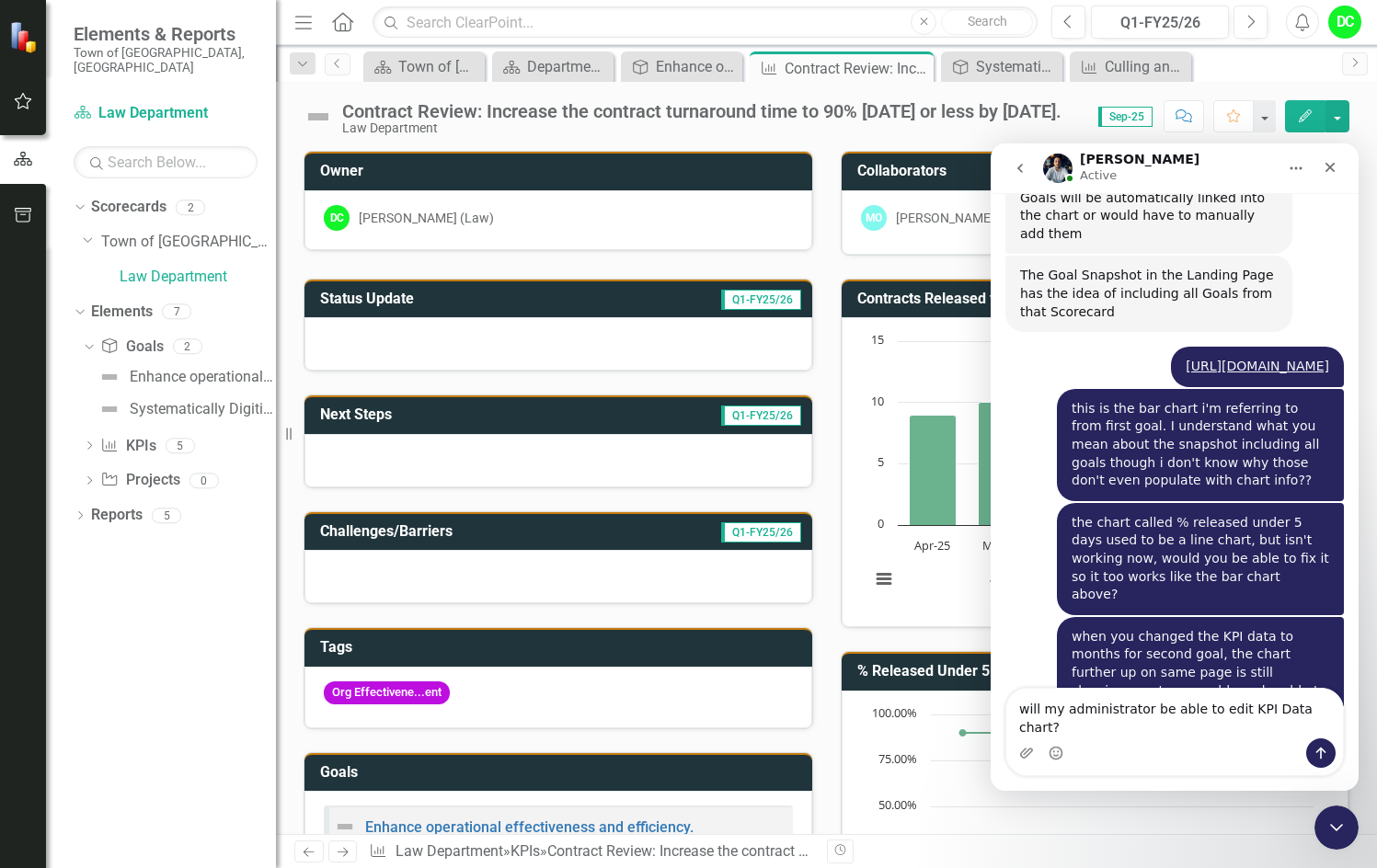
type textarea "will my administrator be able to edit KPI Data chart?"
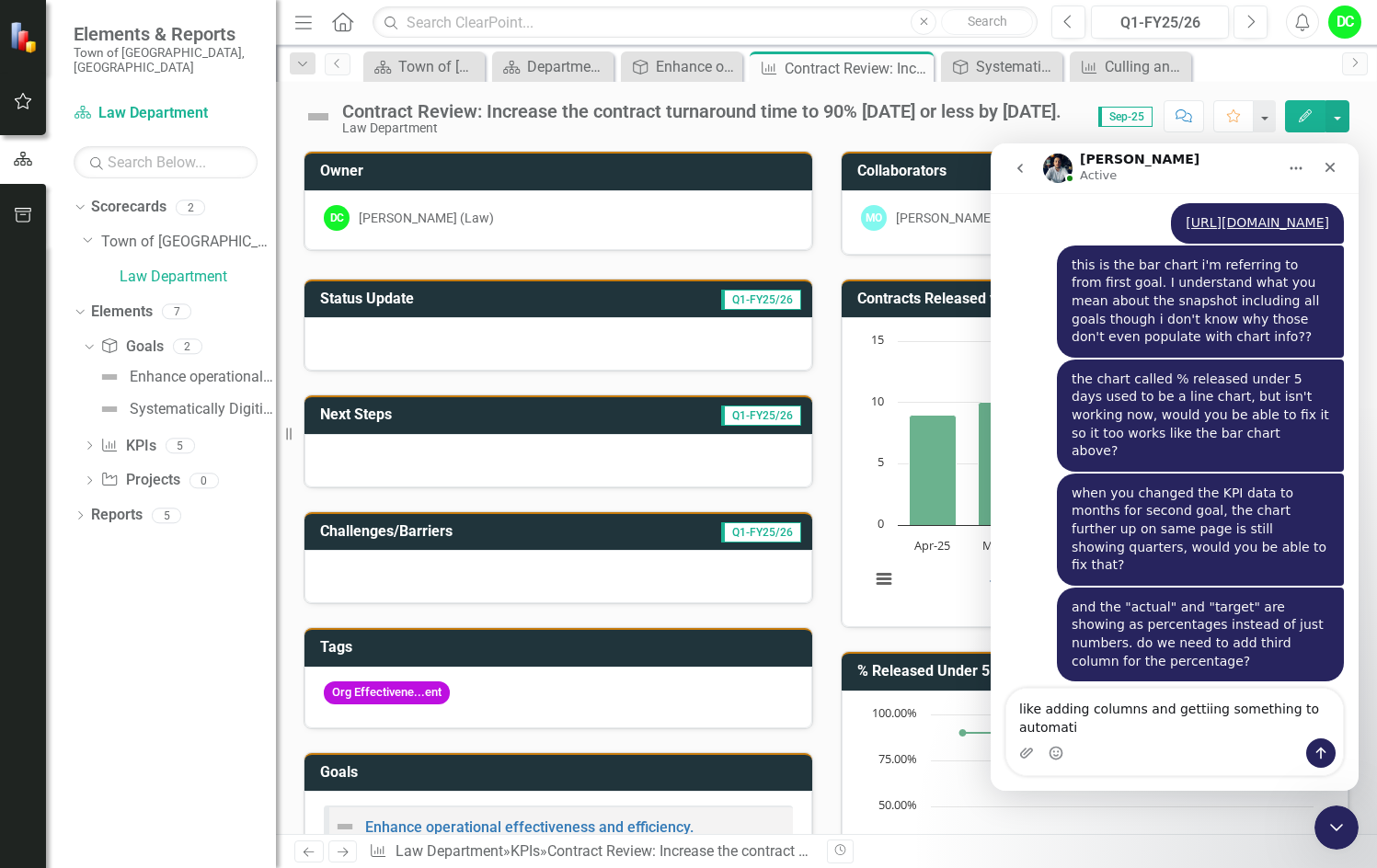
scroll to position [12549, 0]
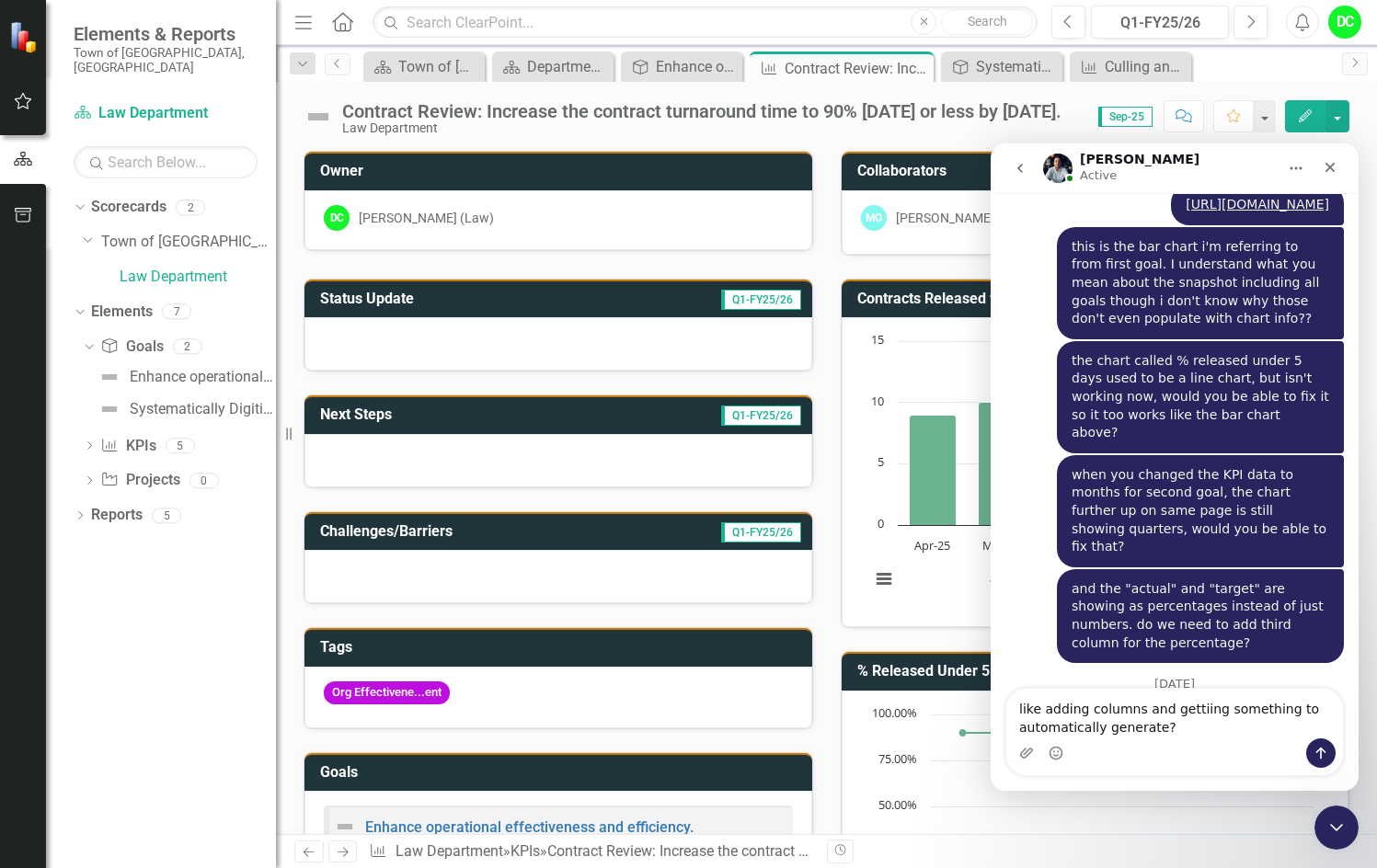
type textarea "like adding columns and gettiing something to automatically generate?"
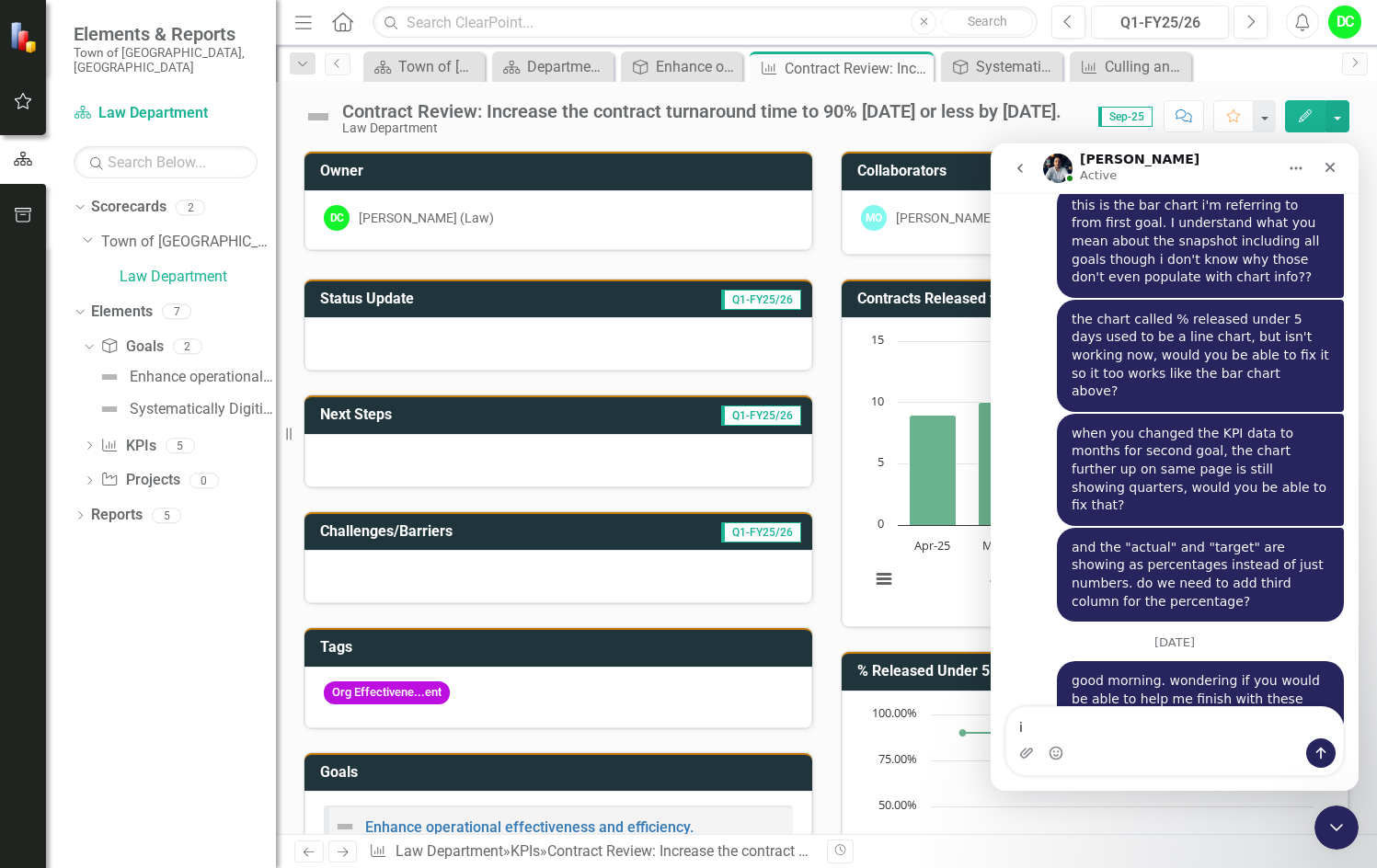
type textarea "i"
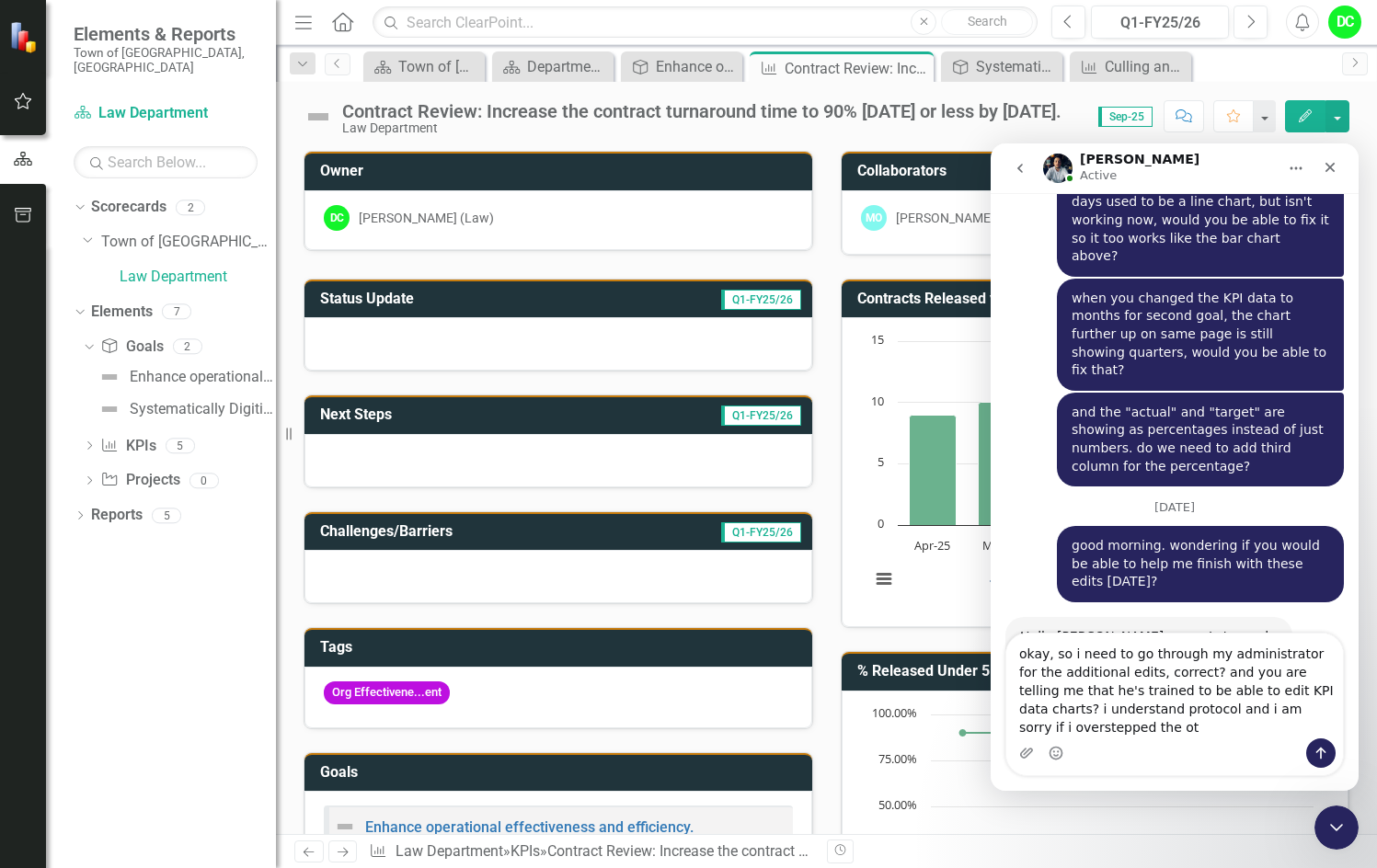
scroll to position [12744, 0]
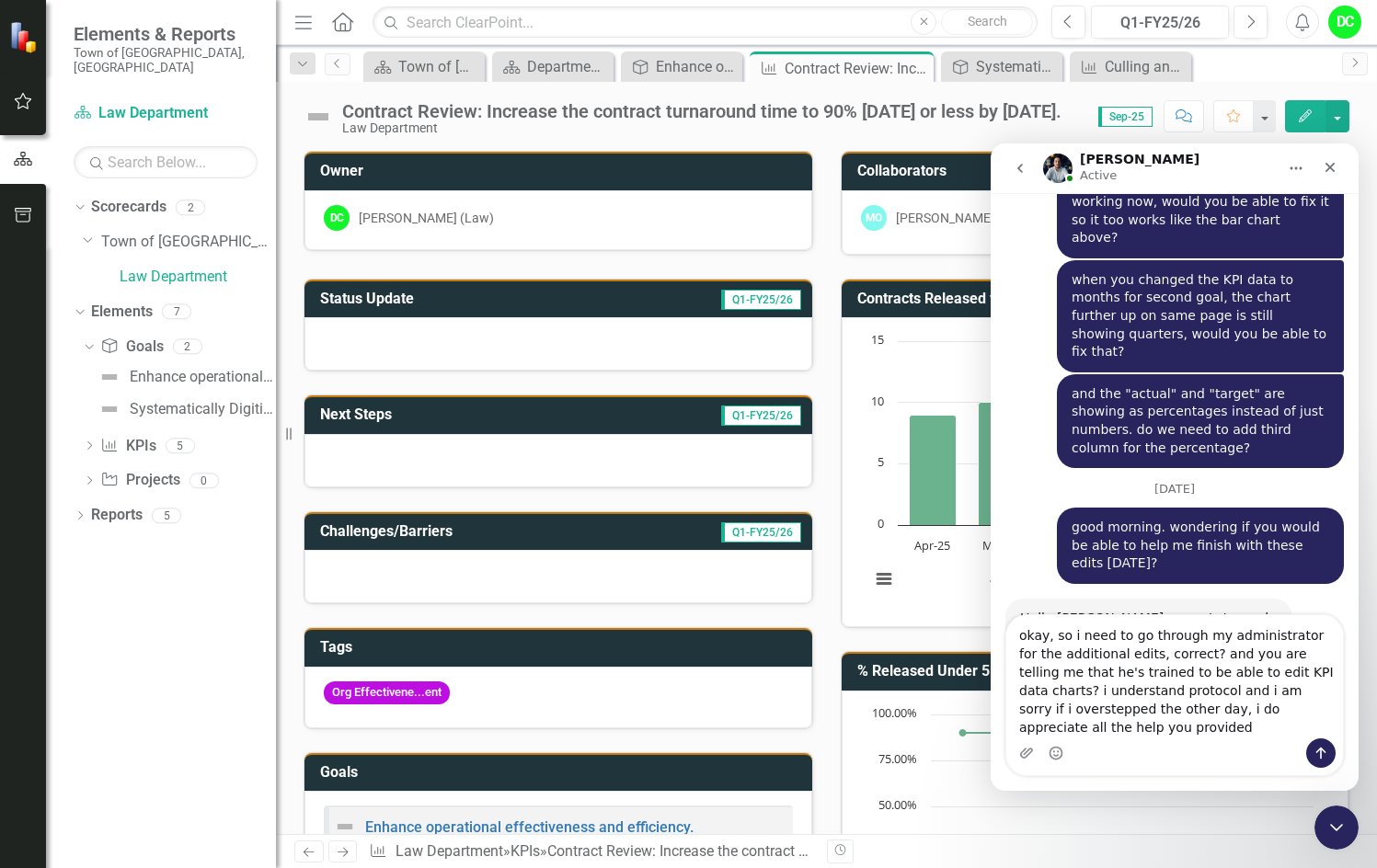
type textarea "okay, so i need to go through my administrator for the additional edits, correc…"
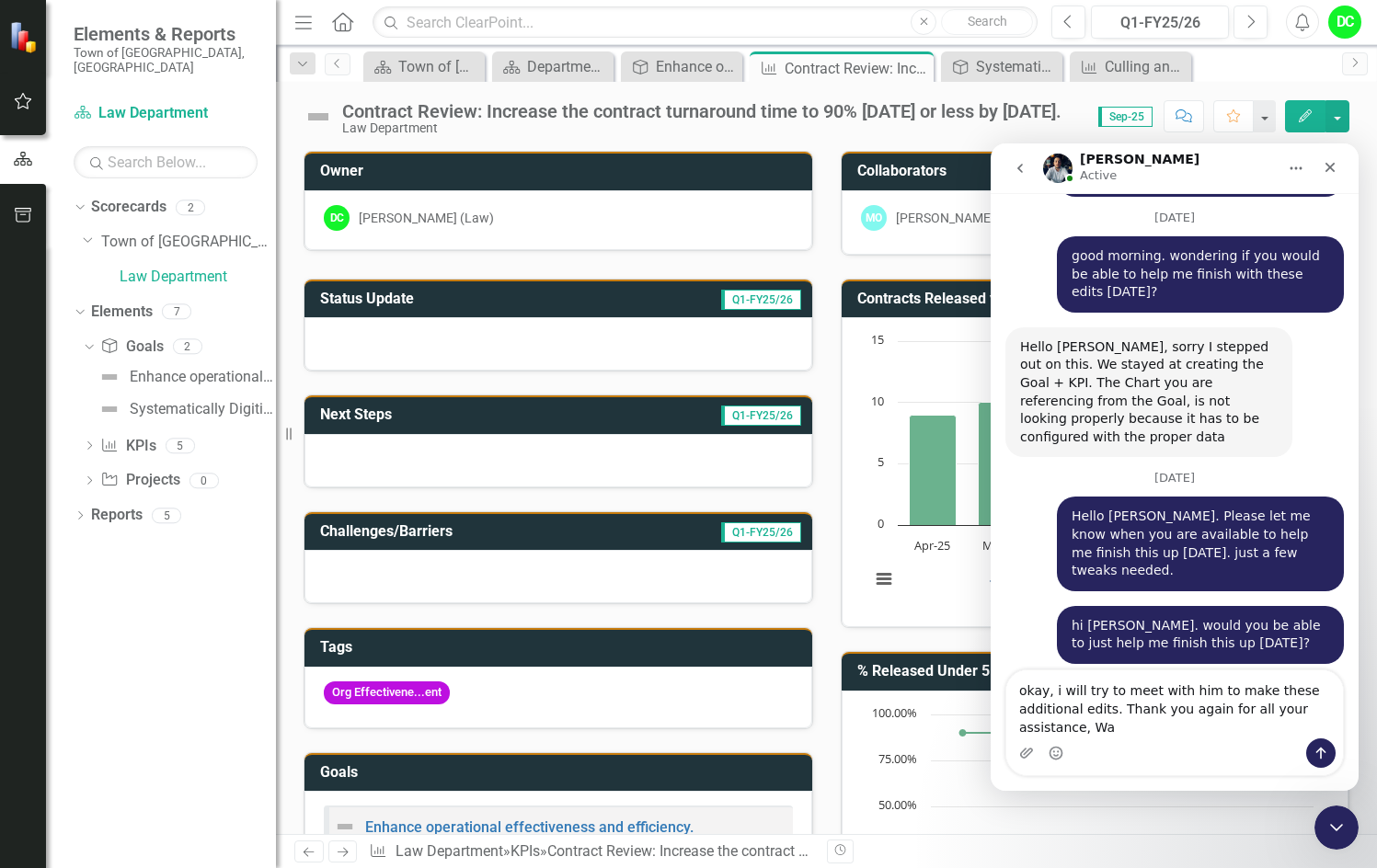
scroll to position [13034, 0]
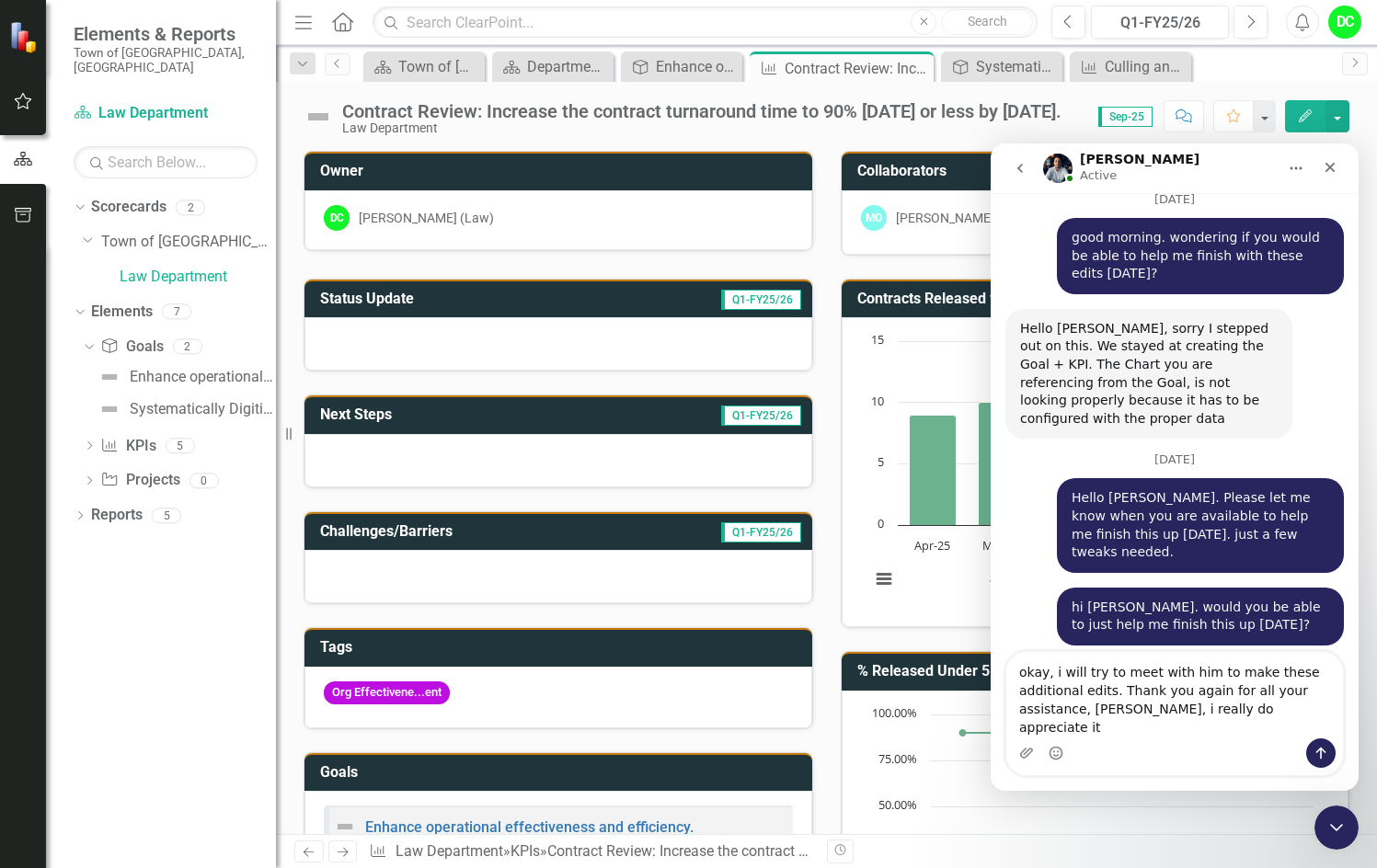
type textarea "okay, i will try to meet with him to make these additional edits. Thank you aga…"
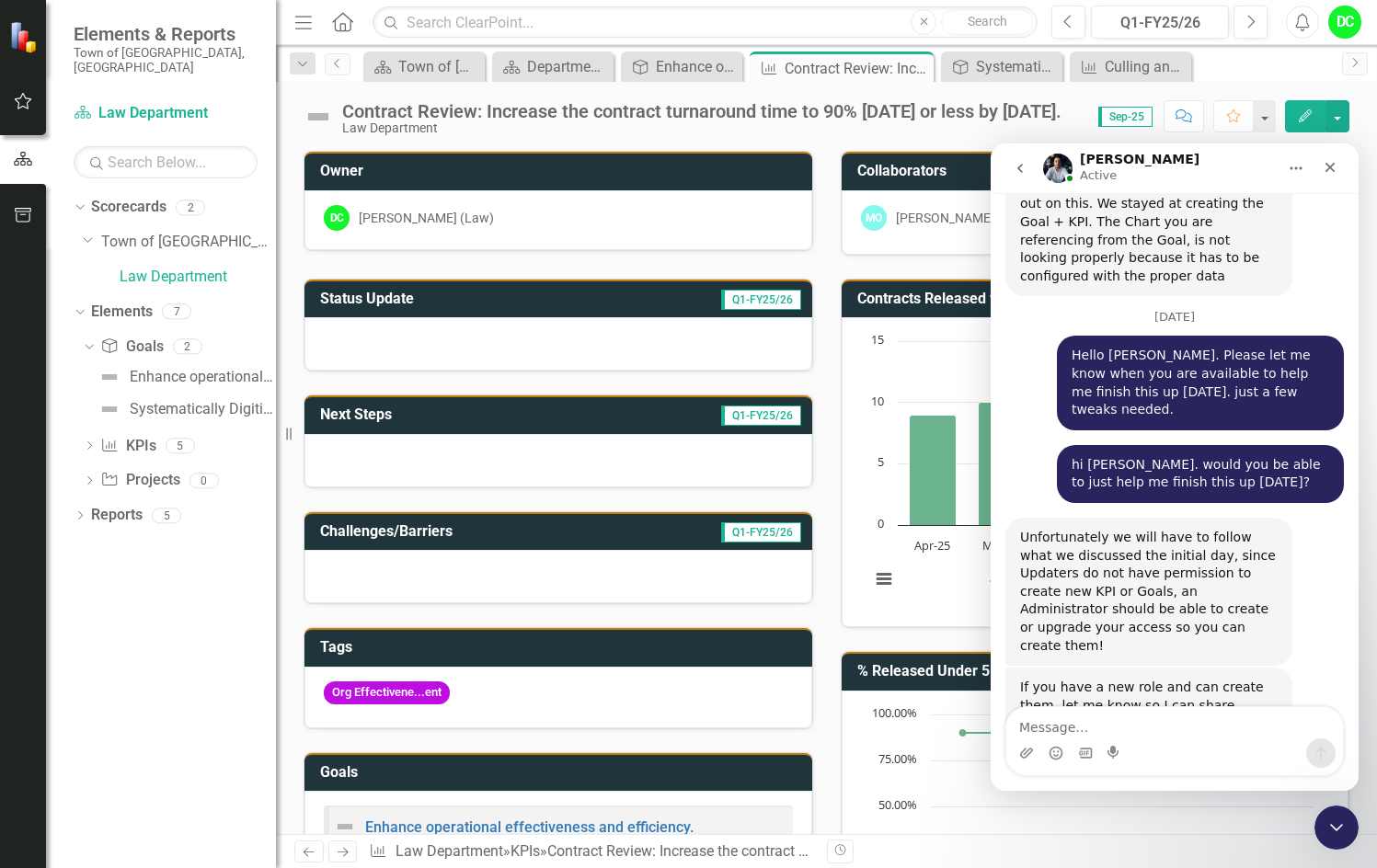
scroll to position [13196, 0]
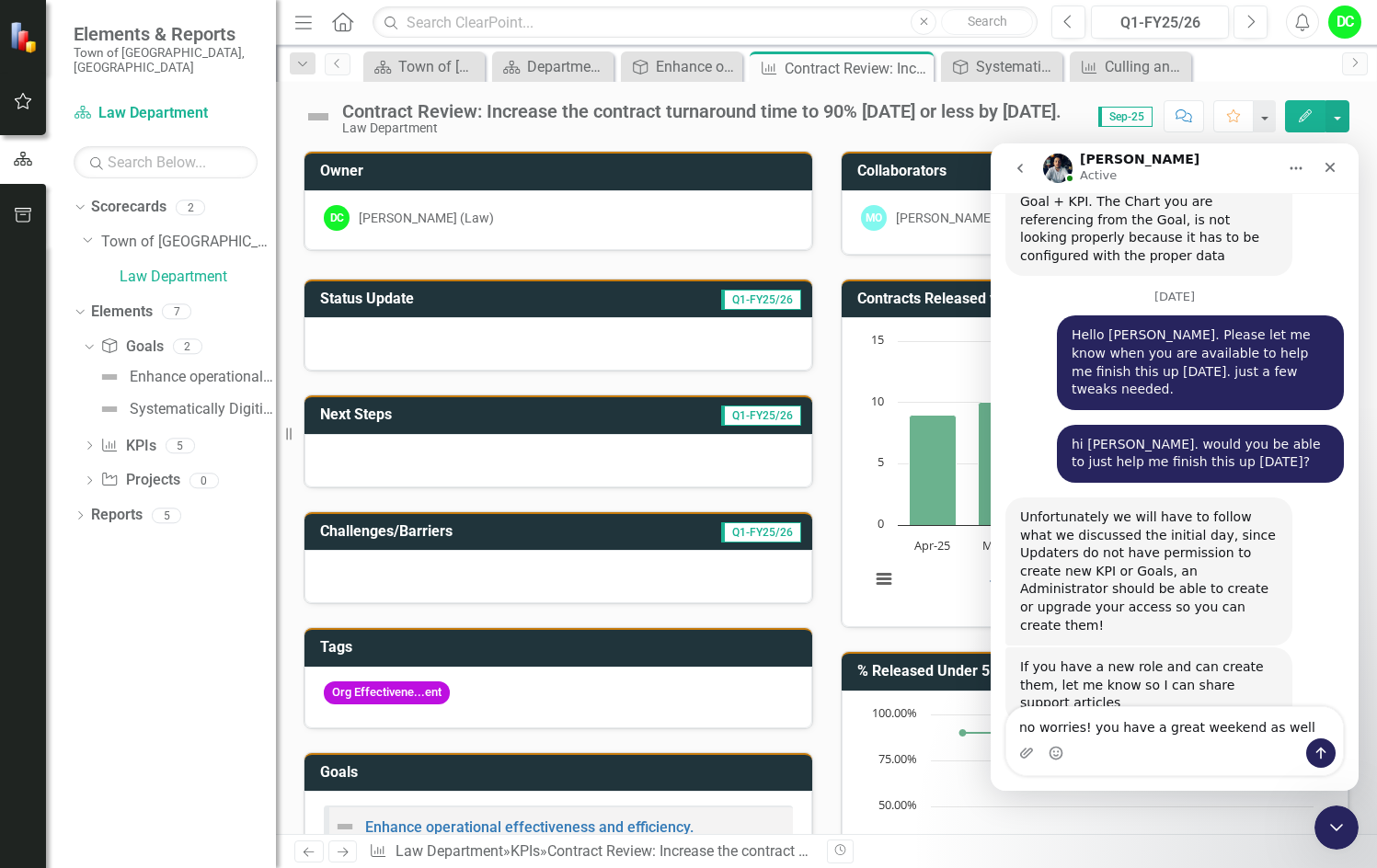
type textarea "no worries! you have a great weekend as well!"
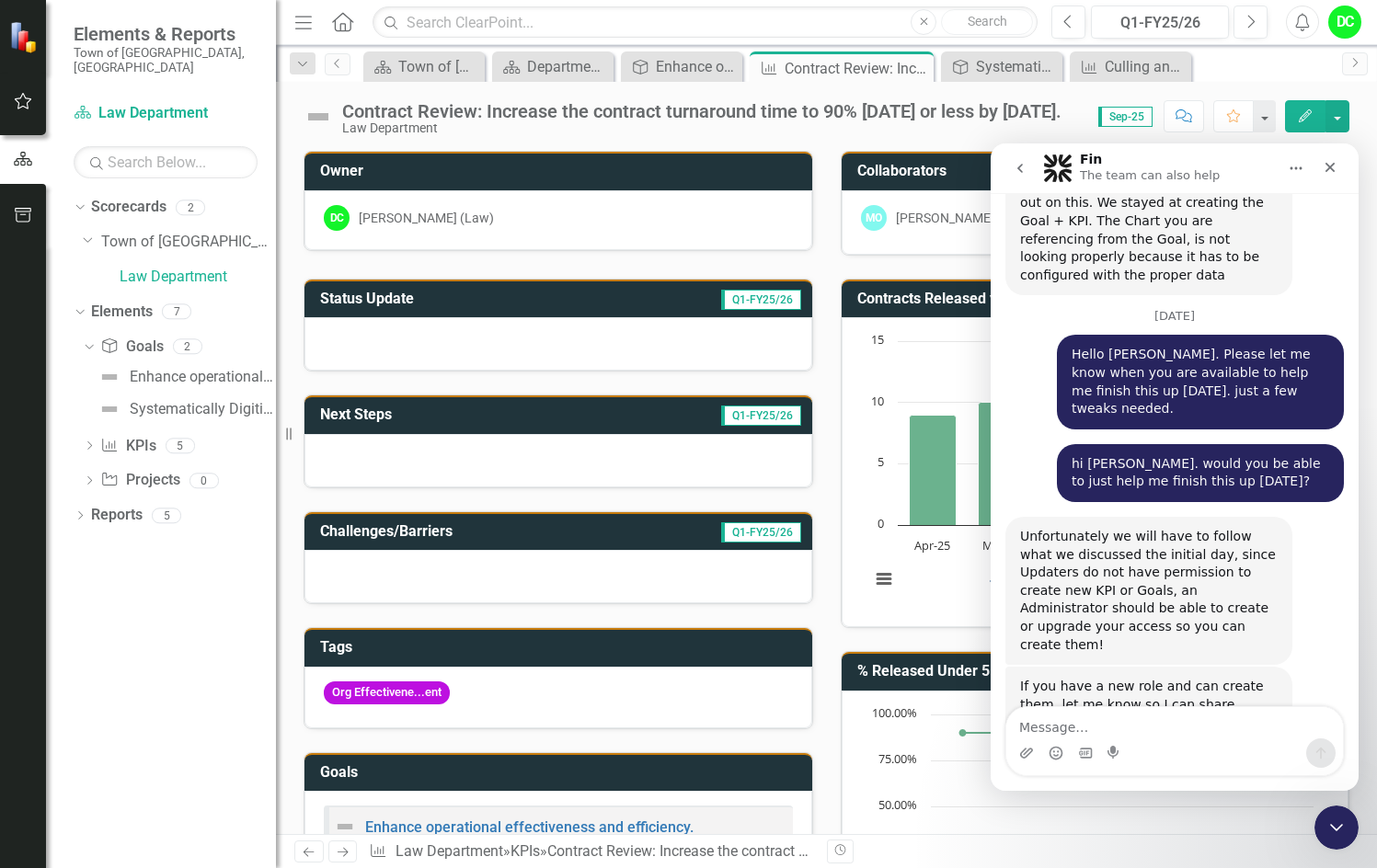
scroll to position [13269, 0]
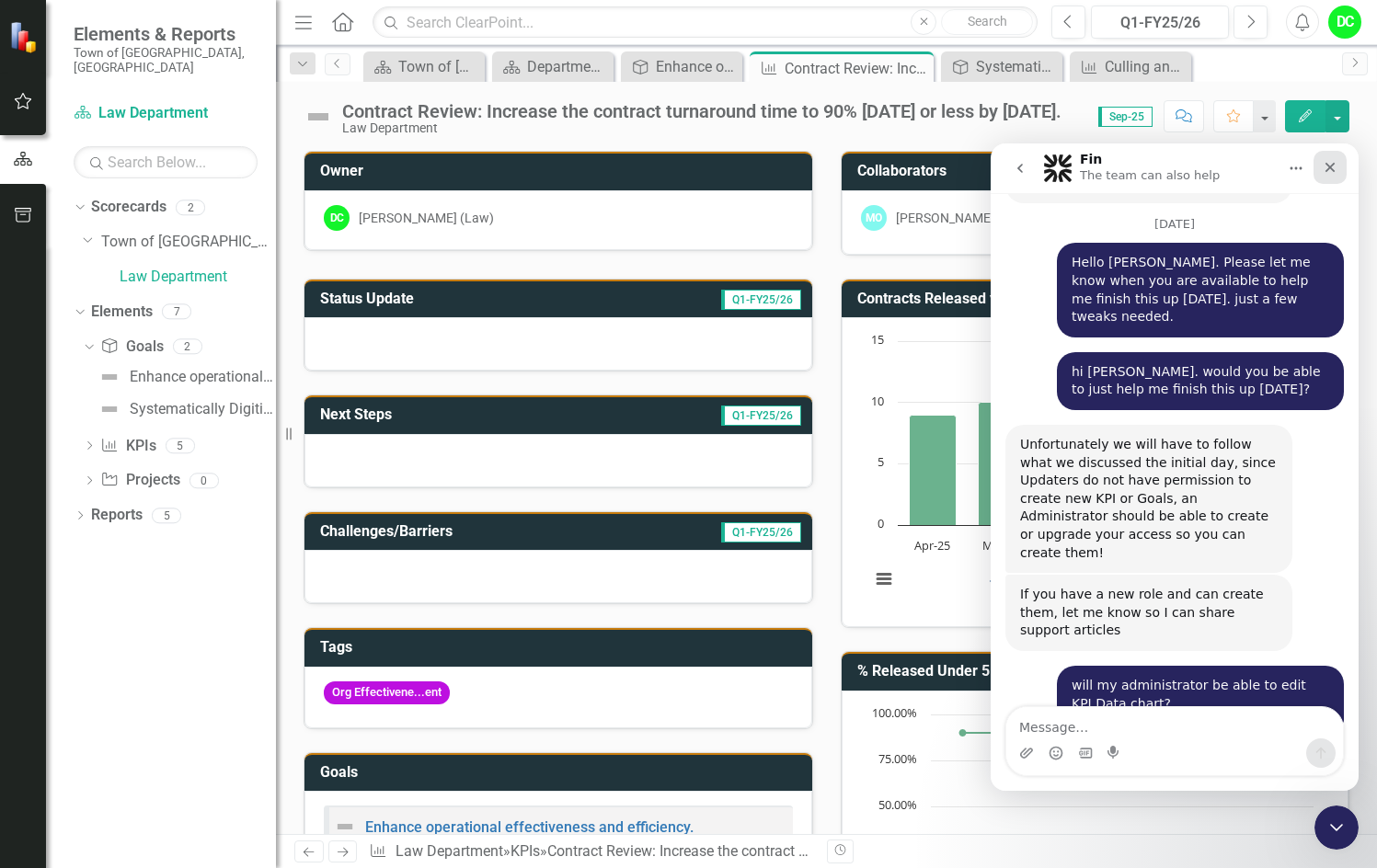
click at [1328, 174] on icon "Close" at bounding box center [1329, 167] width 15 height 15
